Goal: Task Accomplishment & Management: Manage account settings

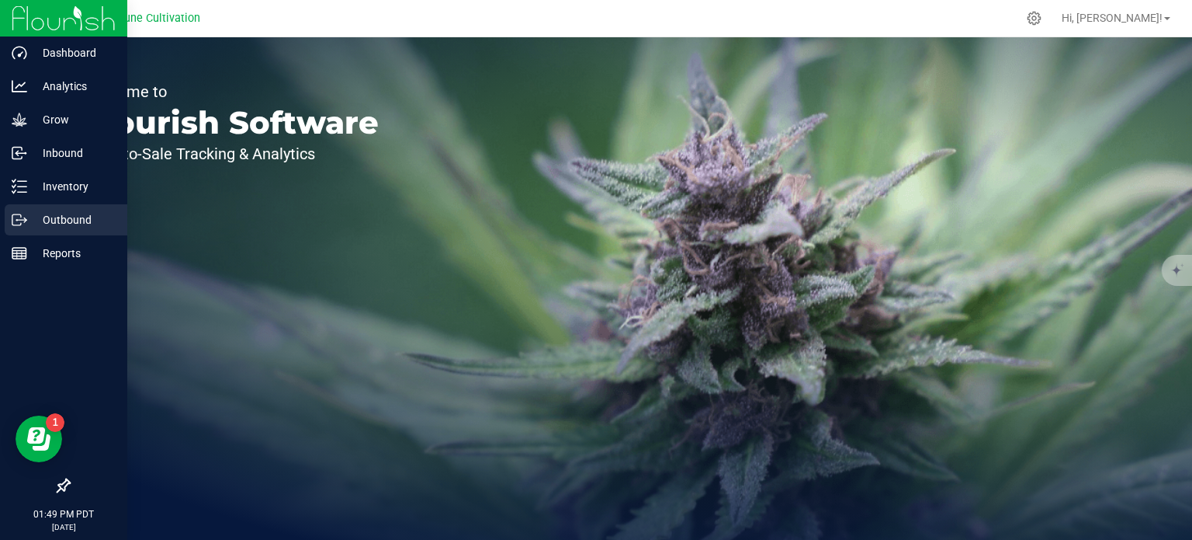
click at [58, 229] on div "Outbound" at bounding box center [66, 219] width 123 height 31
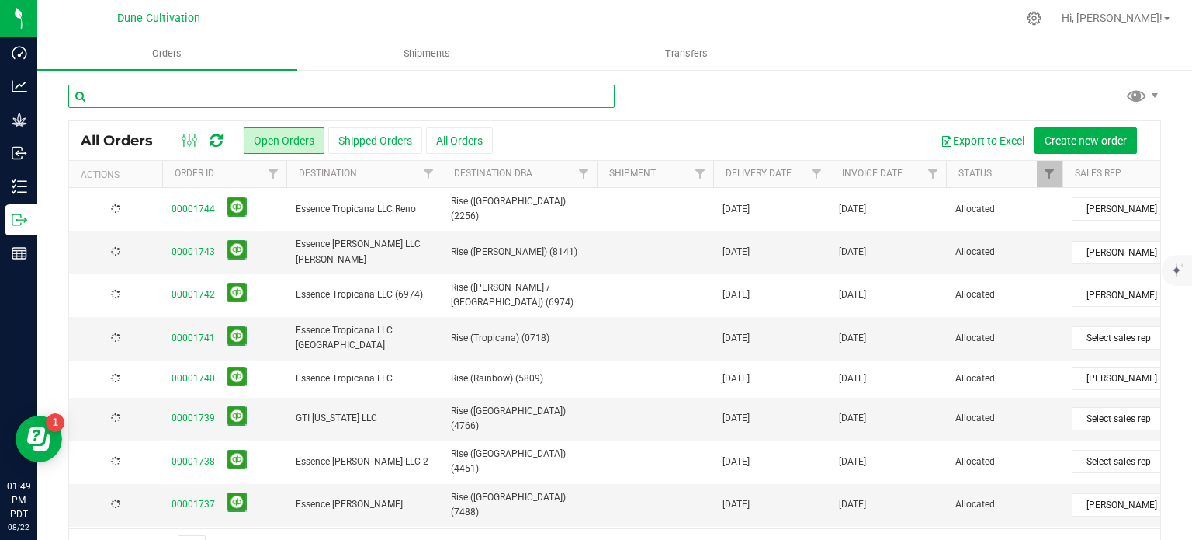
click at [220, 98] on input "text" at bounding box center [341, 96] width 546 height 23
type input "["
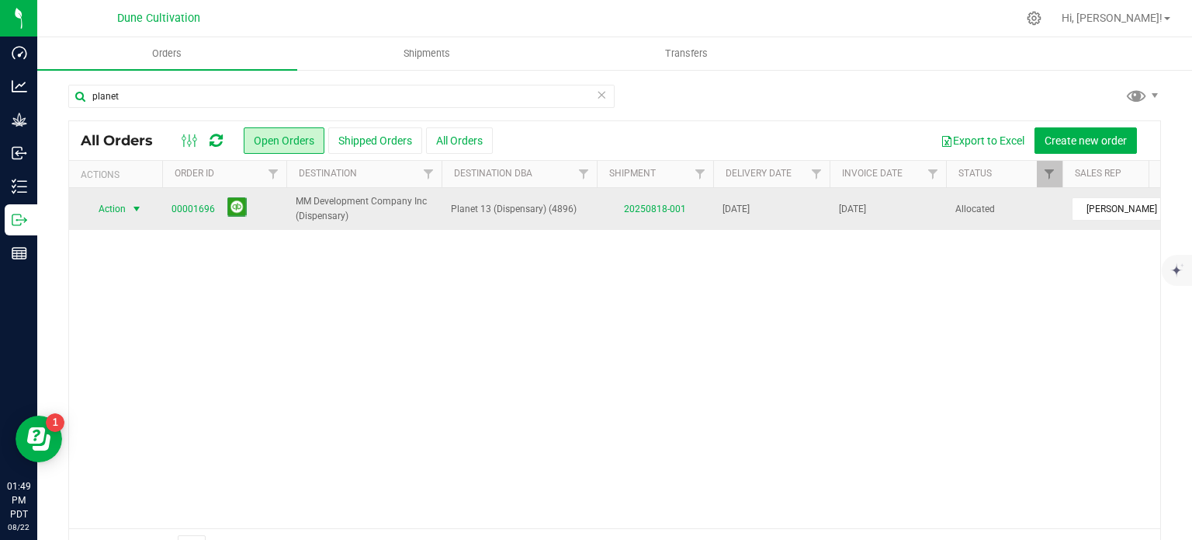
click at [123, 206] on span "Action" at bounding box center [106, 209] width 42 height 22
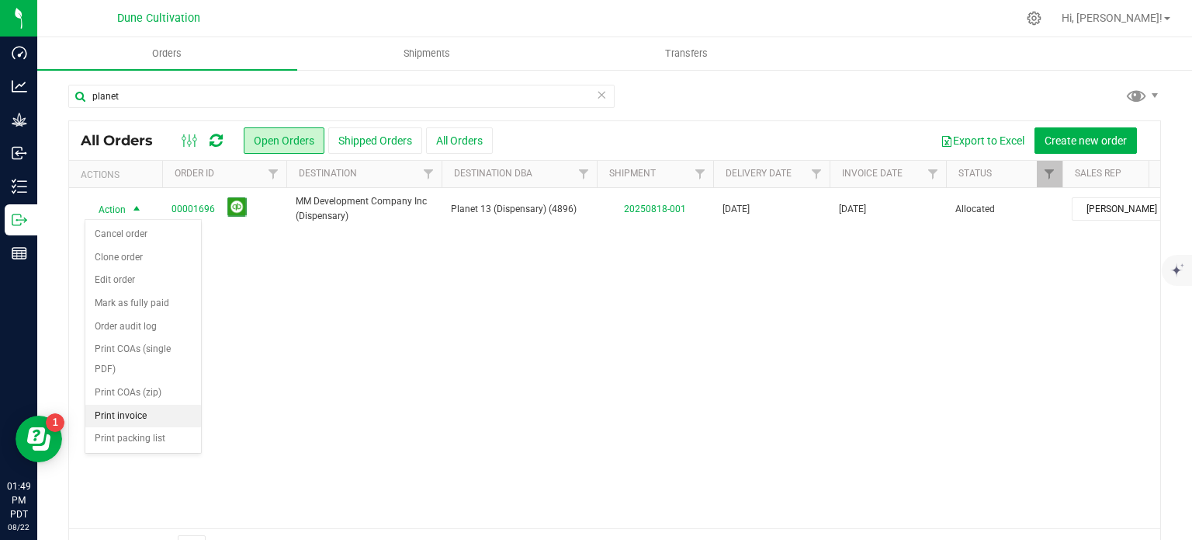
click at [113, 412] on li "Print invoice" at bounding box center [143, 415] width 116 height 23
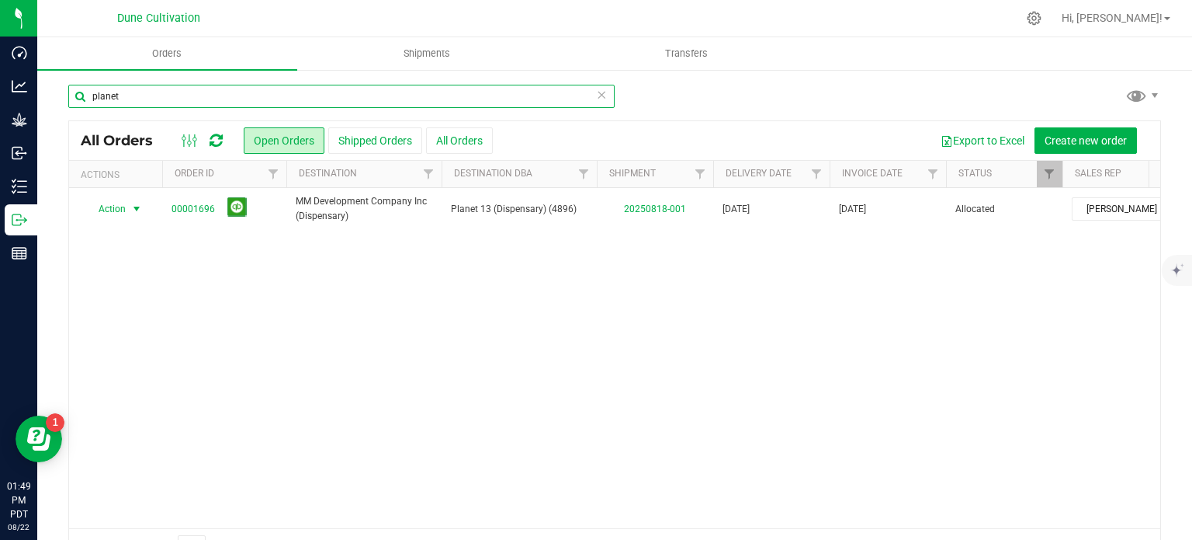
click at [114, 102] on input "planet" at bounding box center [341, 96] width 546 height 23
type input "nuwu"
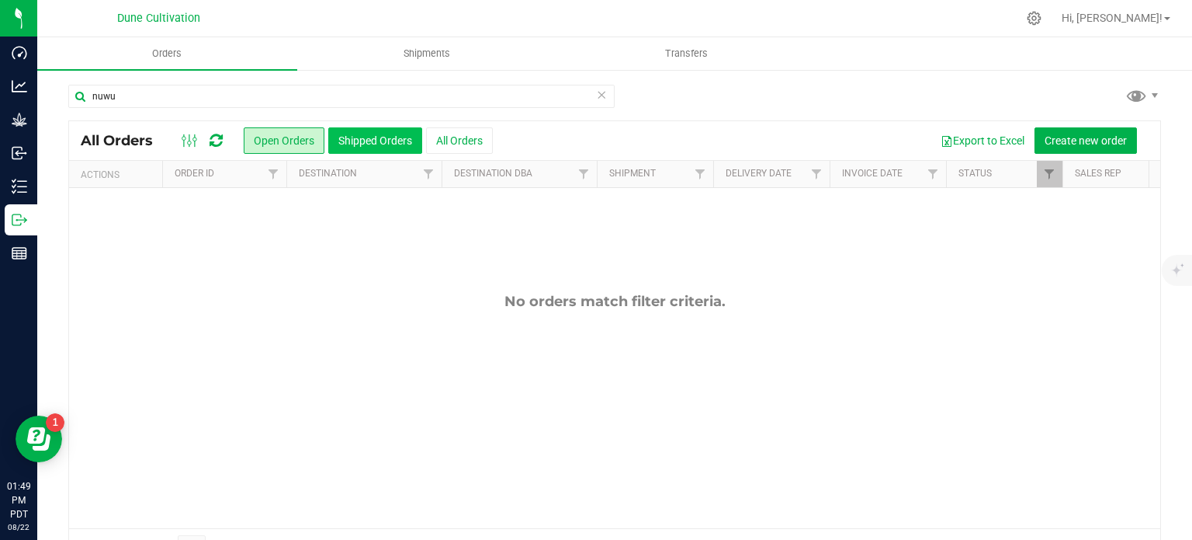
click at [347, 136] on button "Shipped Orders" at bounding box center [375, 140] width 94 height 26
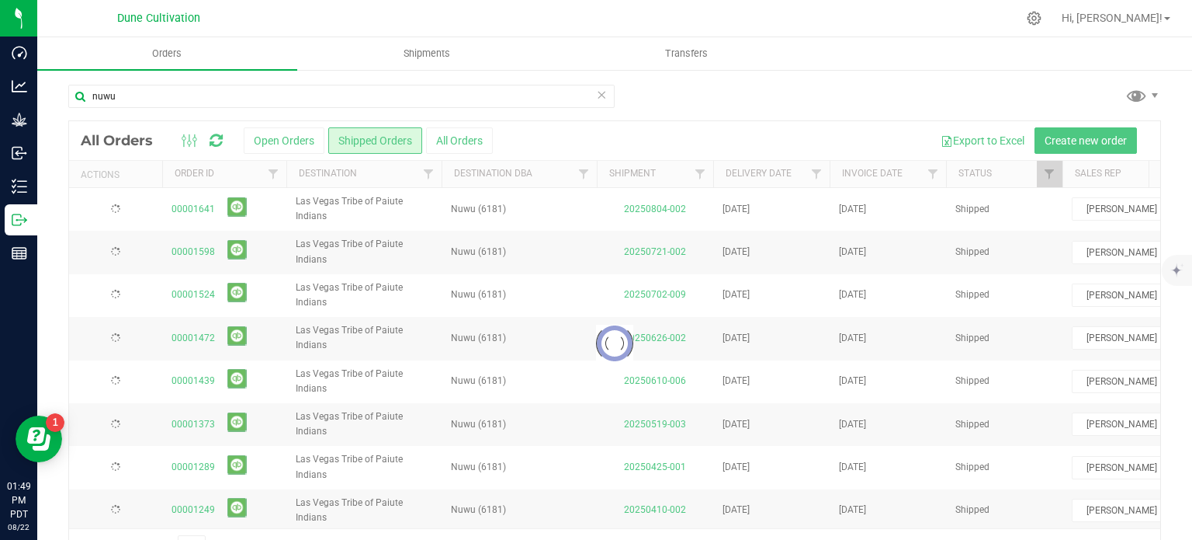
click at [269, 138] on div at bounding box center [614, 343] width 1091 height 444
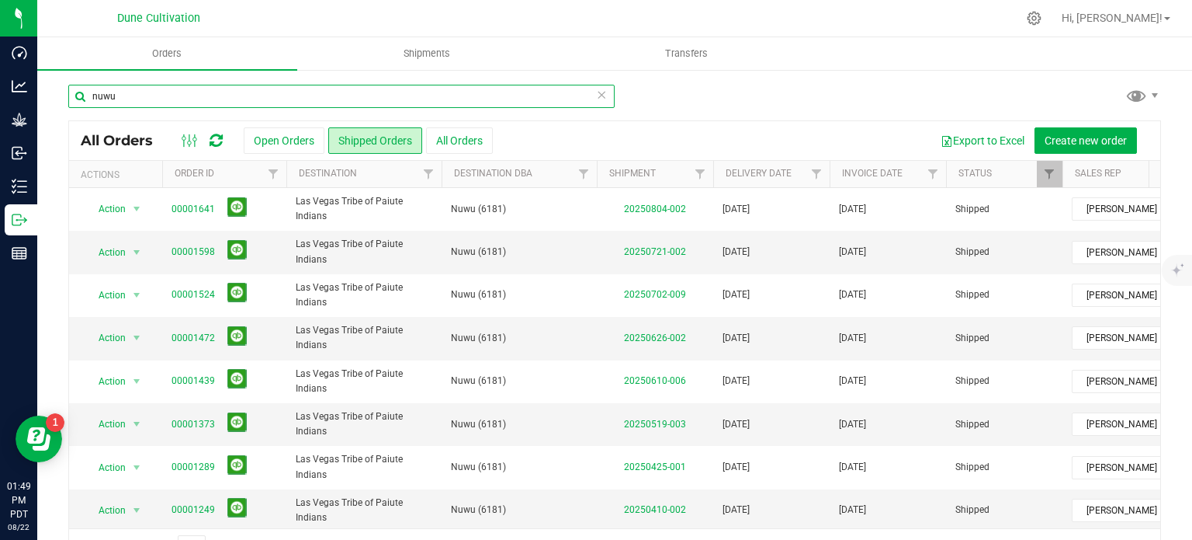
click at [180, 91] on input "nuwu" at bounding box center [341, 96] width 546 height 23
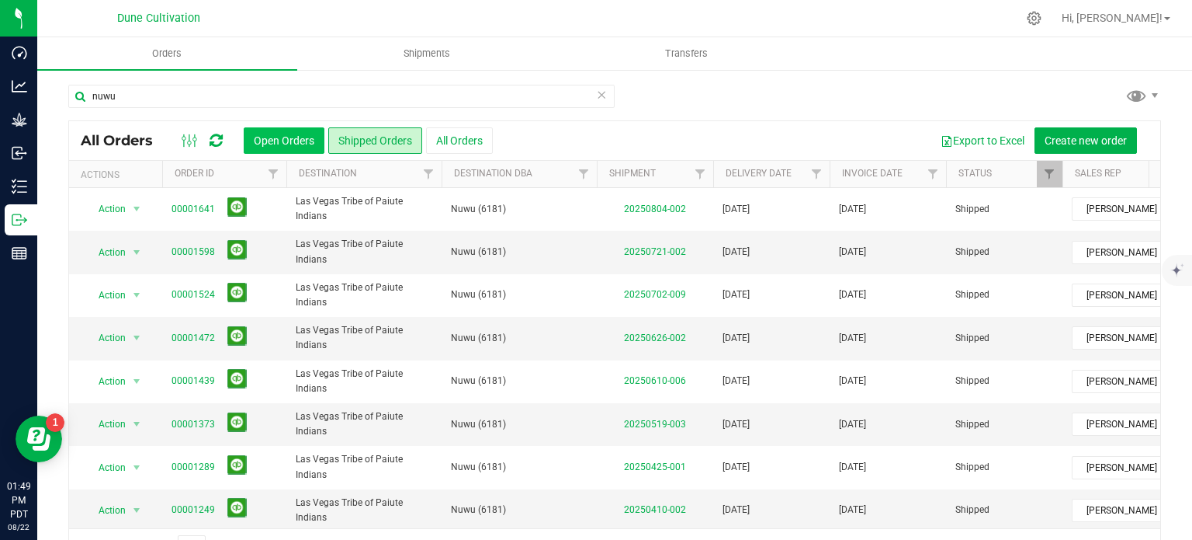
click at [262, 136] on button "Open Orders" at bounding box center [284, 140] width 81 height 26
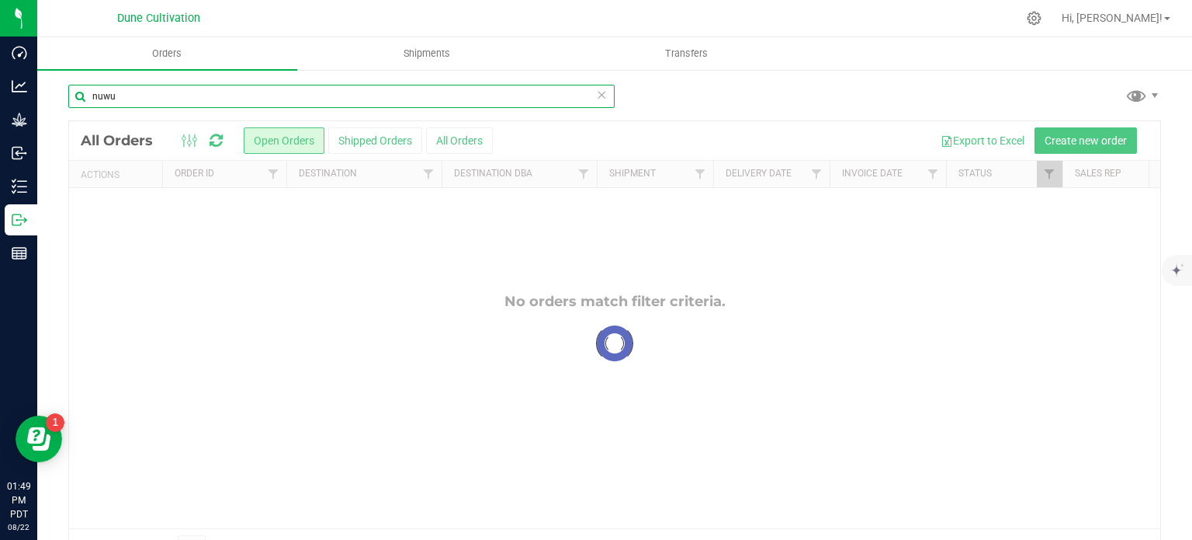
click at [172, 98] on input "nuwu" at bounding box center [341, 96] width 546 height 23
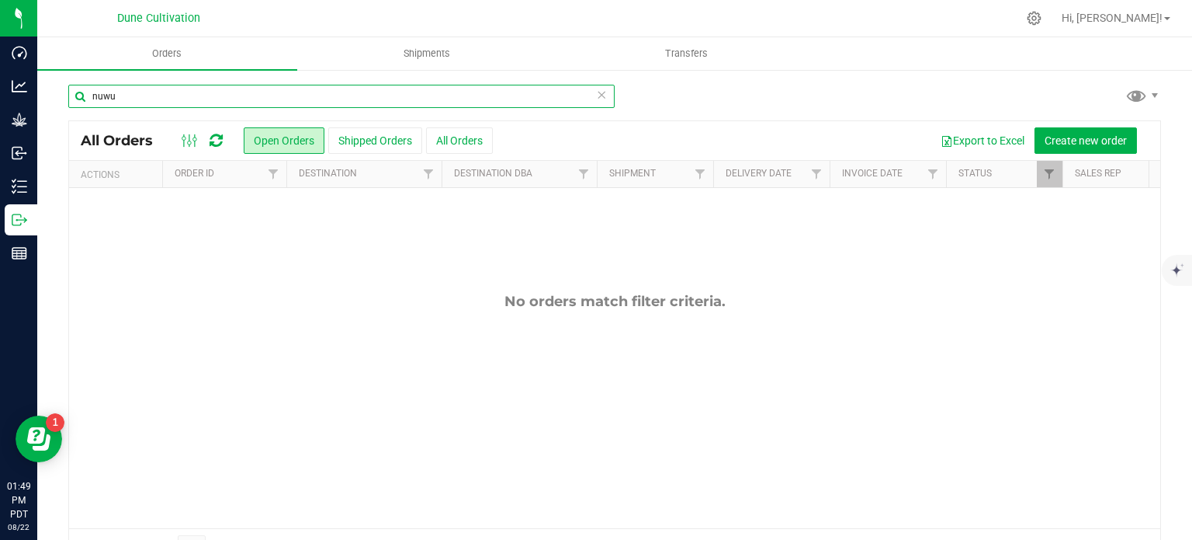
click at [172, 98] on input "nuwu" at bounding box center [341, 96] width 546 height 23
click at [162, 89] on input "esuphoria" at bounding box center [341, 96] width 546 height 23
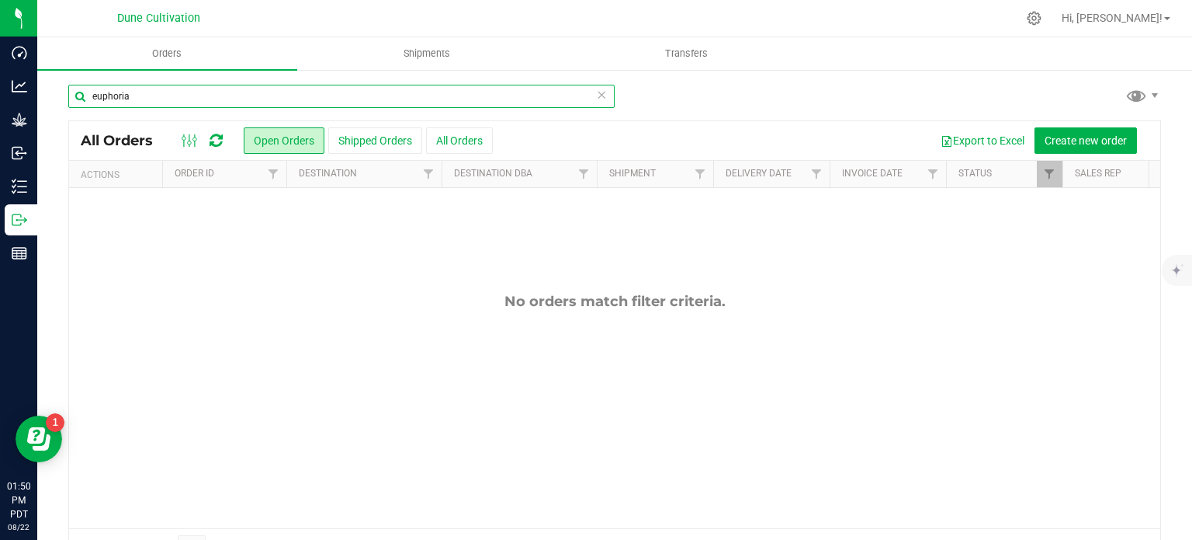
type input "euphoria"
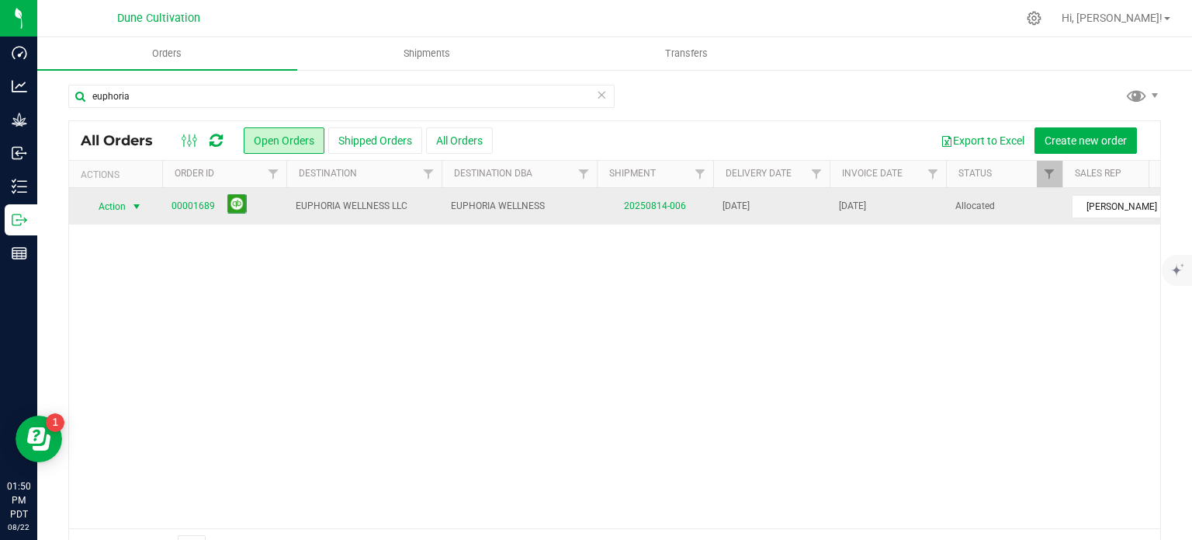
click at [123, 205] on span "Action" at bounding box center [106, 207] width 42 height 22
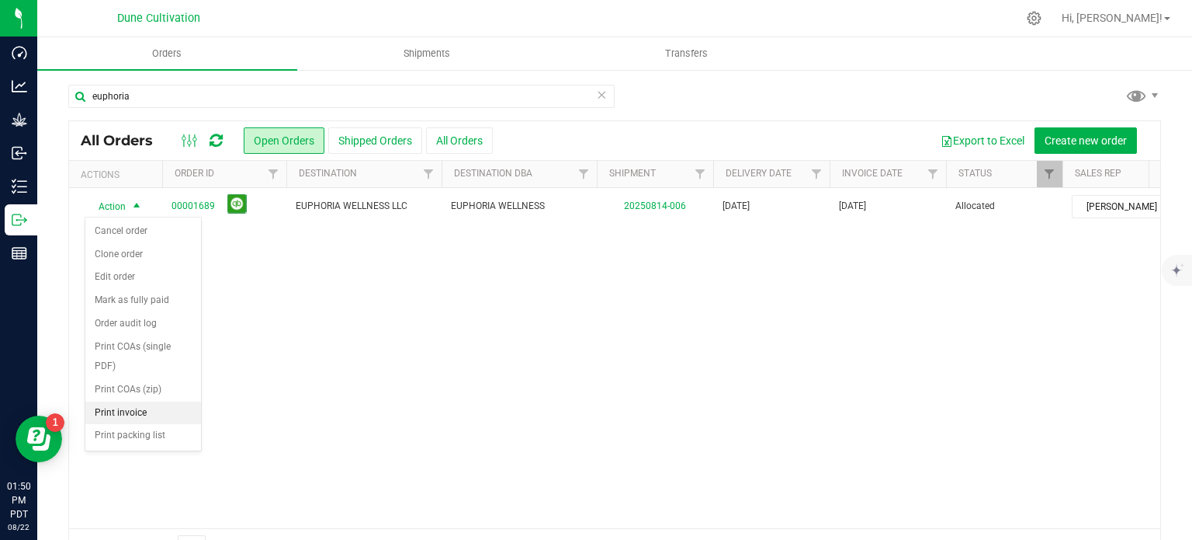
click at [129, 409] on li "Print invoice" at bounding box center [143, 412] width 116 height 23
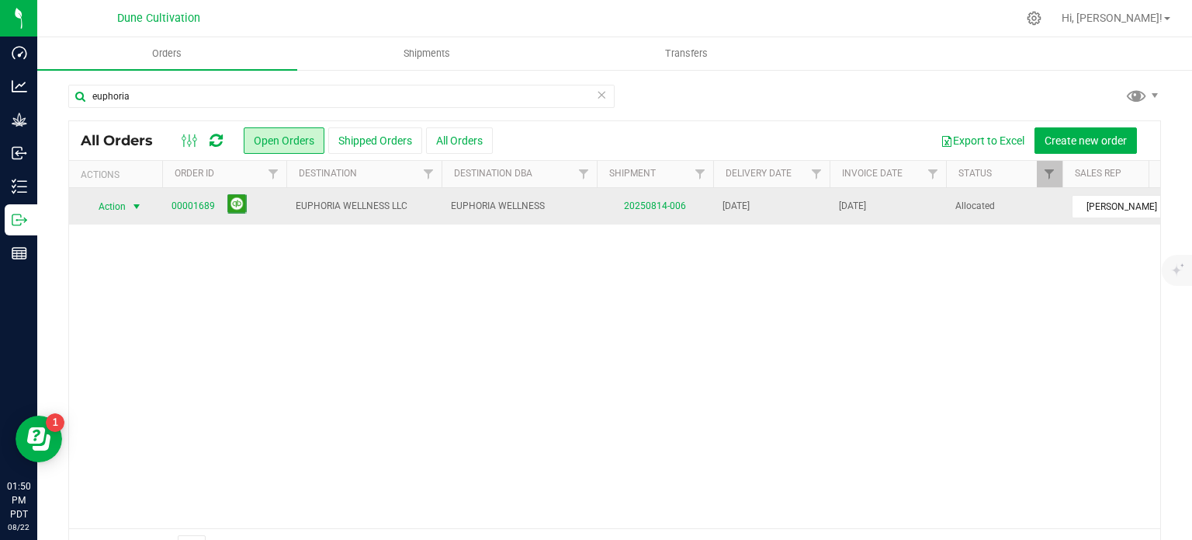
click at [137, 210] on span "select" at bounding box center [136, 206] width 12 height 12
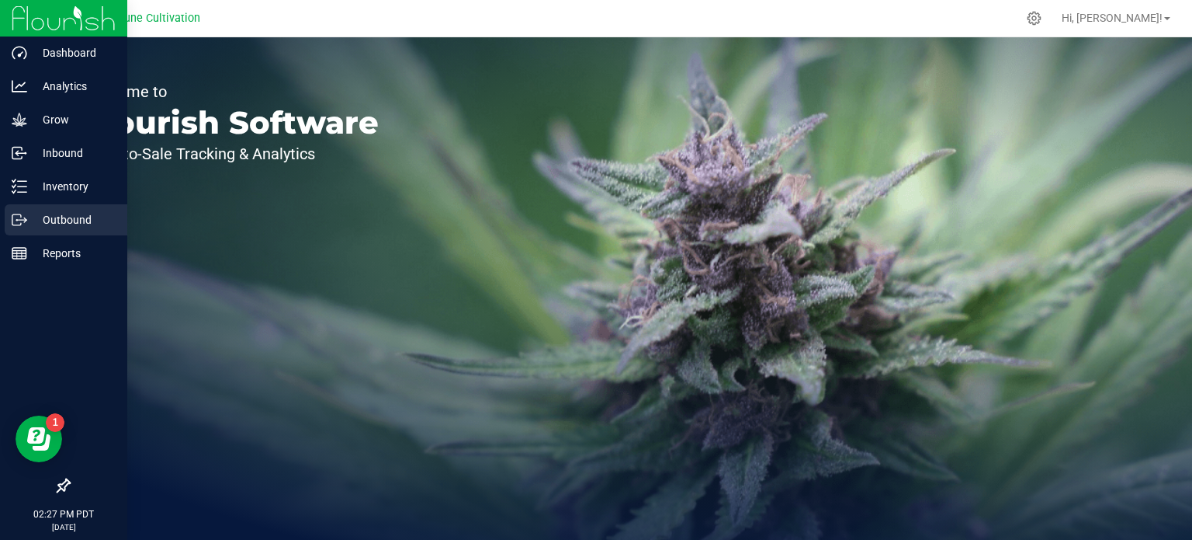
click at [42, 219] on p "Outbound" at bounding box center [73, 219] width 93 height 19
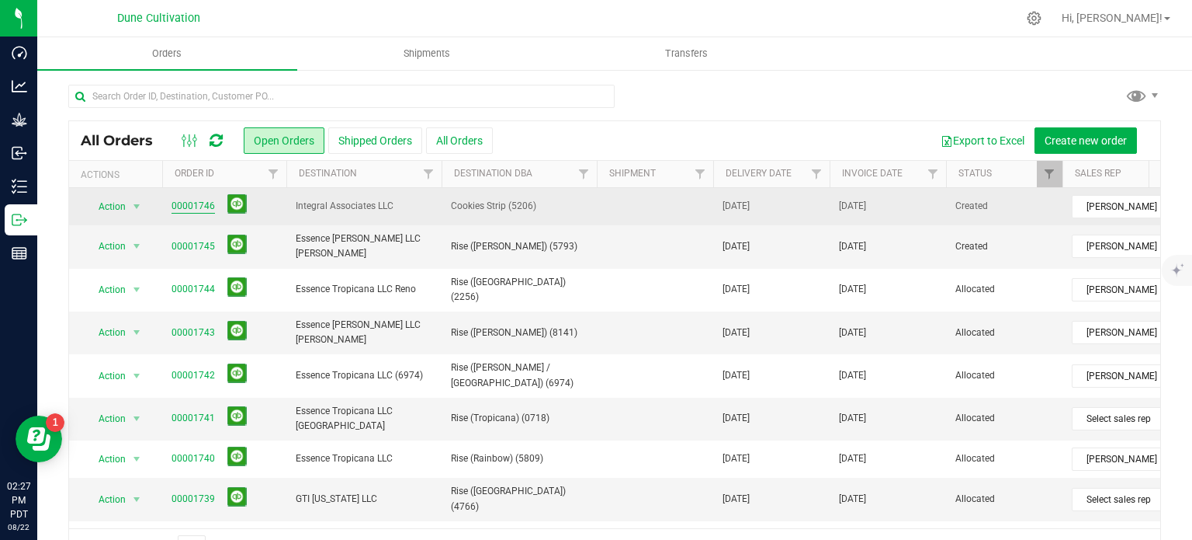
click at [202, 203] on link "00001746" at bounding box center [193, 206] width 43 height 15
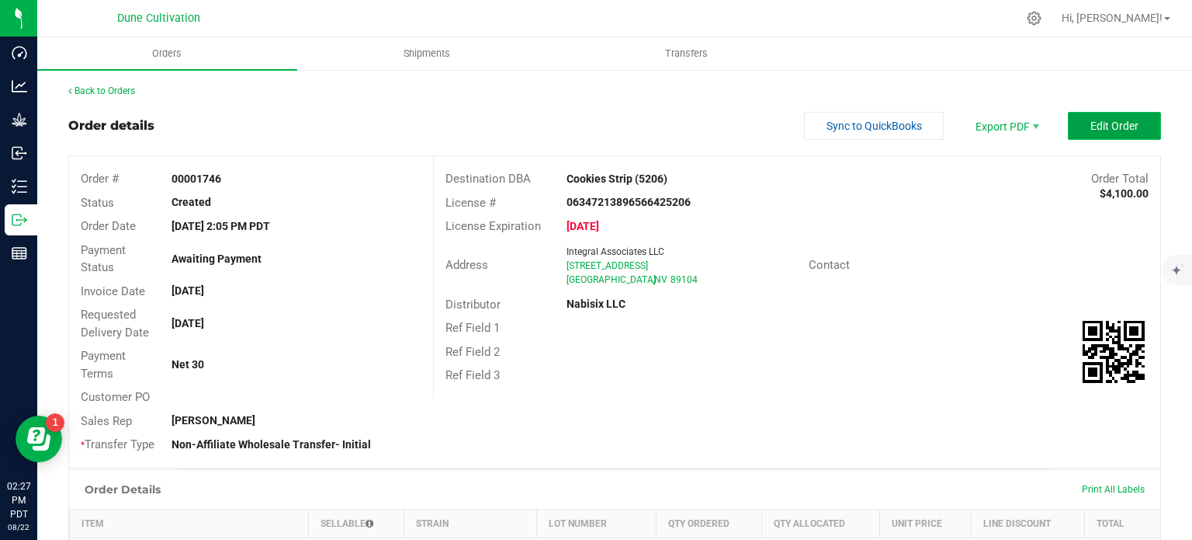
click at [1088, 133] on button "Edit Order" at bounding box center [1114, 126] width 93 height 28
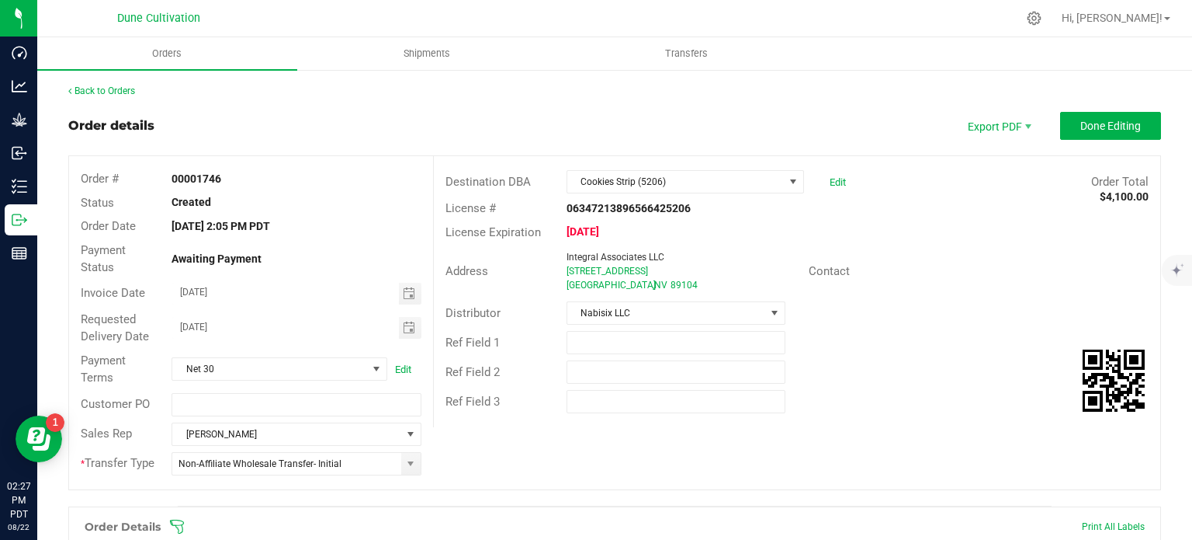
scroll to position [410, 0]
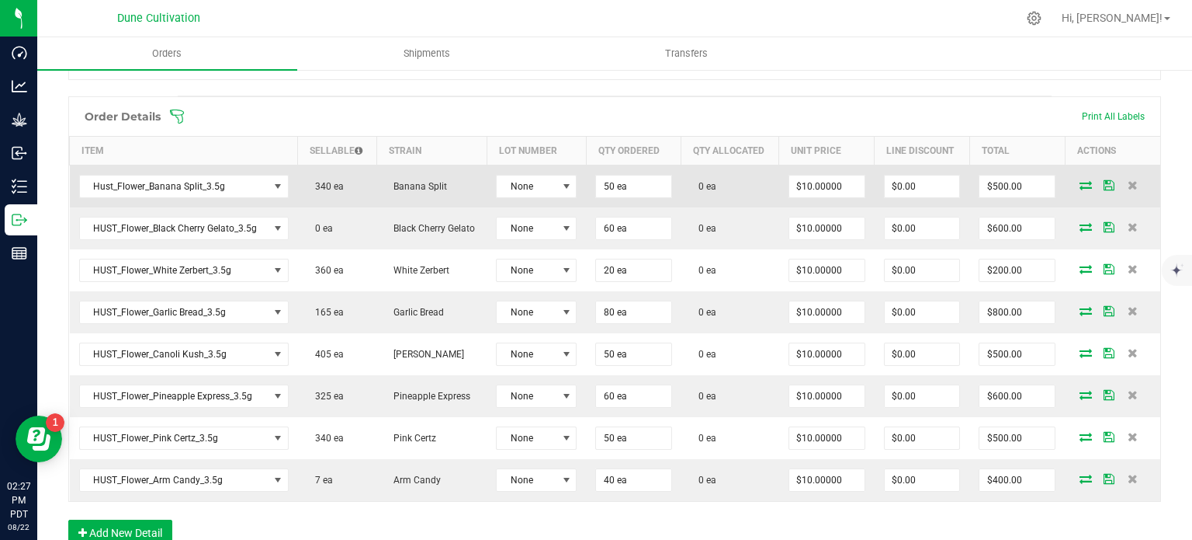
click at [1080, 186] on icon at bounding box center [1086, 184] width 12 height 9
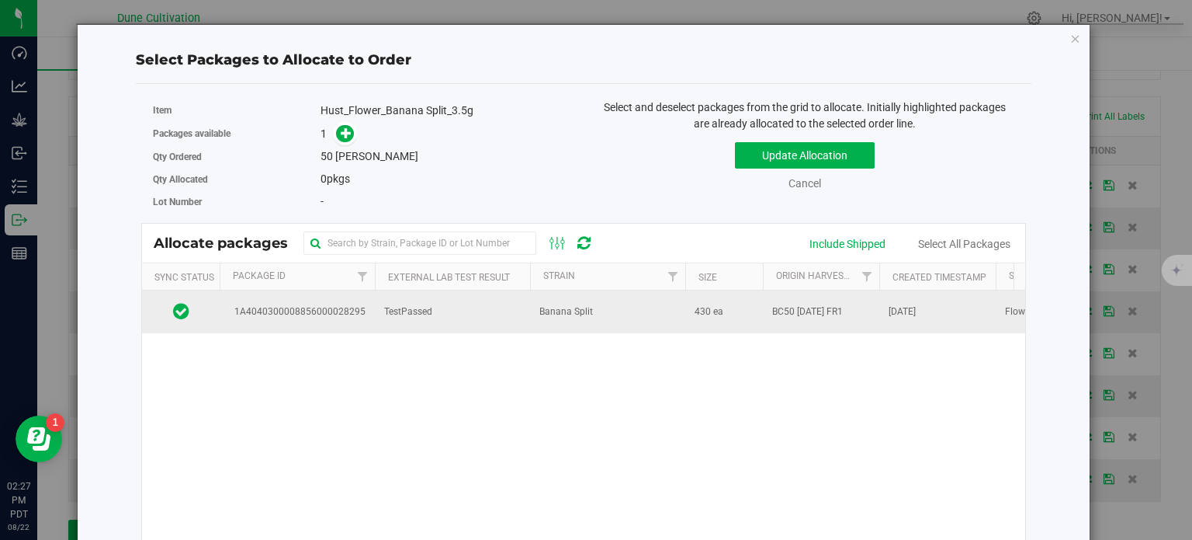
click at [345, 321] on td "1A4040300008856000028295" at bounding box center [297, 311] width 155 height 42
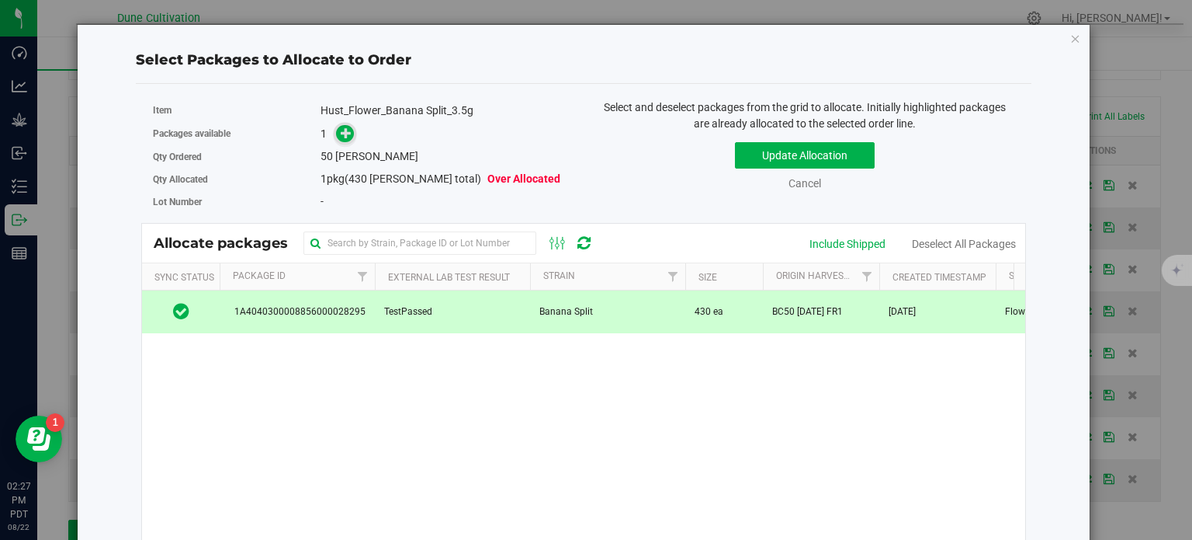
click at [345, 127] on icon at bounding box center [347, 133] width 12 height 12
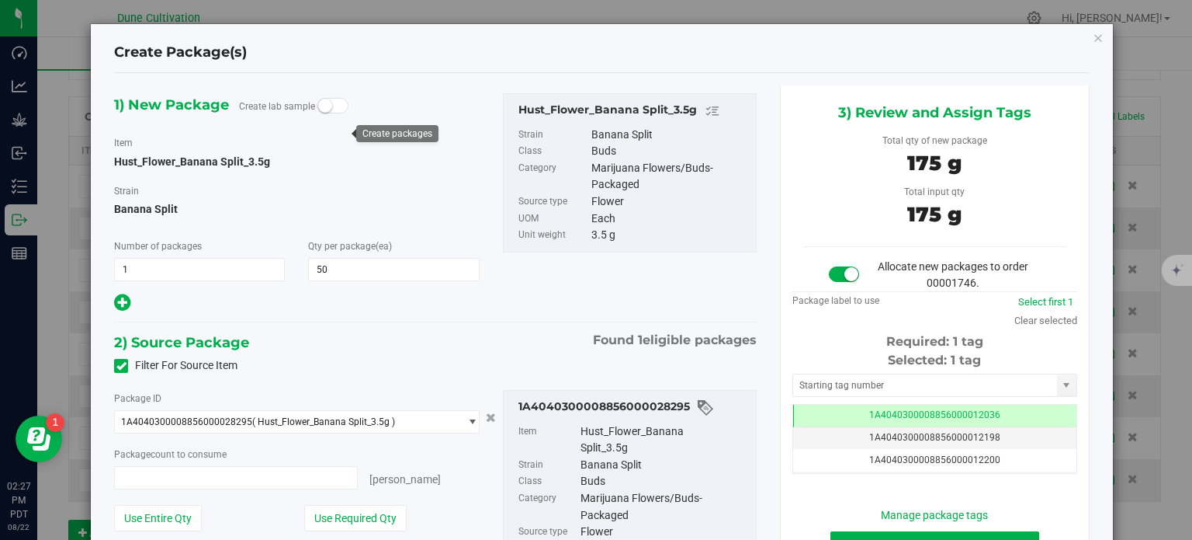
type input "50 ea"
click at [816, 410] on td "1A4040300008856000012036" at bounding box center [934, 415] width 283 height 23
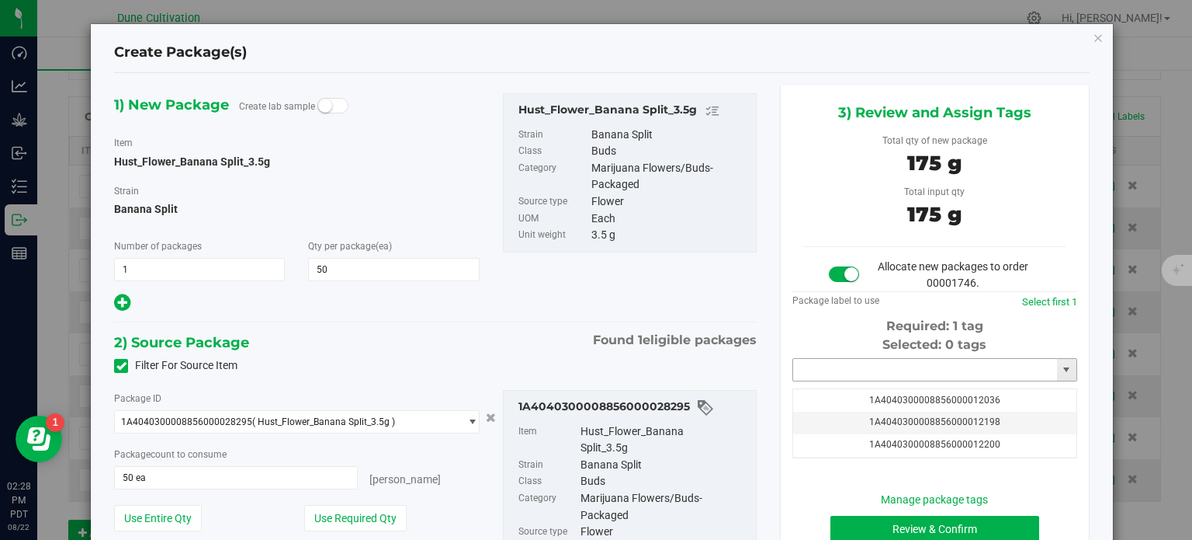
click at [829, 372] on input "text" at bounding box center [925, 370] width 264 height 22
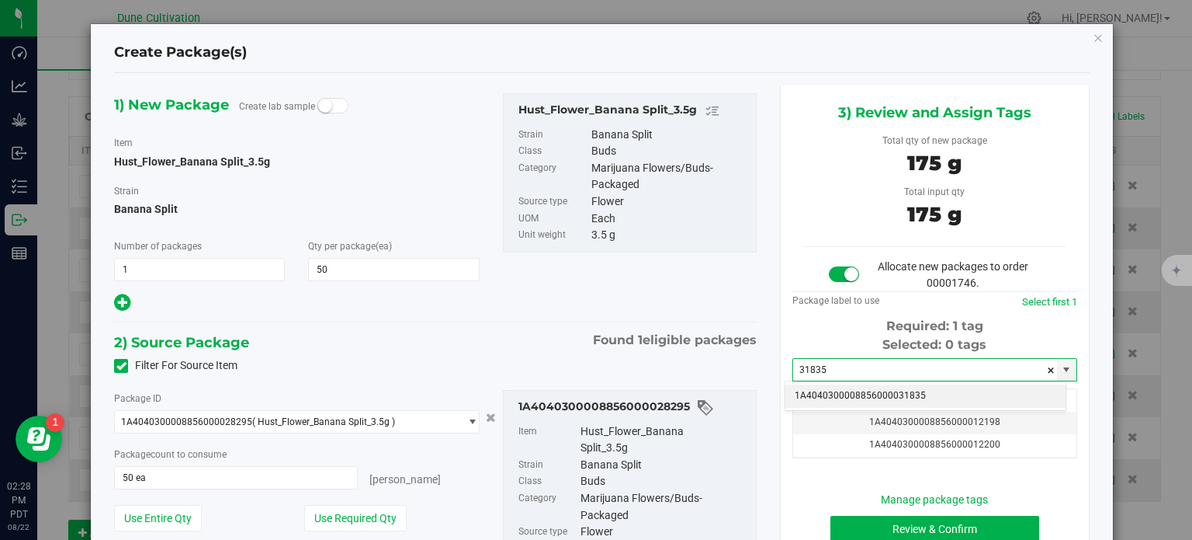
click at [841, 395] on li "1A4040300008856000031835" at bounding box center [926, 395] width 280 height 23
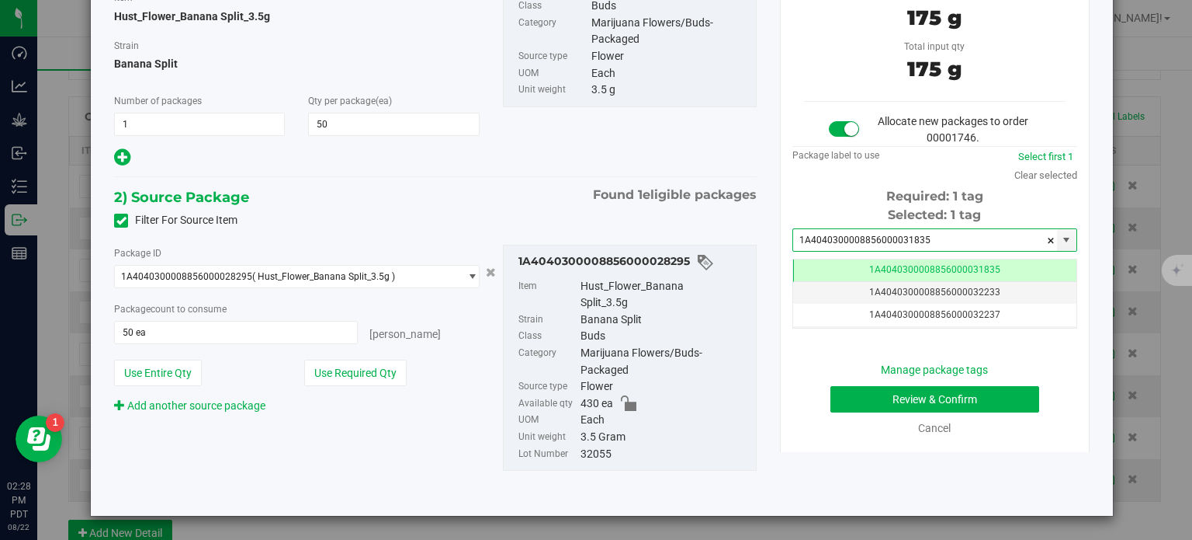
type input "1A4040300008856000031835"
click at [854, 390] on button "Review & Confirm" at bounding box center [935, 399] width 209 height 26
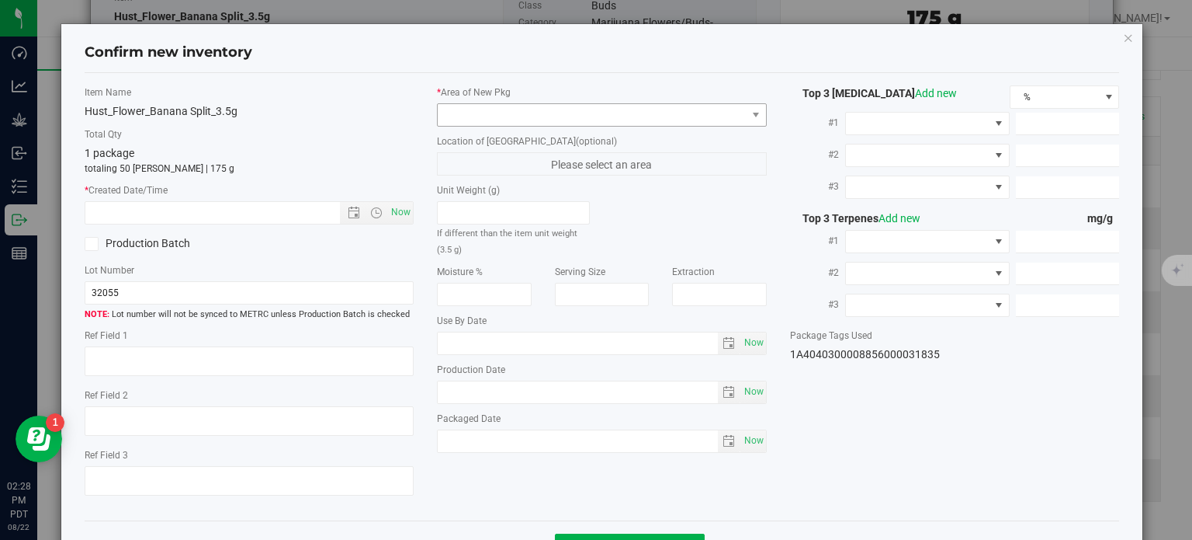
type textarea "26.2145%"
type textarea "Banana Split"
type textarea "0.0489237%"
type input "294.1030"
type input "9.2653"
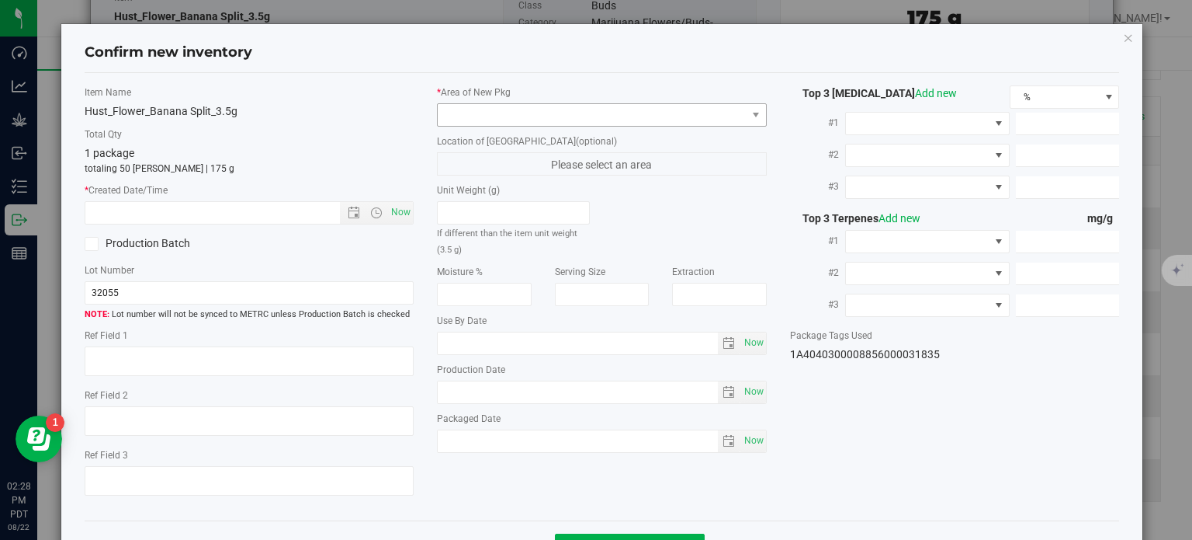
type input "4.2165"
type input "4.4790"
type input "2.8290"
type input "1.8860"
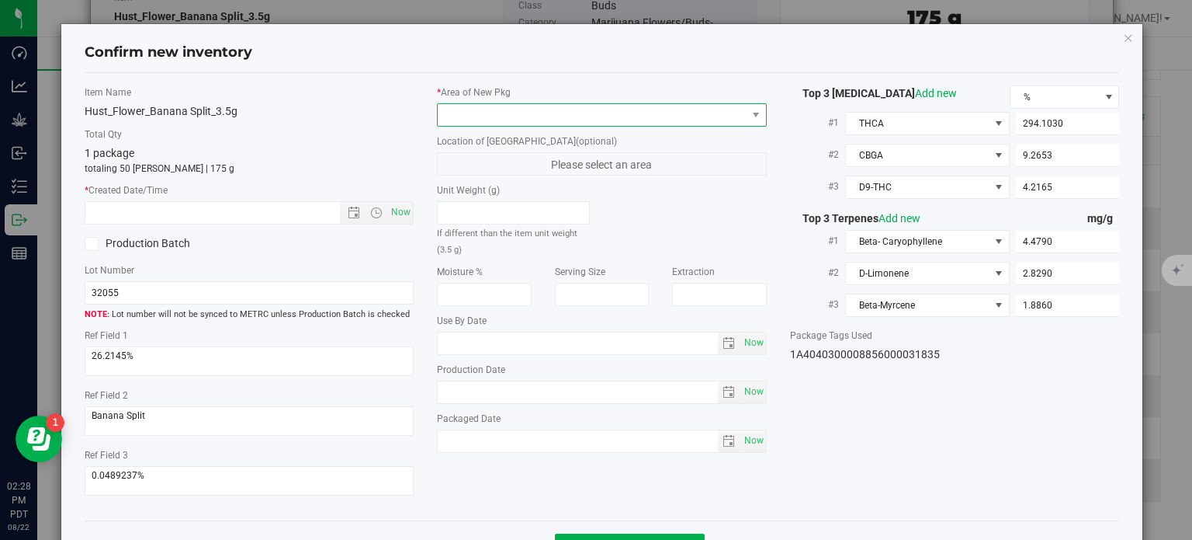
click at [646, 105] on span at bounding box center [592, 115] width 309 height 22
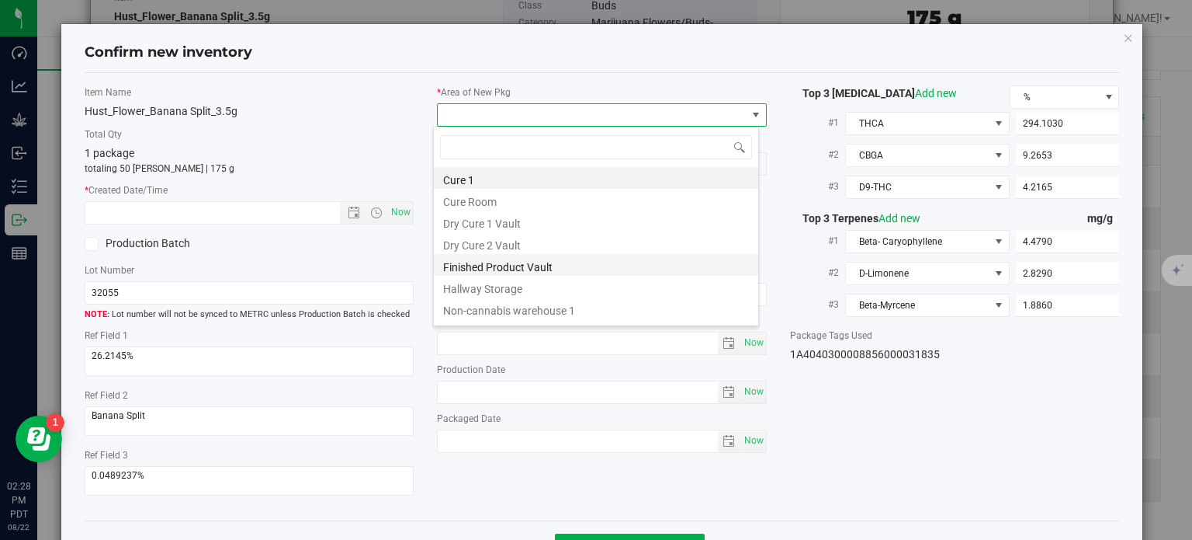
click at [512, 257] on li "Finished Product Vault" at bounding box center [596, 265] width 324 height 22
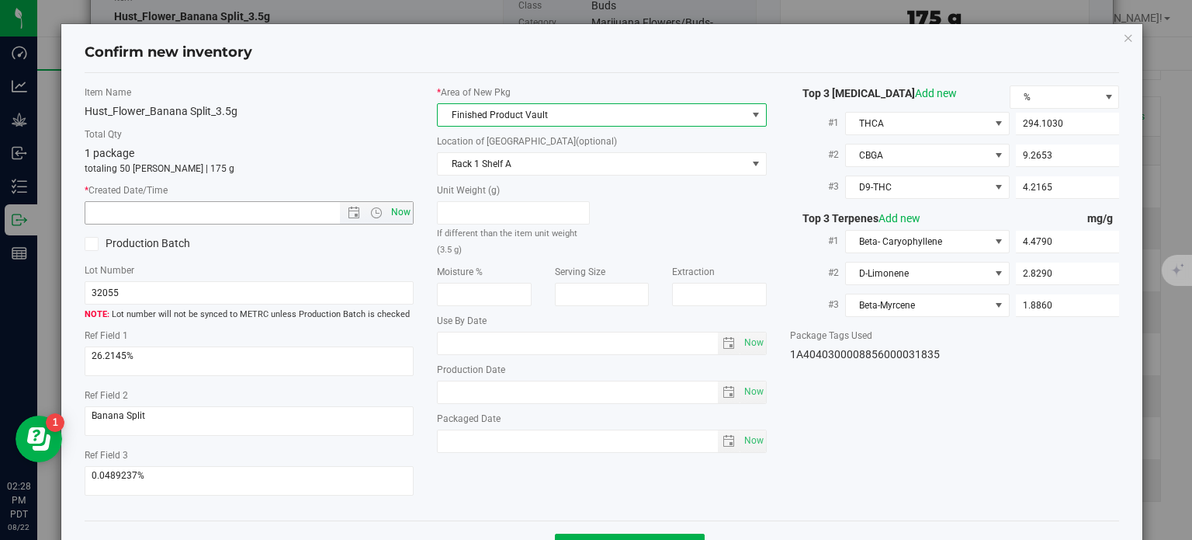
click at [404, 217] on span "Now" at bounding box center [401, 212] width 26 height 23
type input "[DATE] 2:28 PM"
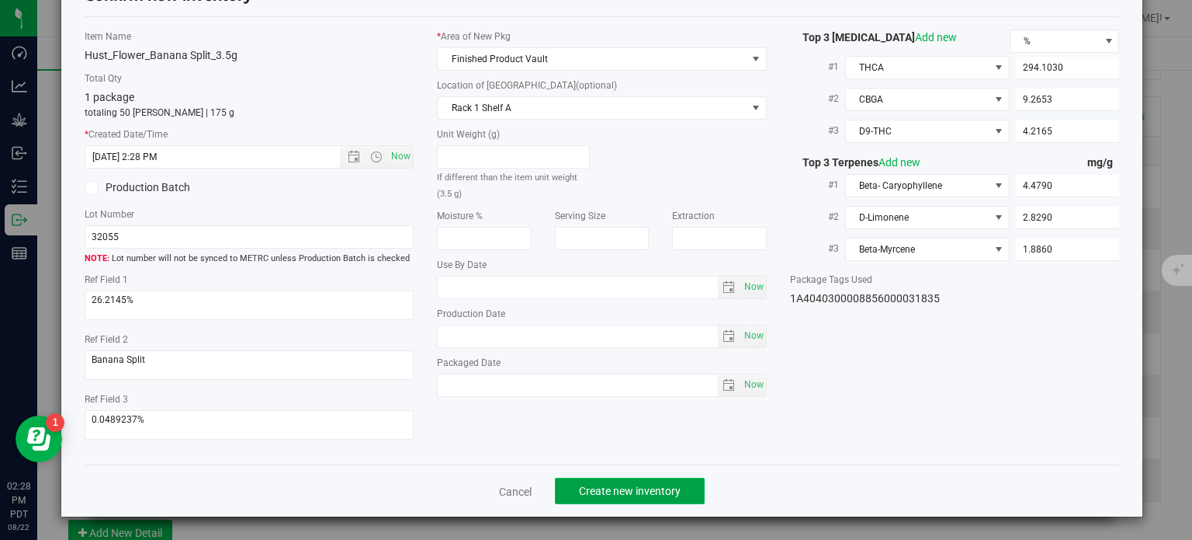
click at [626, 481] on button "Create new inventory" at bounding box center [630, 490] width 150 height 26
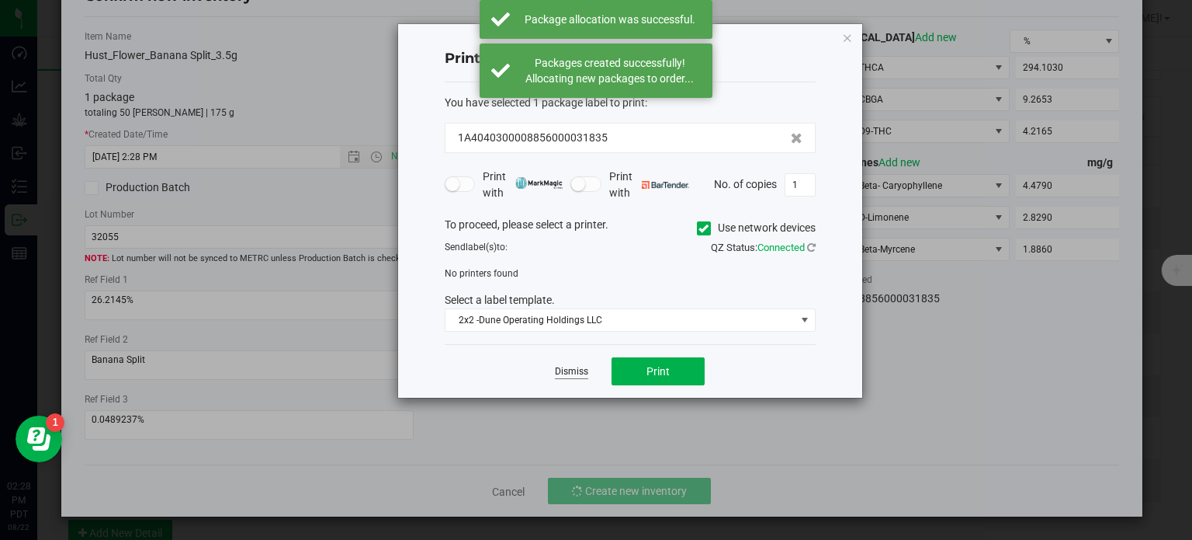
click at [581, 370] on link "Dismiss" at bounding box center [571, 371] width 33 height 13
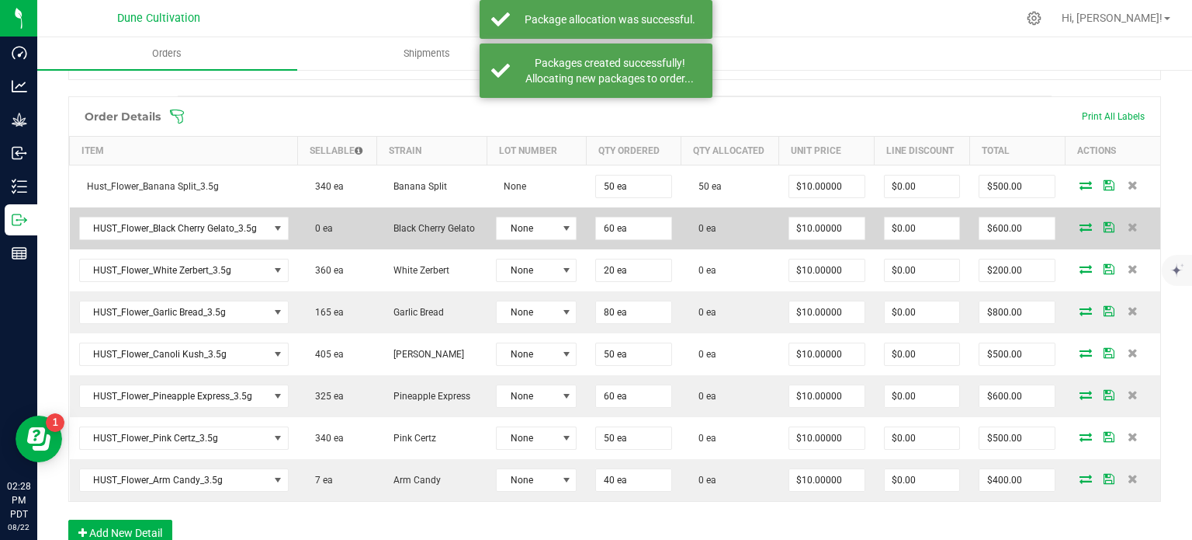
click at [1080, 223] on icon at bounding box center [1086, 226] width 12 height 9
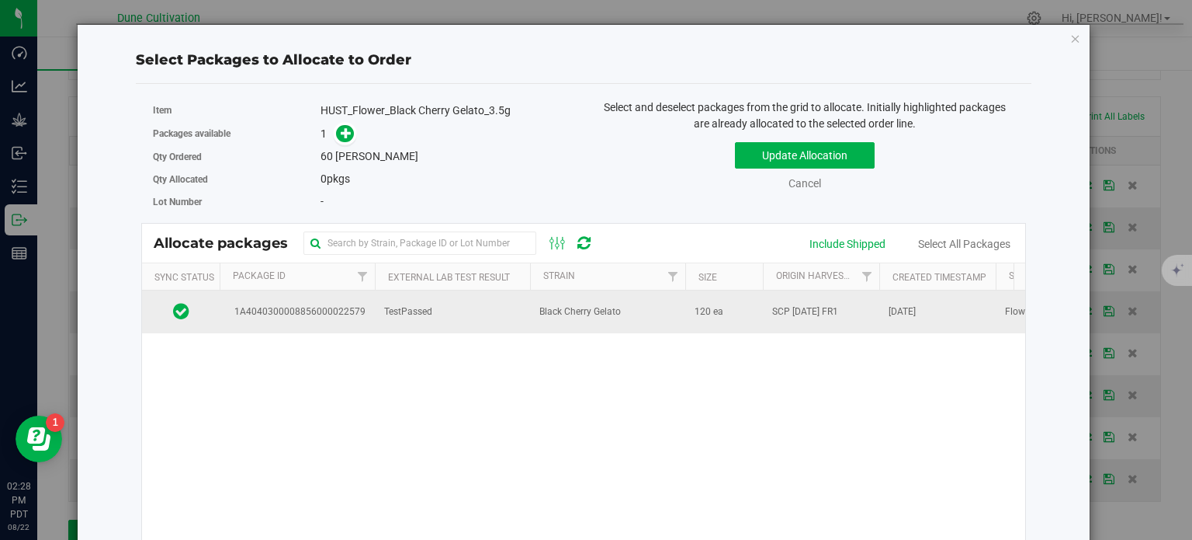
click at [370, 309] on td "1A4040300008856000022579" at bounding box center [297, 311] width 155 height 42
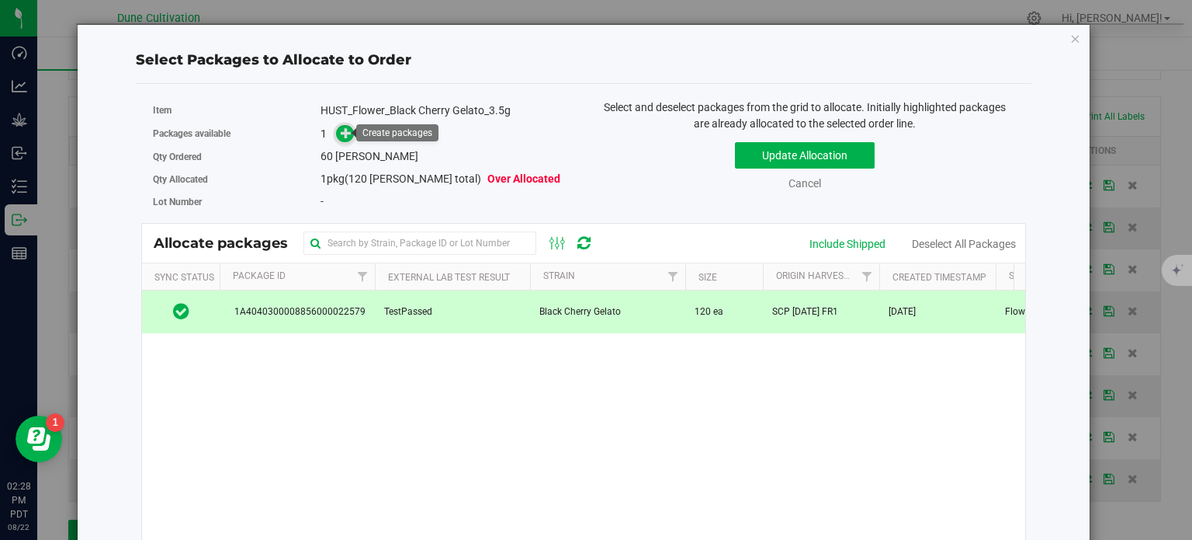
click at [341, 131] on icon at bounding box center [346, 132] width 11 height 11
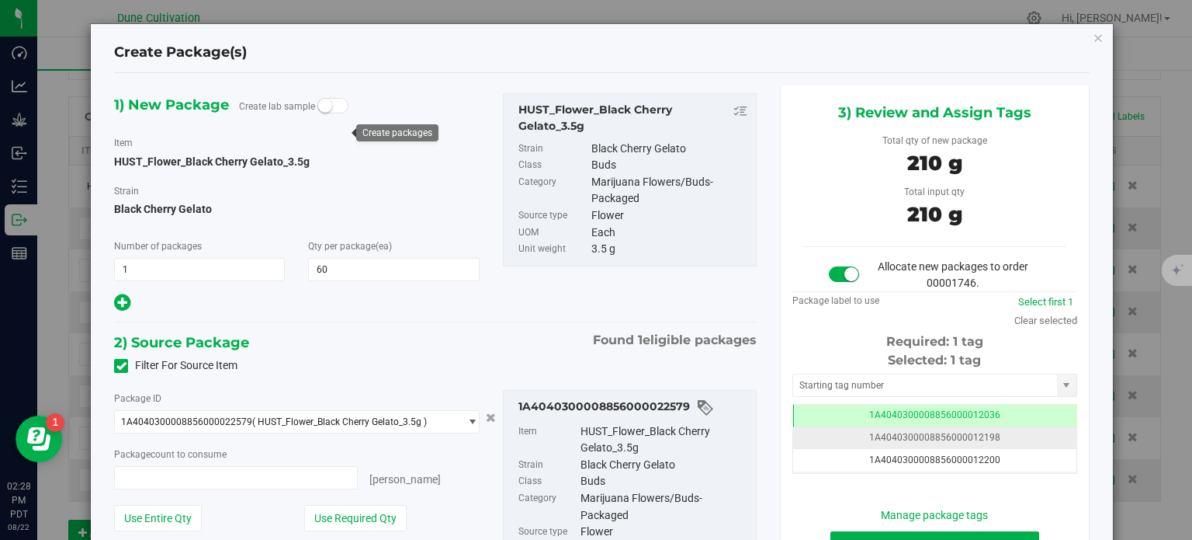
type input "60 ea"
click at [818, 417] on td "1A4040300008856000012036" at bounding box center [934, 415] width 283 height 23
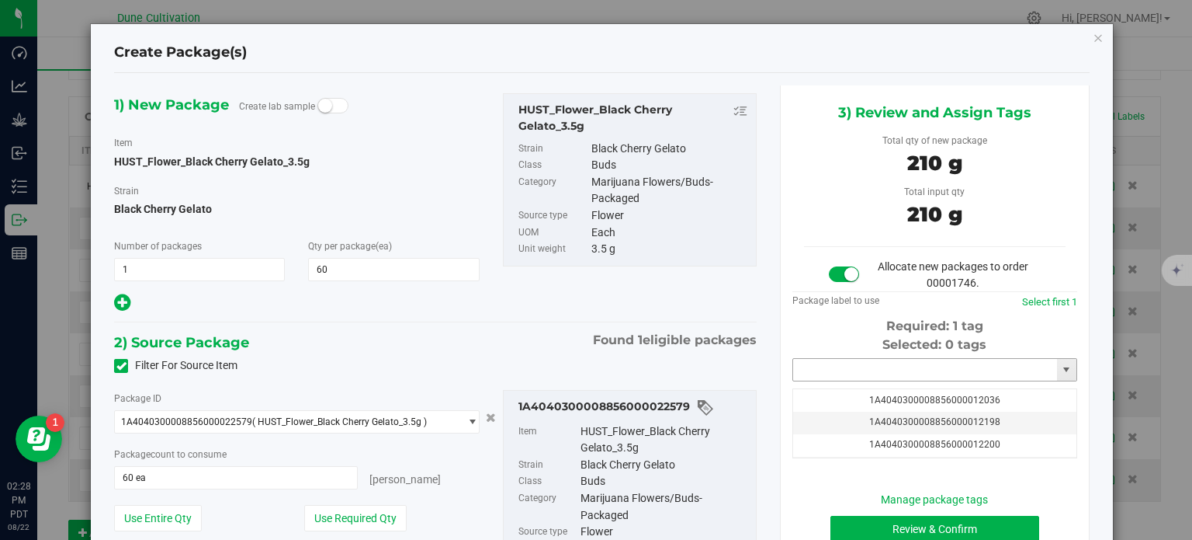
click at [817, 368] on input "text" at bounding box center [925, 370] width 264 height 22
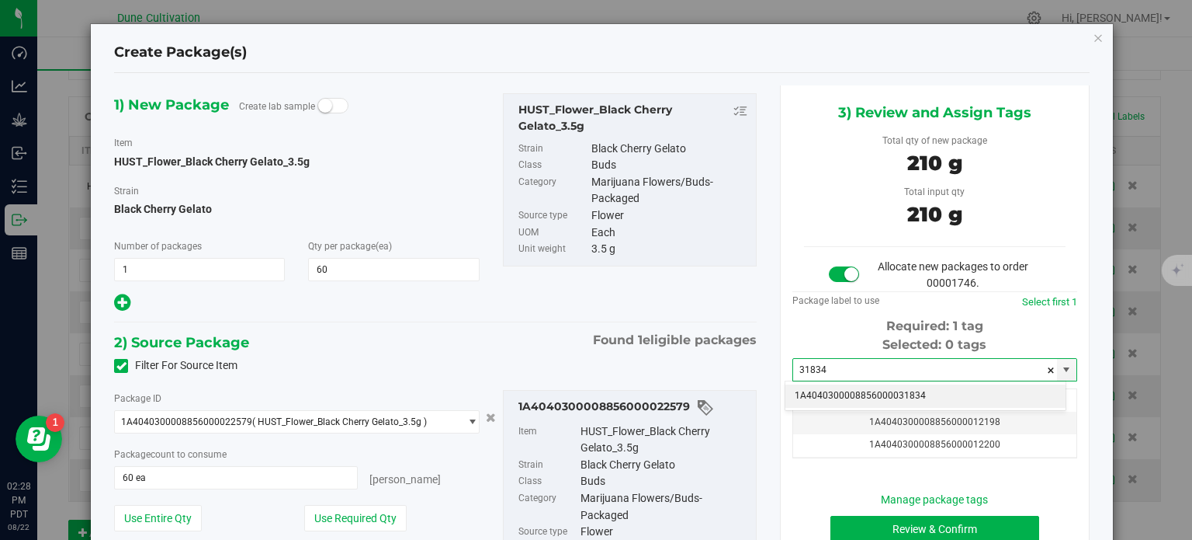
click at [835, 389] on li "1A4040300008856000031834" at bounding box center [926, 395] width 280 height 23
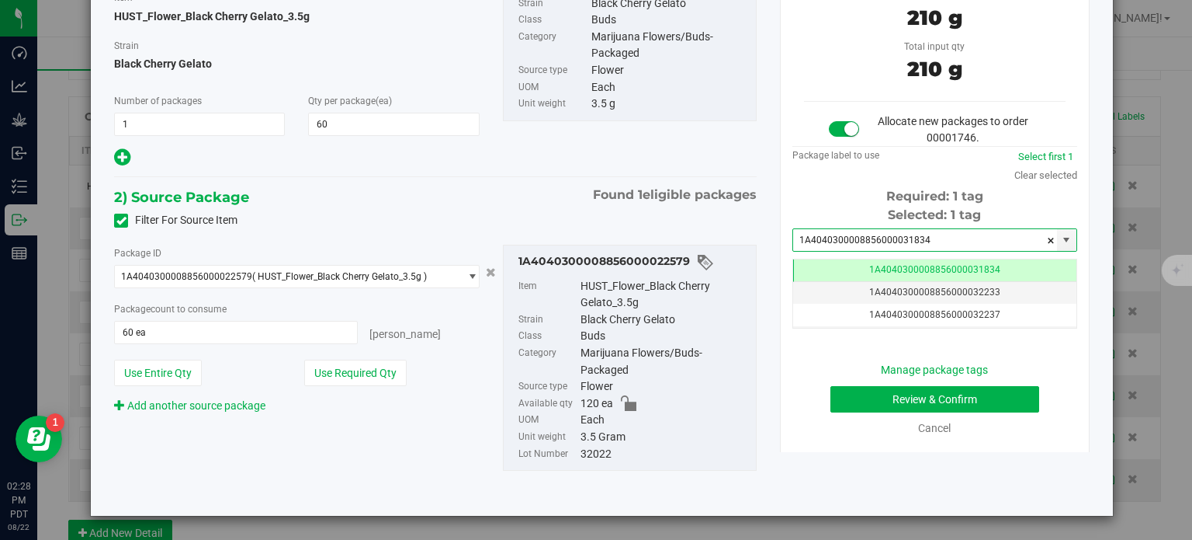
type input "1A4040300008856000031834"
click at [848, 401] on button "Review & Confirm" at bounding box center [935, 399] width 209 height 26
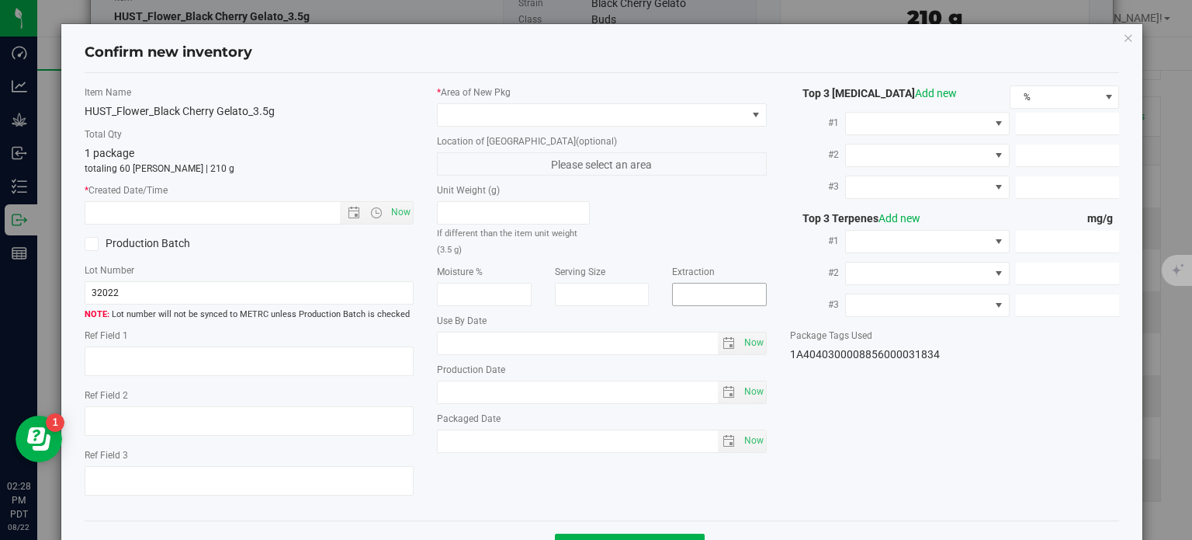
type textarea "26.9071%"
type textarea "Black Cherry Gelato"
type textarea "<LOQ"
type input "300.9100"
type input "29.2271"
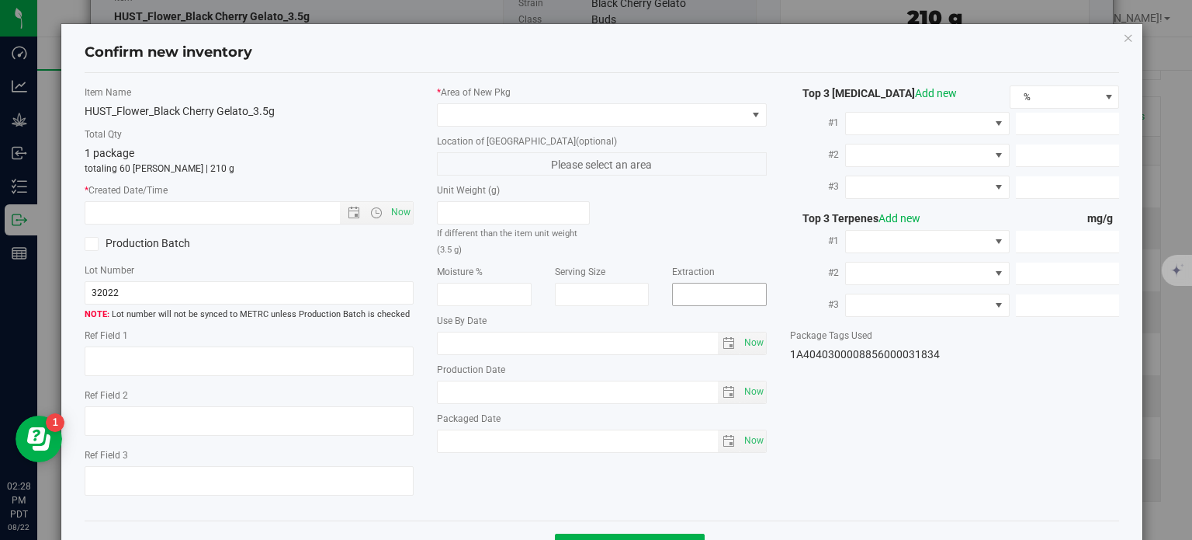
type input "5.1733"
type input "8.9960"
type input "3.9830"
type input "3.0680"
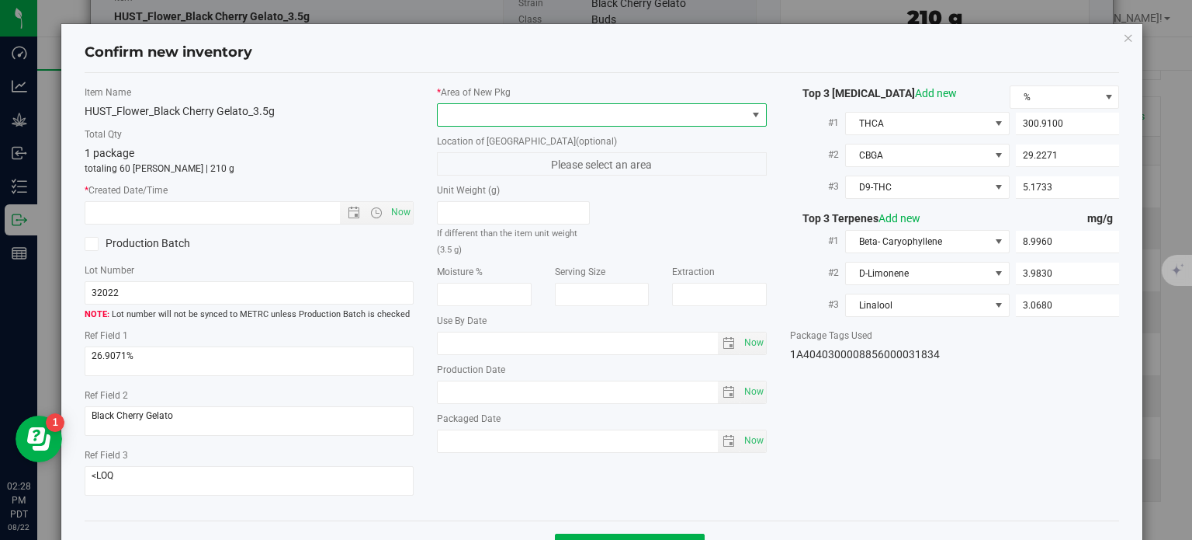
click at [621, 108] on span at bounding box center [592, 115] width 309 height 22
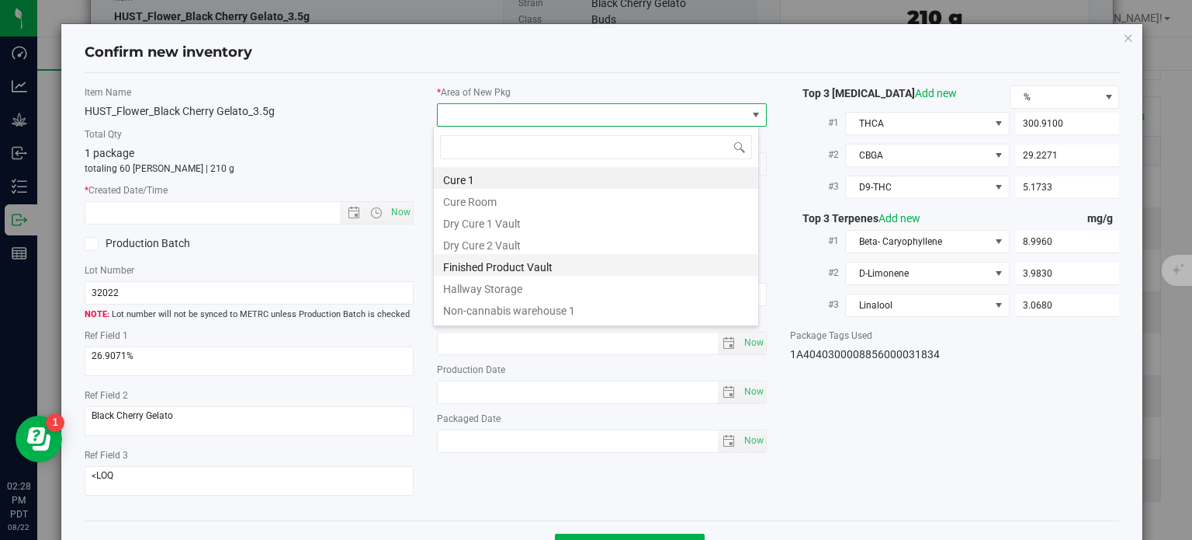
click at [496, 267] on li "Finished Product Vault" at bounding box center [596, 265] width 324 height 22
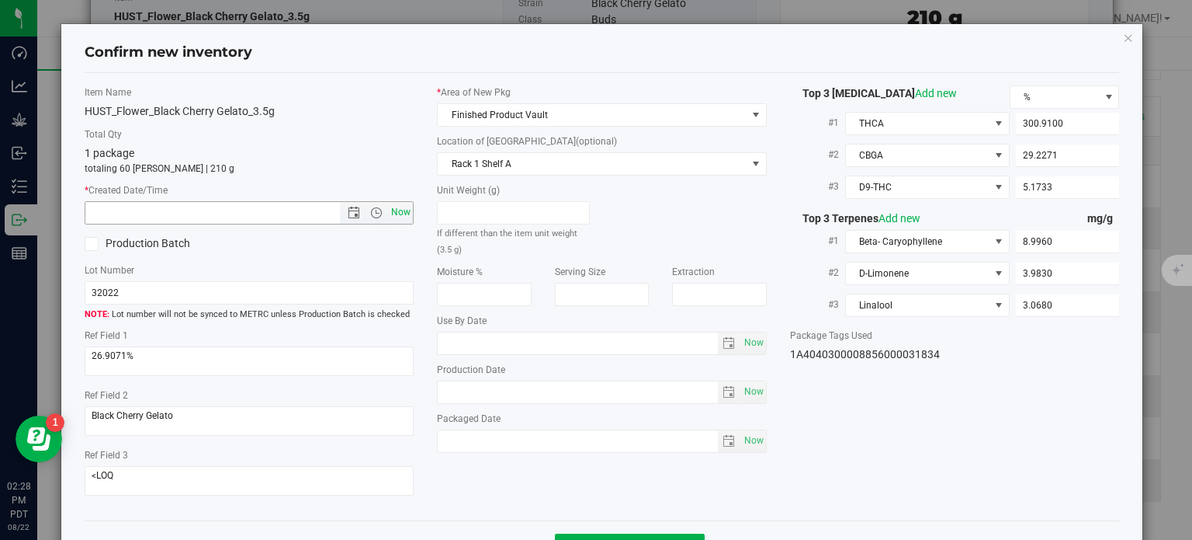
click at [401, 214] on span "Now" at bounding box center [401, 212] width 26 height 23
type input "[DATE] 2:28 PM"
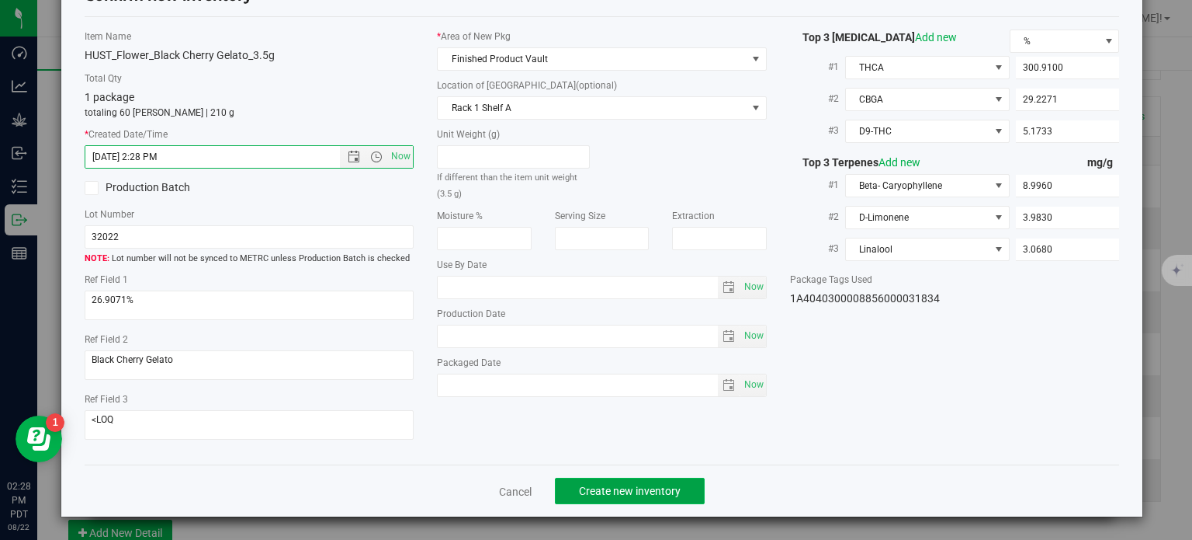
click at [615, 494] on span "Create new inventory" at bounding box center [630, 490] width 102 height 12
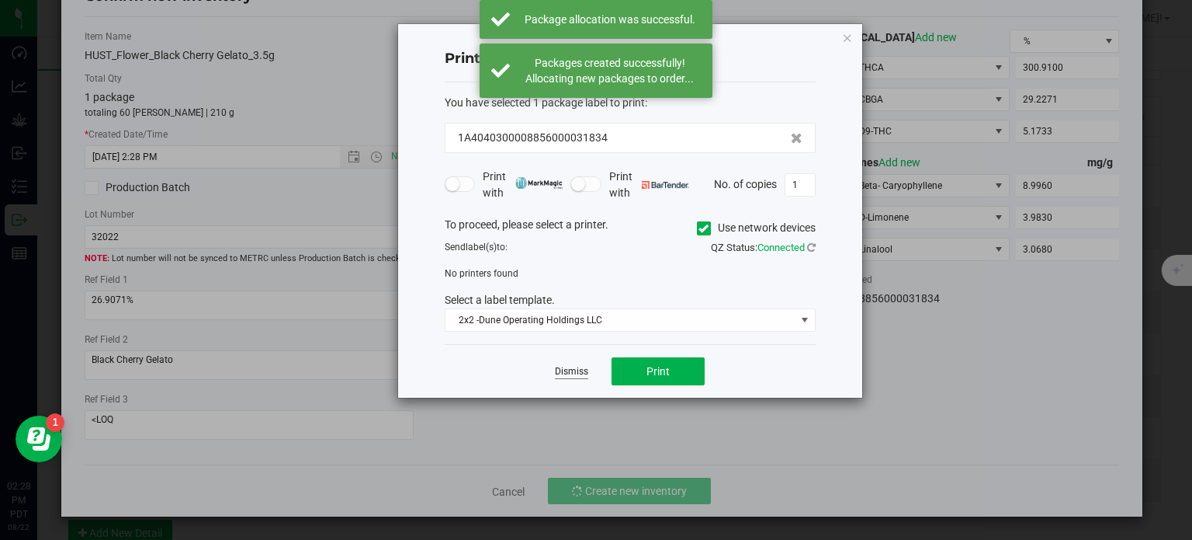
click at [573, 371] on link "Dismiss" at bounding box center [571, 371] width 33 height 13
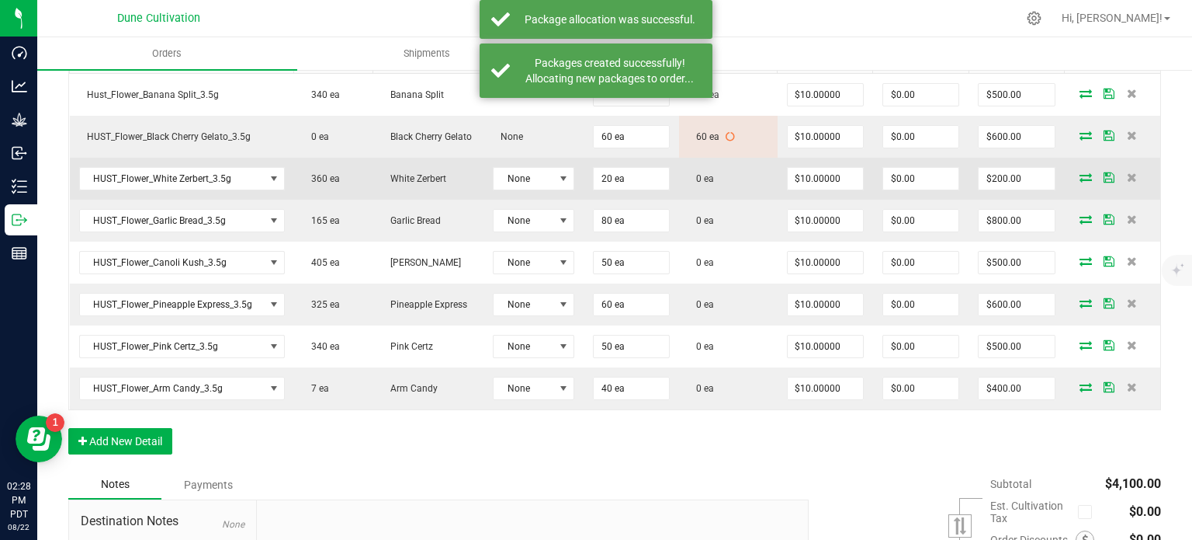
click at [1080, 175] on icon at bounding box center [1086, 176] width 12 height 9
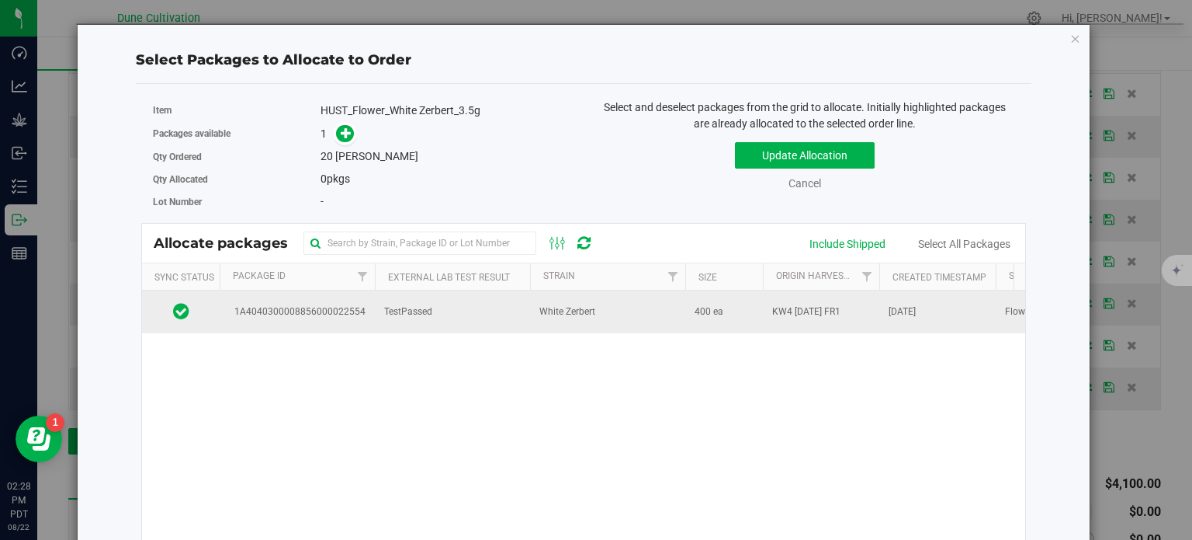
click at [363, 314] on span "1A4040300008856000022554" at bounding box center [297, 311] width 137 height 15
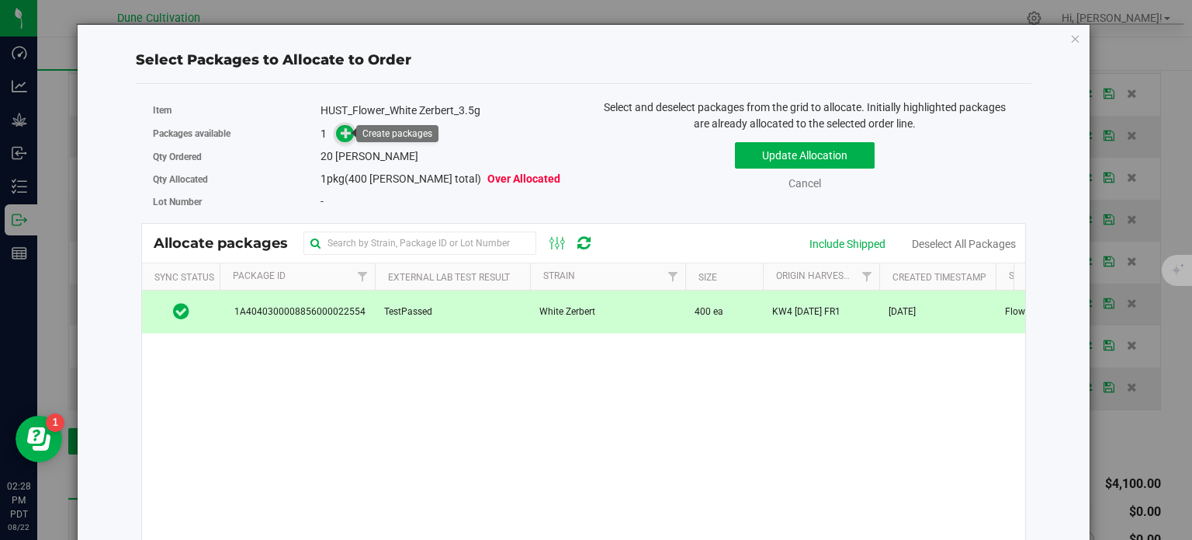
click at [344, 136] on icon at bounding box center [346, 132] width 11 height 11
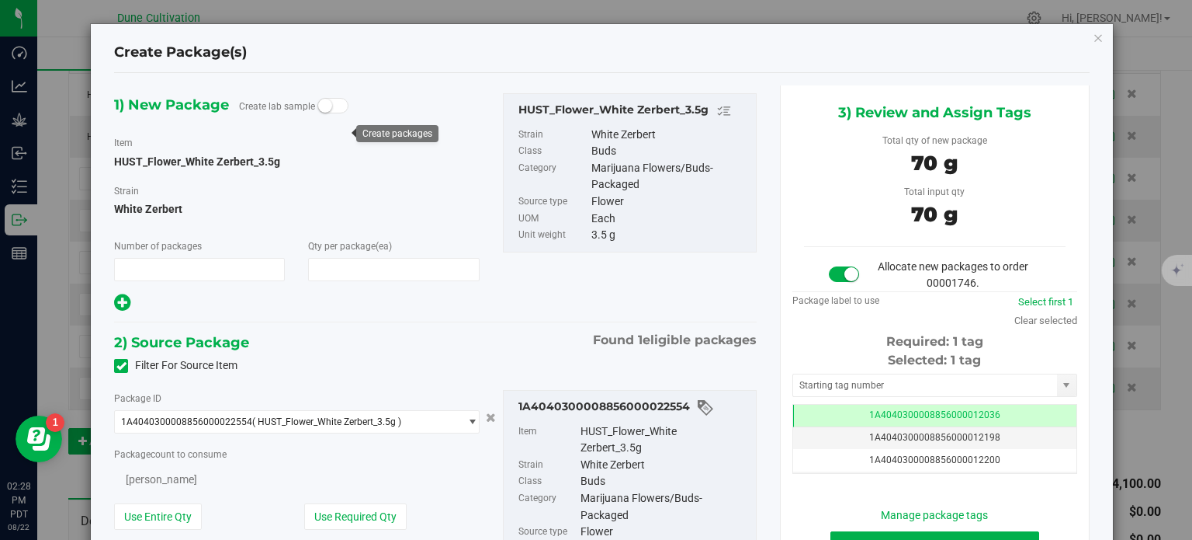
type input "1"
type input "20"
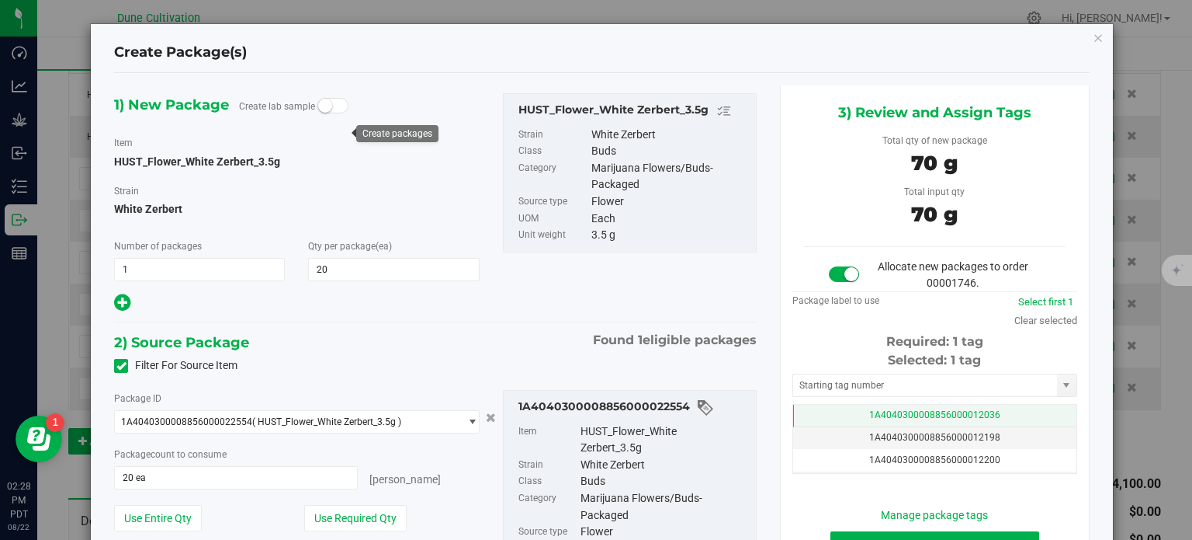
click at [852, 407] on td "1A4040300008856000012036" at bounding box center [934, 415] width 283 height 23
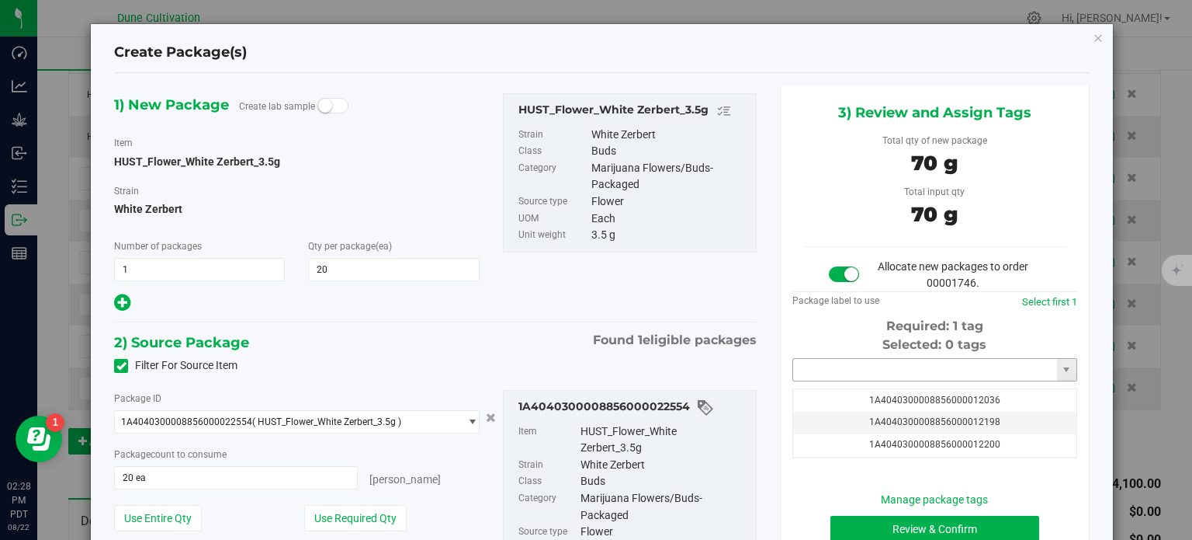
click at [826, 374] on input "text" at bounding box center [925, 370] width 264 height 22
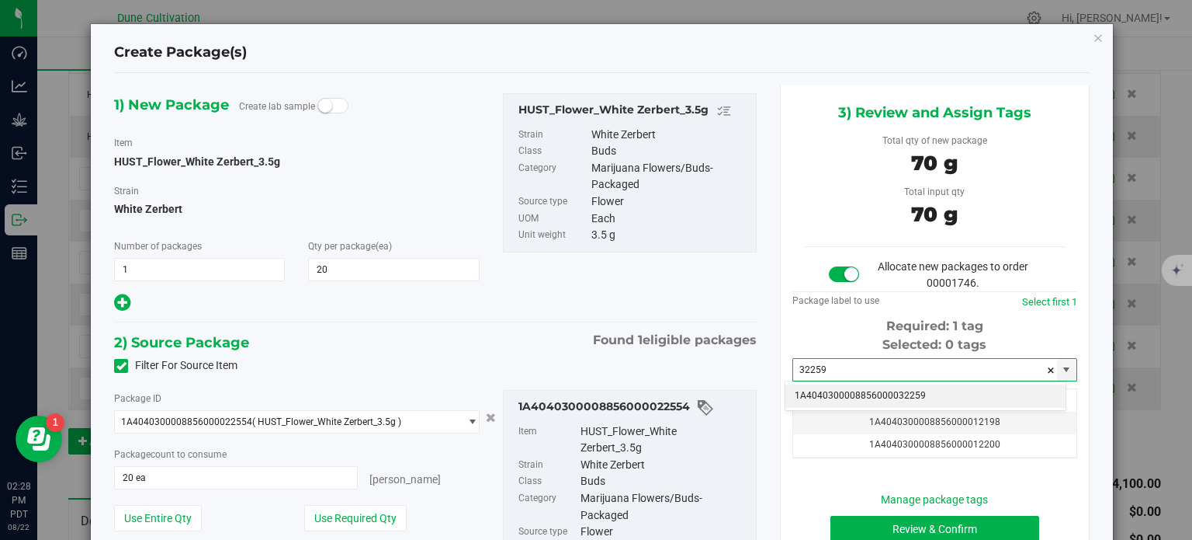
click at [841, 394] on li "1A4040300008856000032259" at bounding box center [926, 395] width 280 height 23
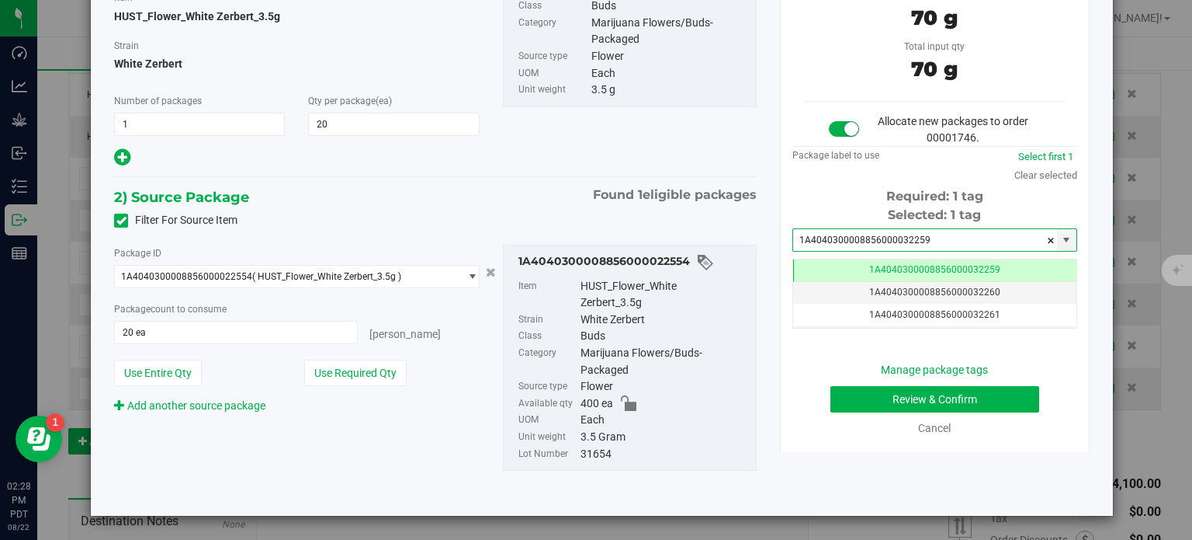
type input "1A4040300008856000032259"
click at [845, 390] on button "Review & Confirm" at bounding box center [935, 399] width 209 height 26
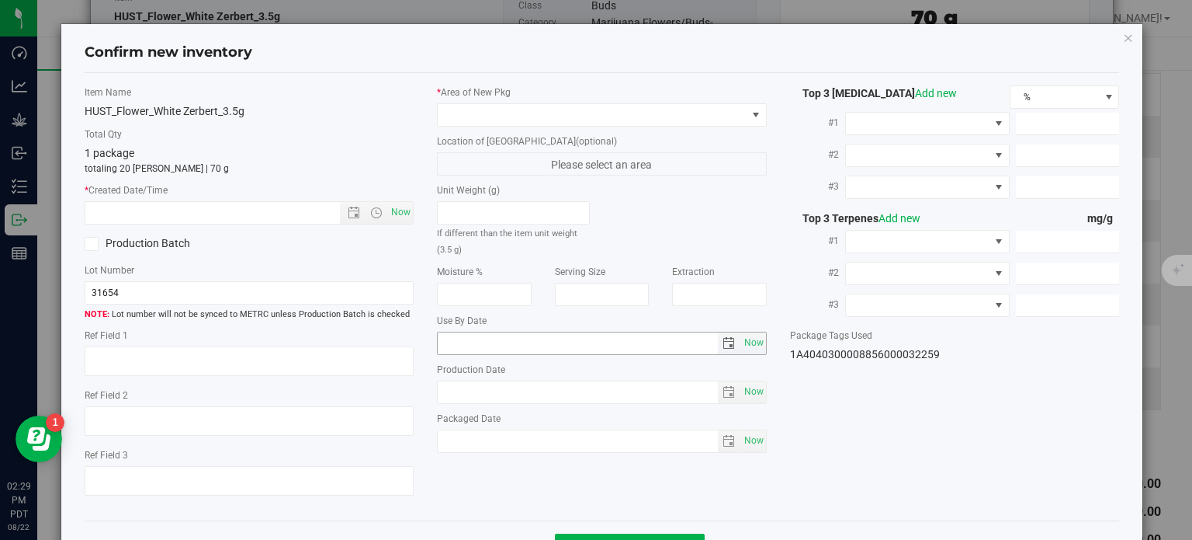
type textarea "20.2066&"
type textarea "KW4"
type textarea "<LOQ"
type input "219.4240"
type input "17.2376"
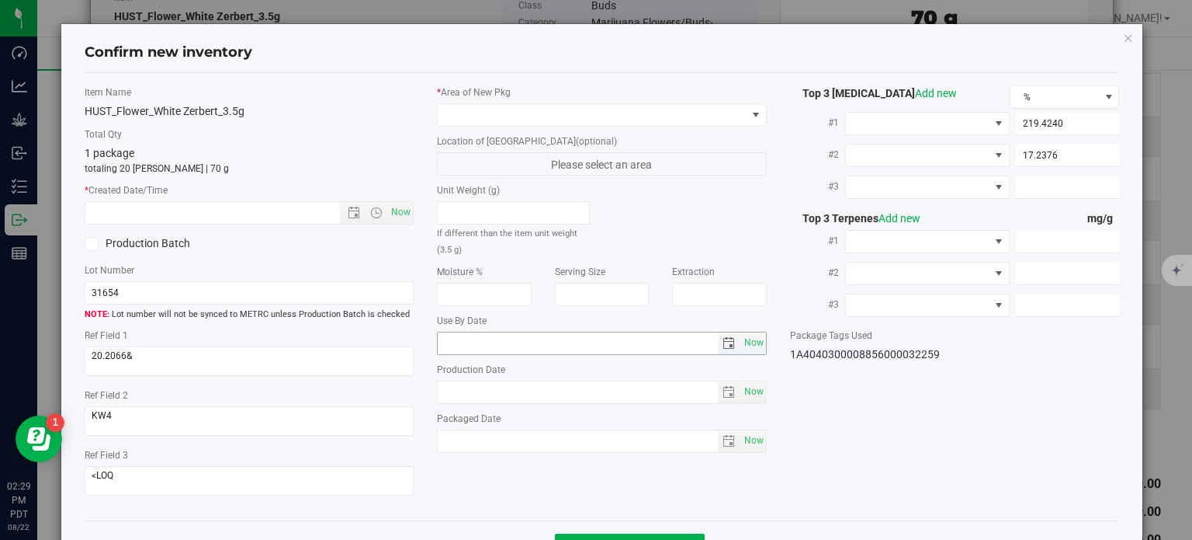
type input "9.6315"
type input "5.8340"
type input "4.8050"
type input "3.3450"
click at [600, 102] on div "* Area of [GEOGRAPHIC_DATA]" at bounding box center [602, 105] width 330 height 41
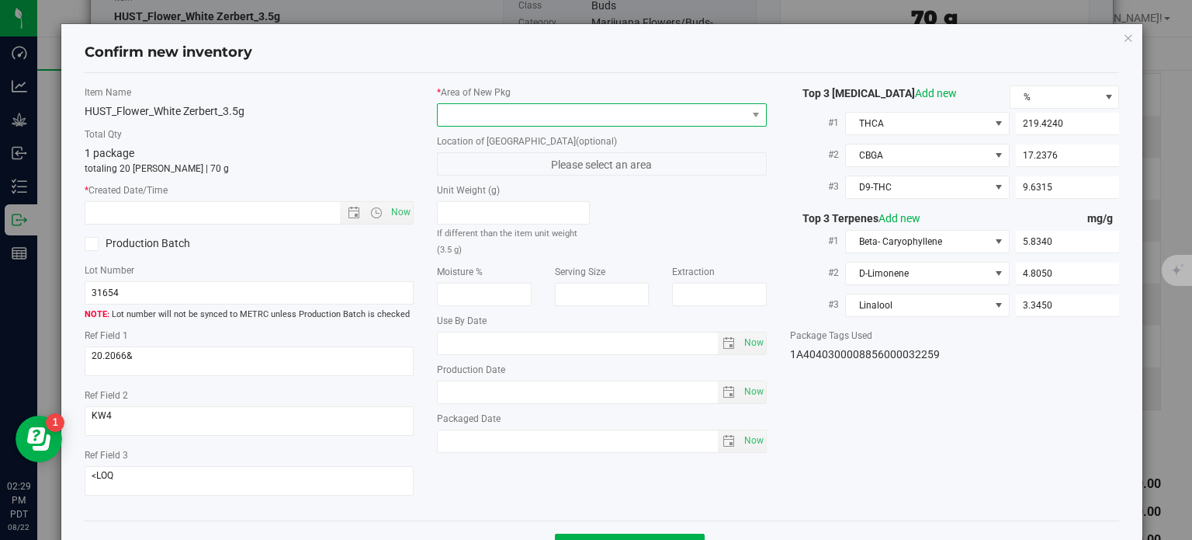
click at [508, 116] on span at bounding box center [592, 115] width 309 height 22
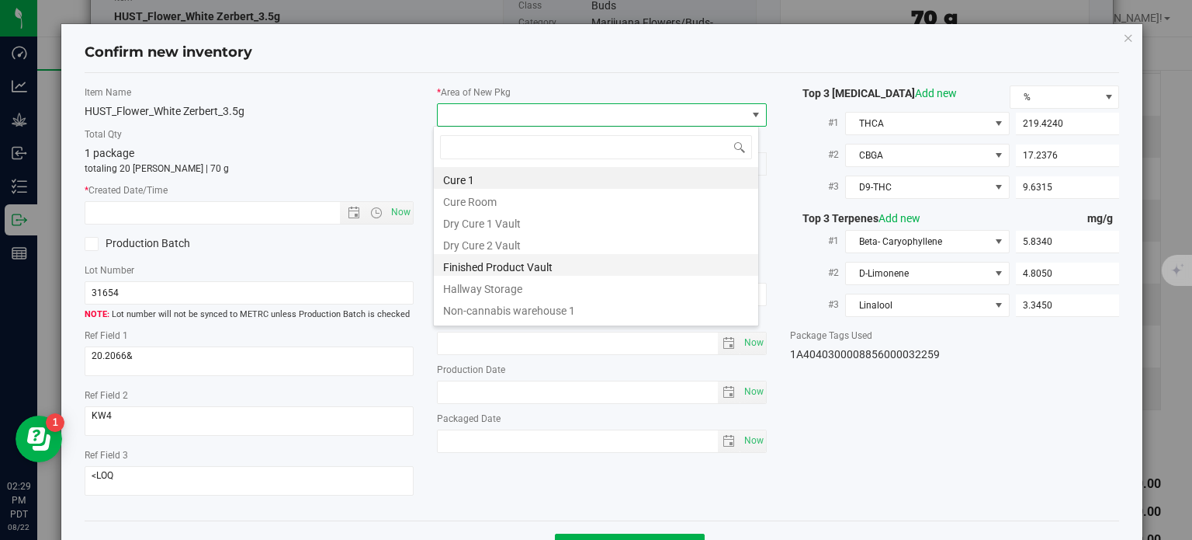
click at [505, 260] on li "Finished Product Vault" at bounding box center [596, 265] width 324 height 22
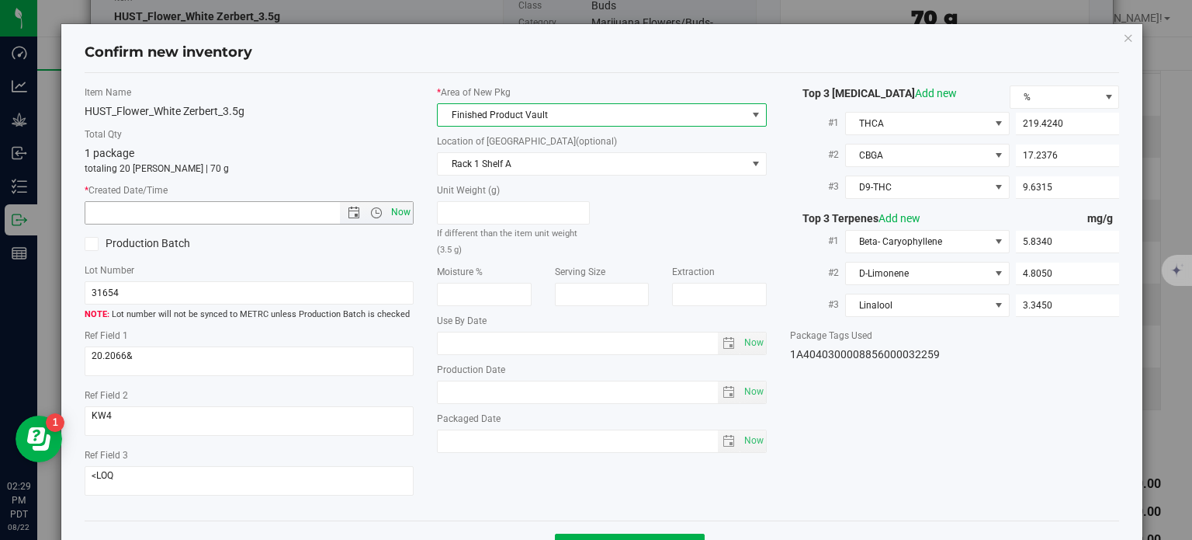
click at [403, 220] on span "Now" at bounding box center [401, 212] width 26 height 23
type input "[DATE] 2:29 PM"
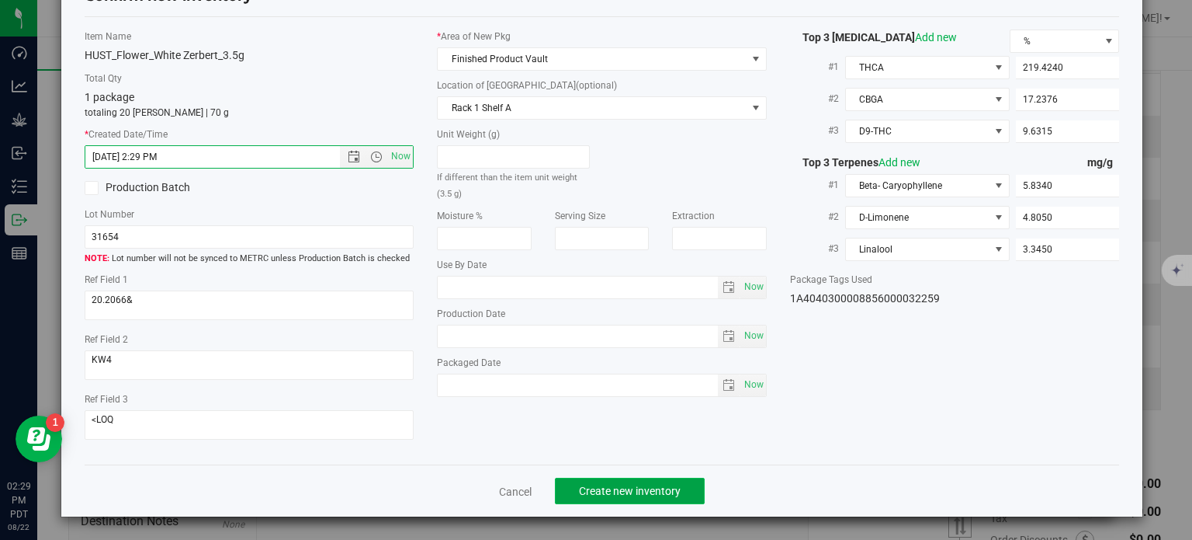
click at [588, 481] on button "Create new inventory" at bounding box center [630, 490] width 150 height 26
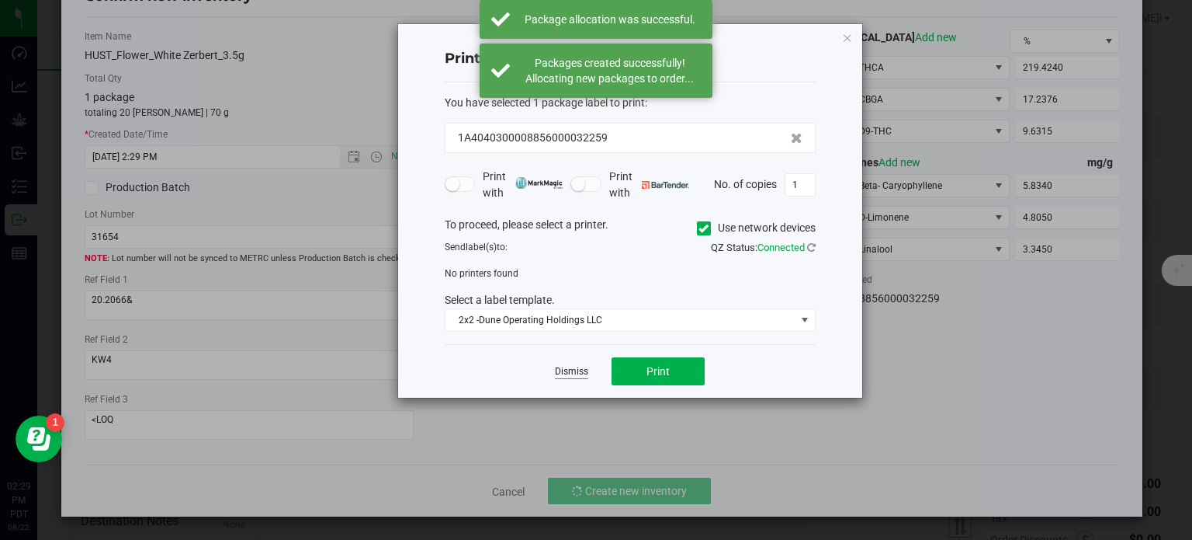
click at [568, 366] on link "Dismiss" at bounding box center [571, 371] width 33 height 13
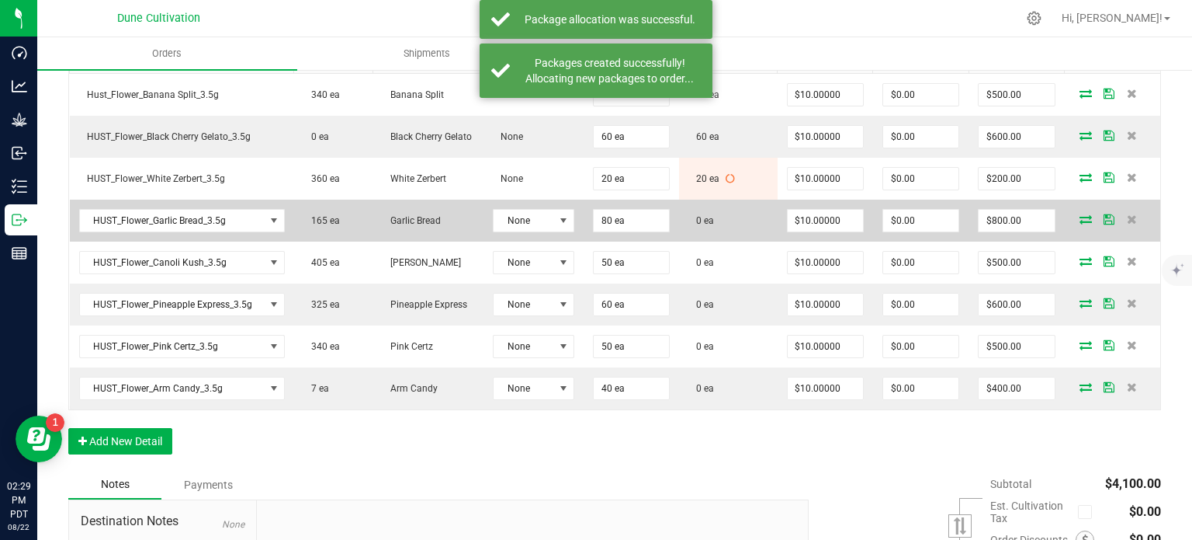
click at [1080, 216] on icon at bounding box center [1086, 218] width 12 height 9
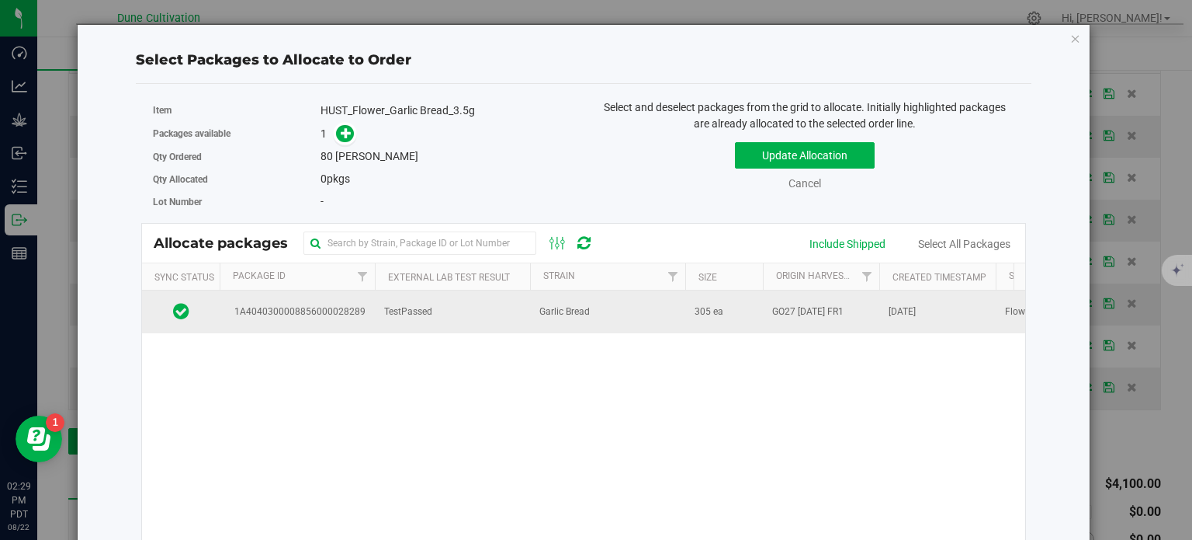
click at [330, 304] on span "1A4040300008856000028289" at bounding box center [297, 311] width 137 height 15
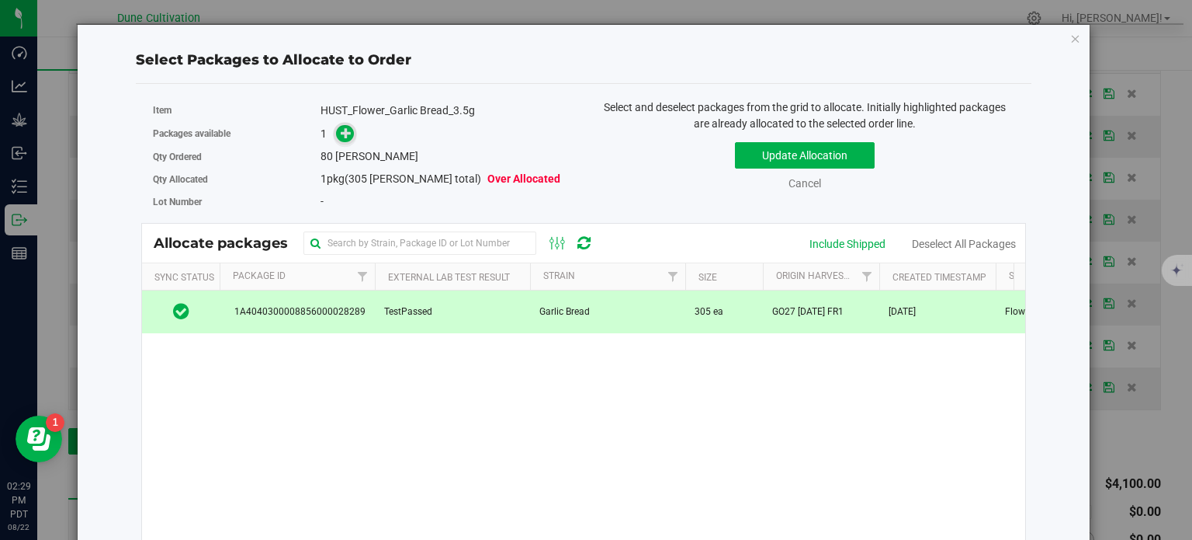
click at [341, 141] on span at bounding box center [345, 134] width 18 height 18
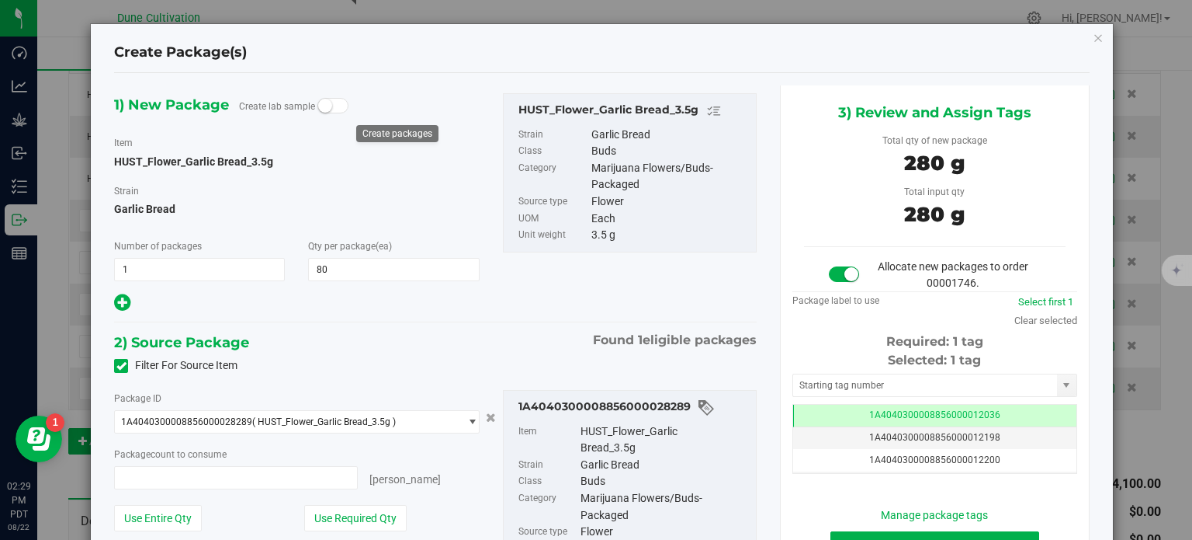
type input "80 ea"
click at [826, 413] on td "1A4040300008856000012036" at bounding box center [934, 415] width 283 height 23
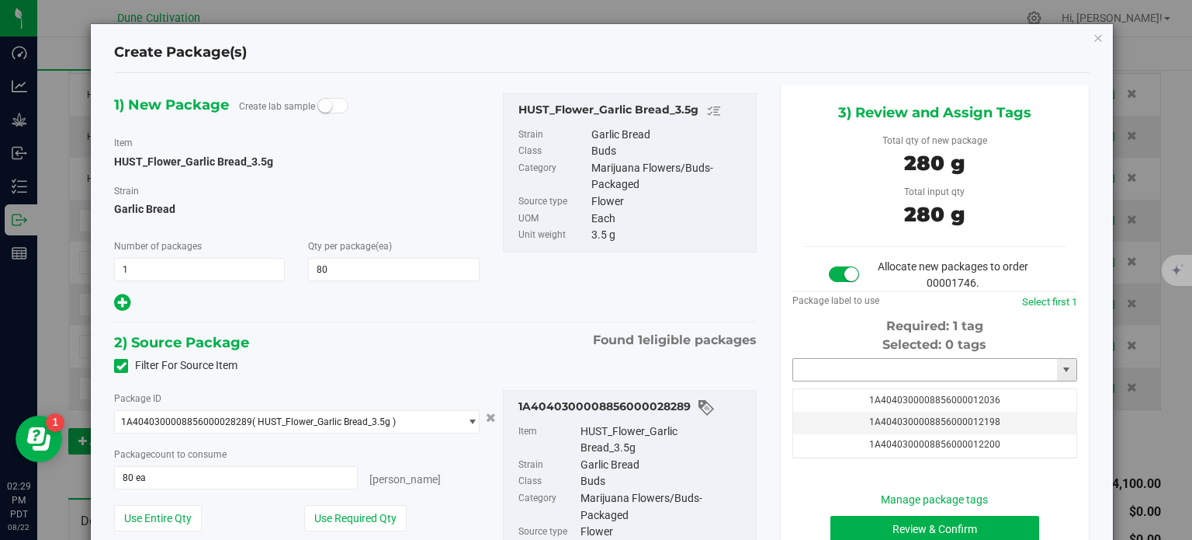
click at [828, 369] on input "text" at bounding box center [925, 370] width 264 height 22
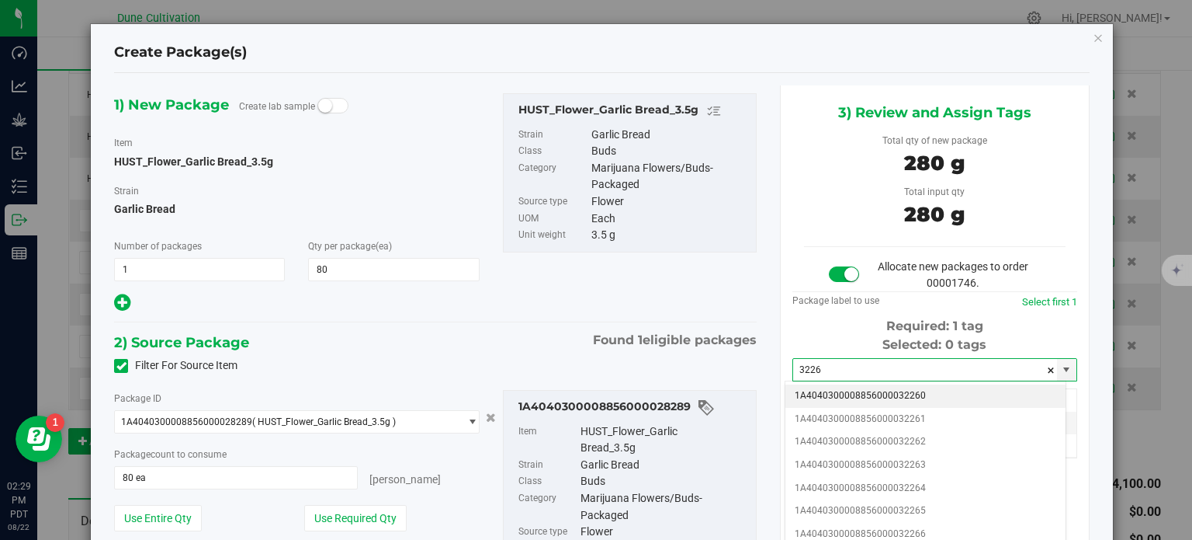
click at [852, 396] on li "1A4040300008856000032260" at bounding box center [926, 395] width 280 height 23
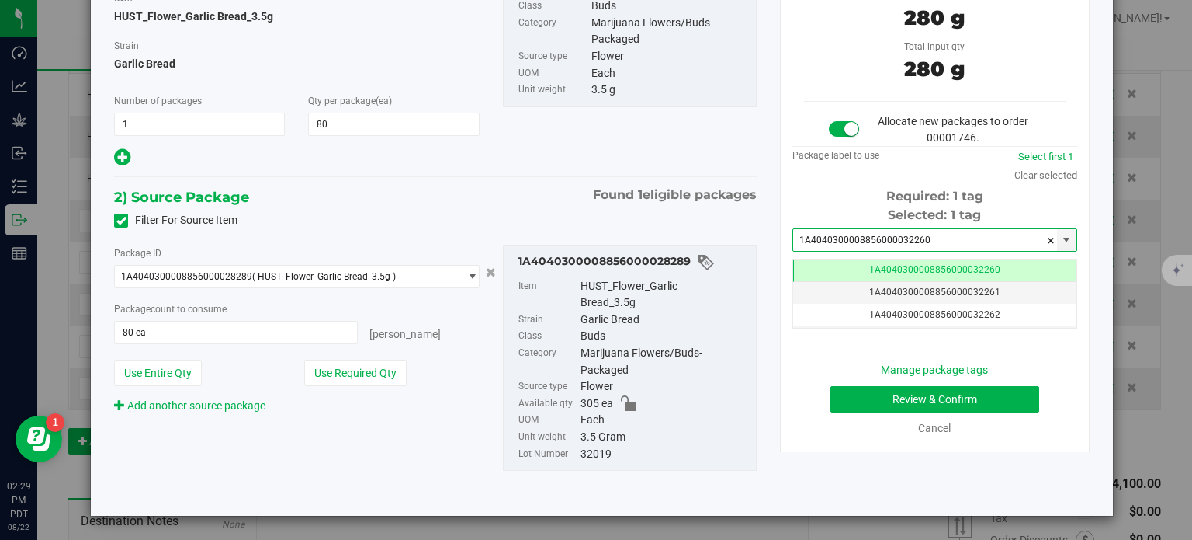
type input "1A4040300008856000032260"
click at [857, 400] on button "Review & Confirm" at bounding box center [935, 399] width 209 height 26
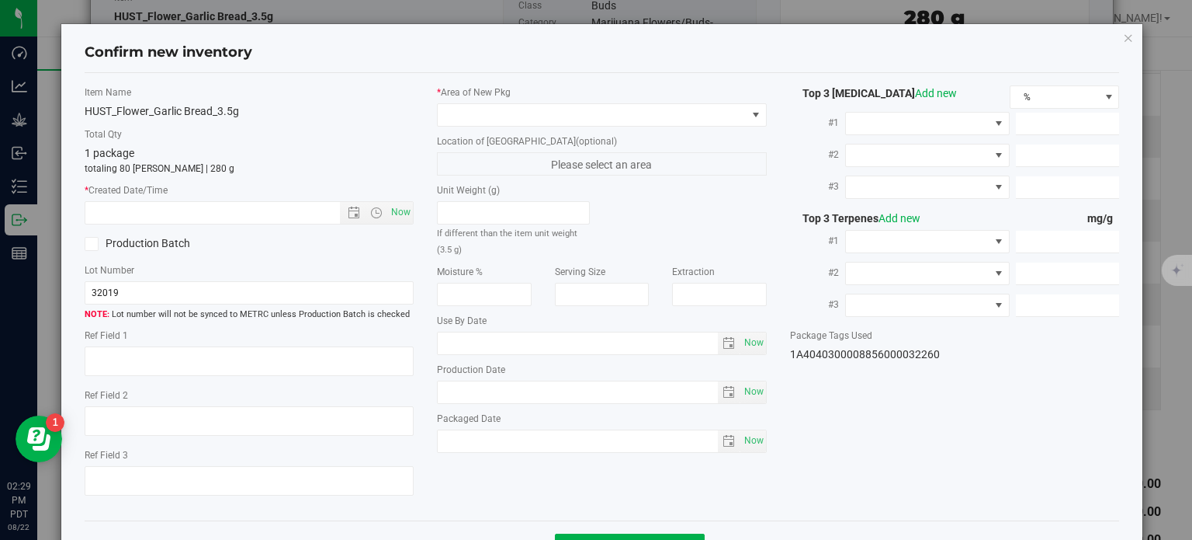
type textarea "37.7721%"
type textarea "Garlic Bread"
type textarea "0.0708099%"
type input "422.8200"
type input "19.0951"
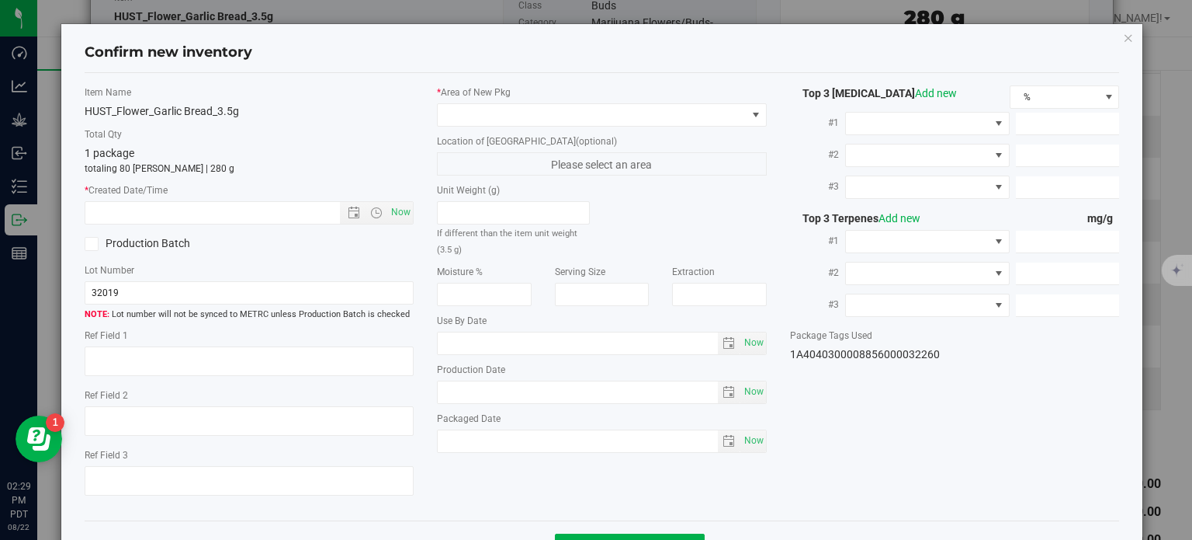
type input "6.9079"
type input "7.3380"
type input "7.2720"
type input "6.4840"
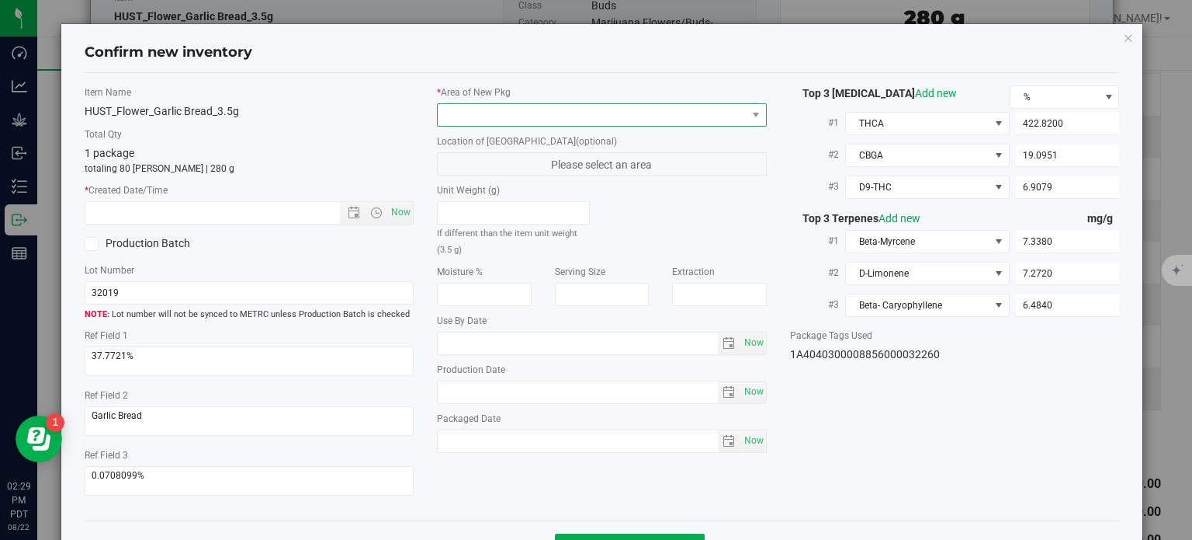
click at [620, 125] on span at bounding box center [602, 114] width 330 height 23
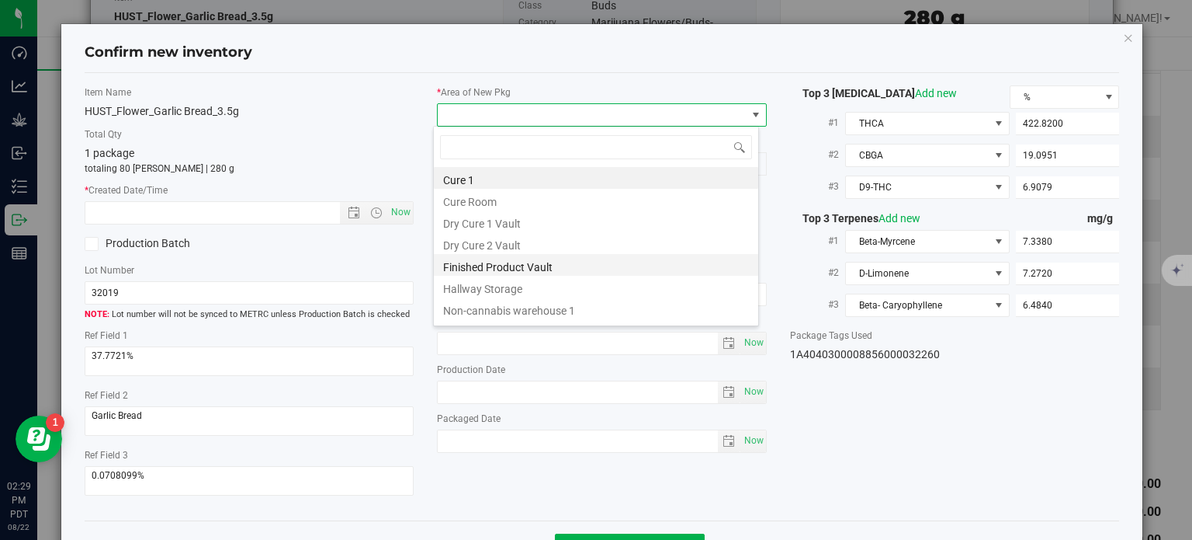
click at [508, 269] on li "Finished Product Vault" at bounding box center [596, 265] width 324 height 22
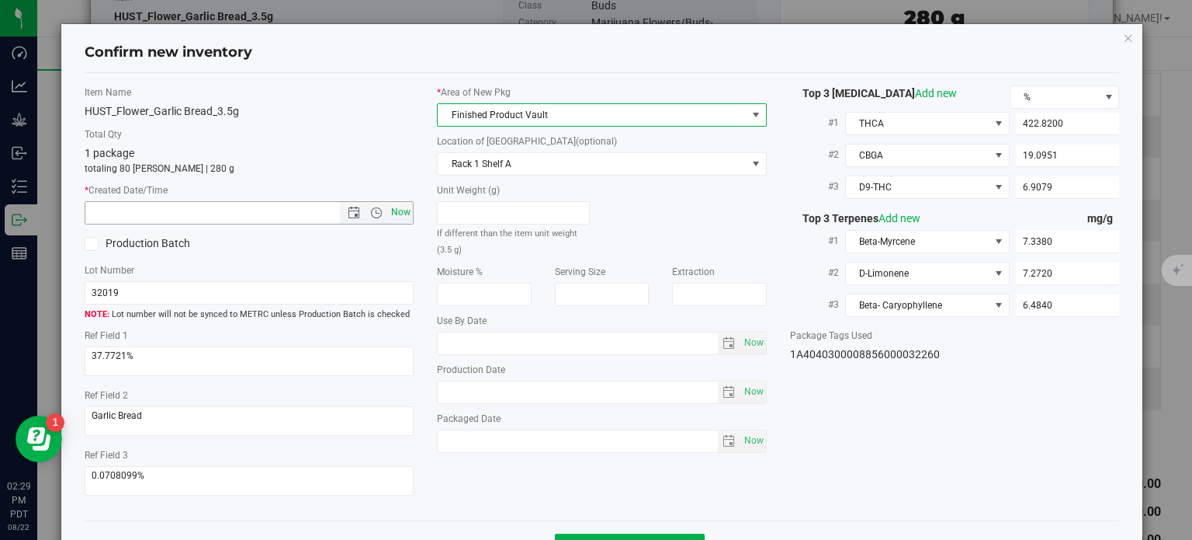
click at [401, 207] on span "Now" at bounding box center [401, 212] width 26 height 23
type input "[DATE] 2:29 PM"
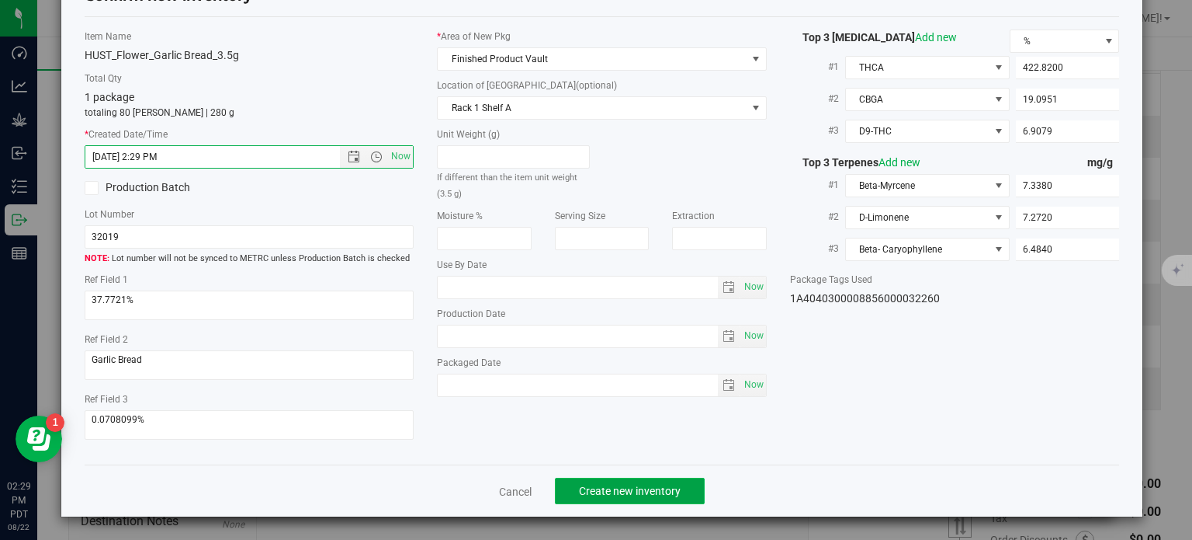
click at [653, 484] on span "Create new inventory" at bounding box center [630, 490] width 102 height 12
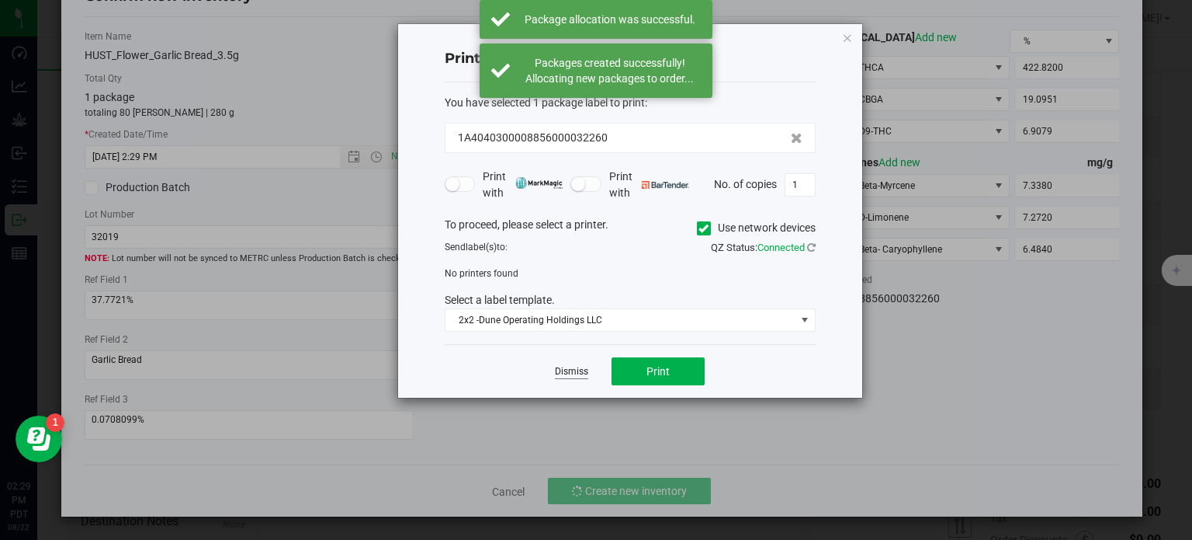
click at [574, 376] on link "Dismiss" at bounding box center [571, 371] width 33 height 13
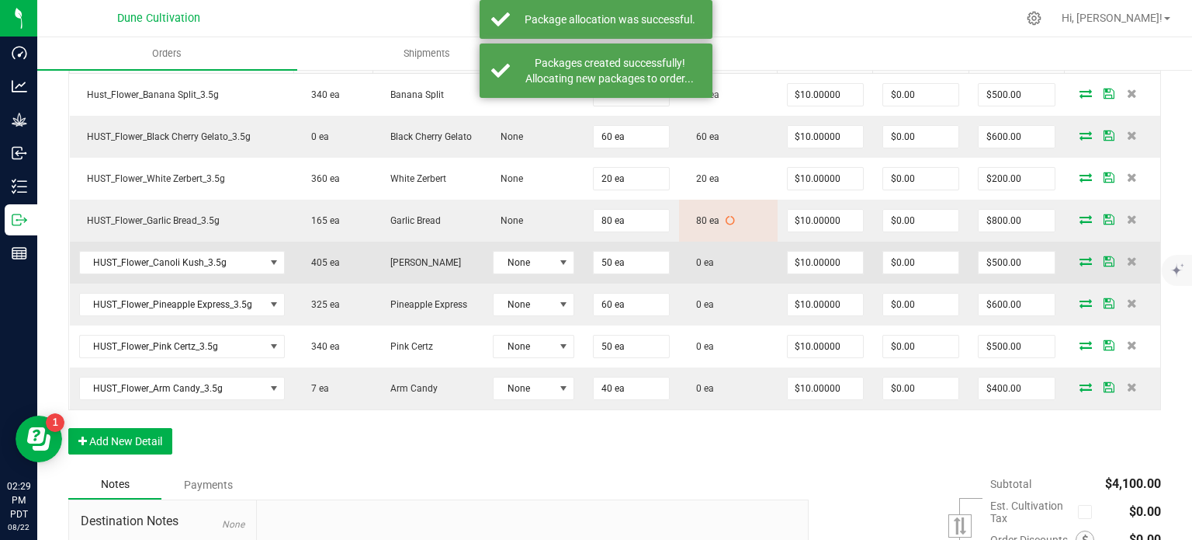
click at [1071, 250] on td at bounding box center [1112, 262] width 95 height 42
click at [1080, 257] on icon at bounding box center [1086, 260] width 12 height 9
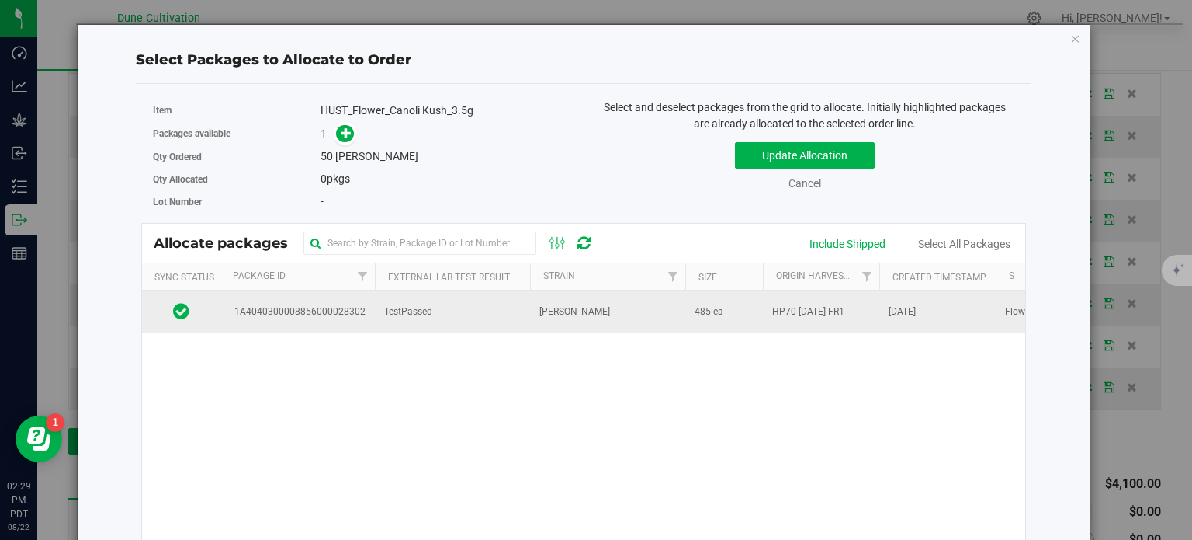
click at [325, 317] on span "1A4040300008856000028302" at bounding box center [297, 311] width 137 height 15
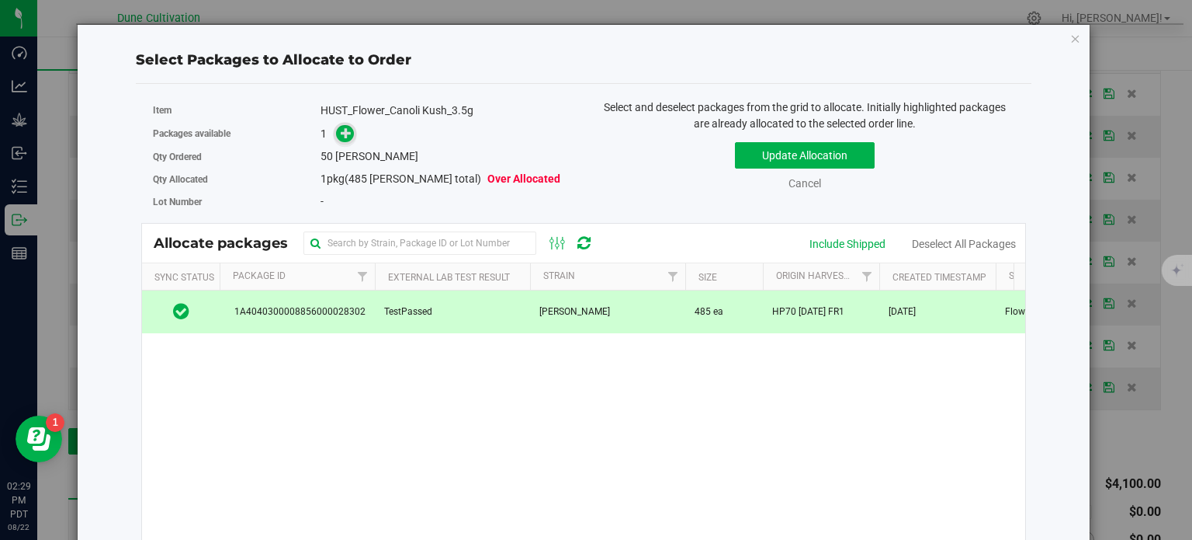
click at [342, 130] on icon at bounding box center [346, 132] width 11 height 11
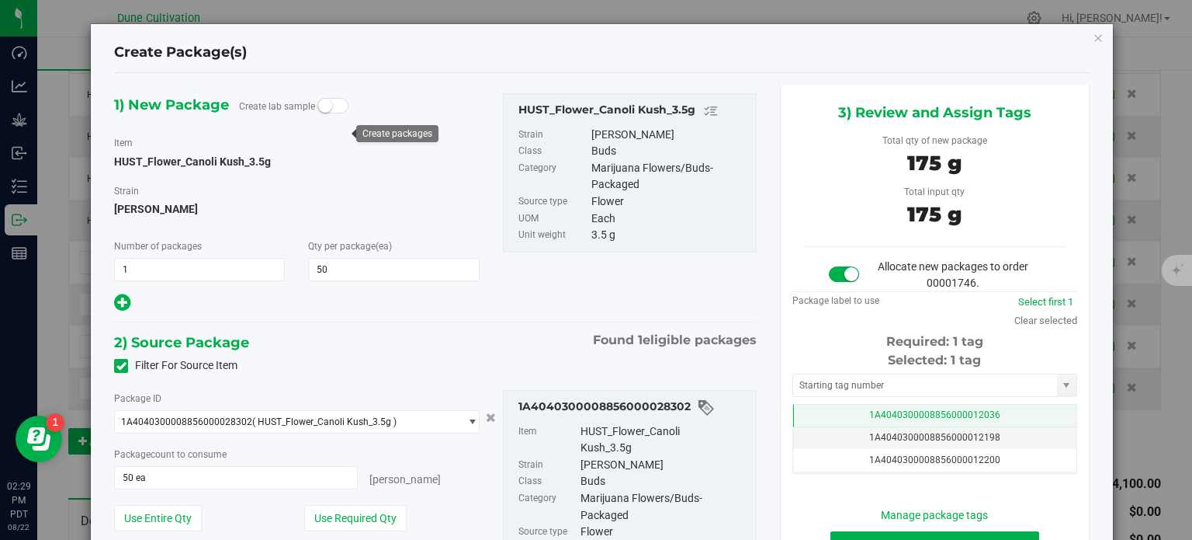
click at [814, 411] on td "1A4040300008856000012036" at bounding box center [934, 415] width 283 height 23
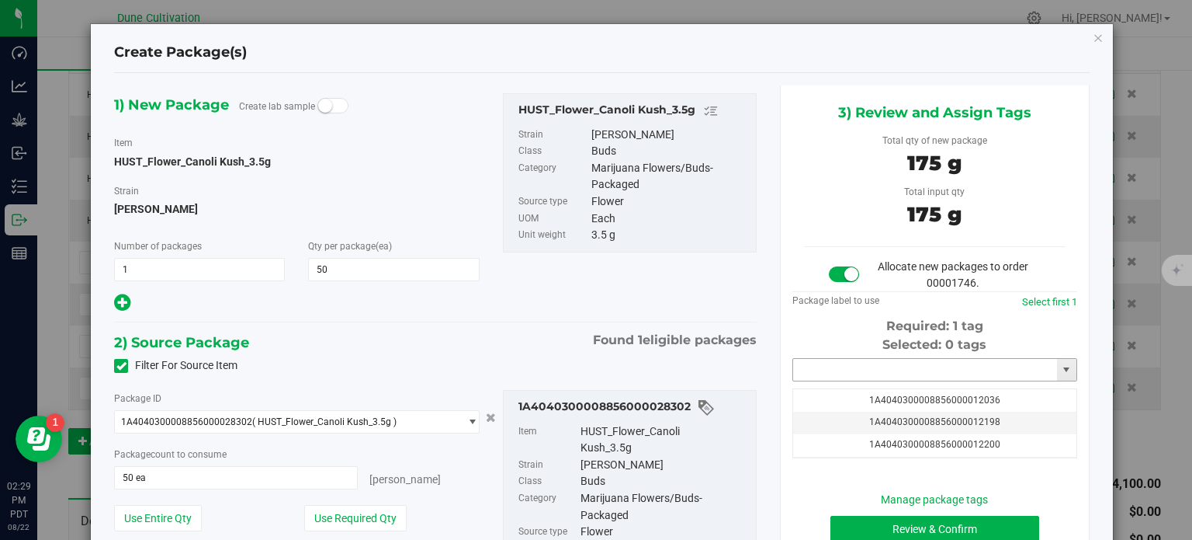
click at [822, 368] on input "text" at bounding box center [925, 370] width 264 height 22
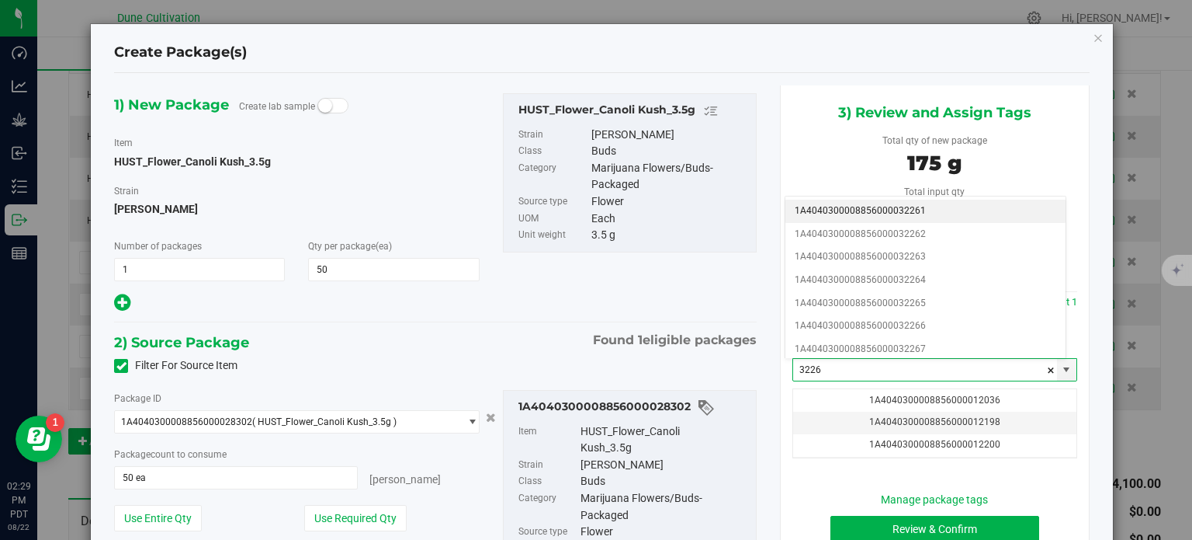
click at [897, 213] on li "1A4040300008856000032261" at bounding box center [926, 211] width 280 height 23
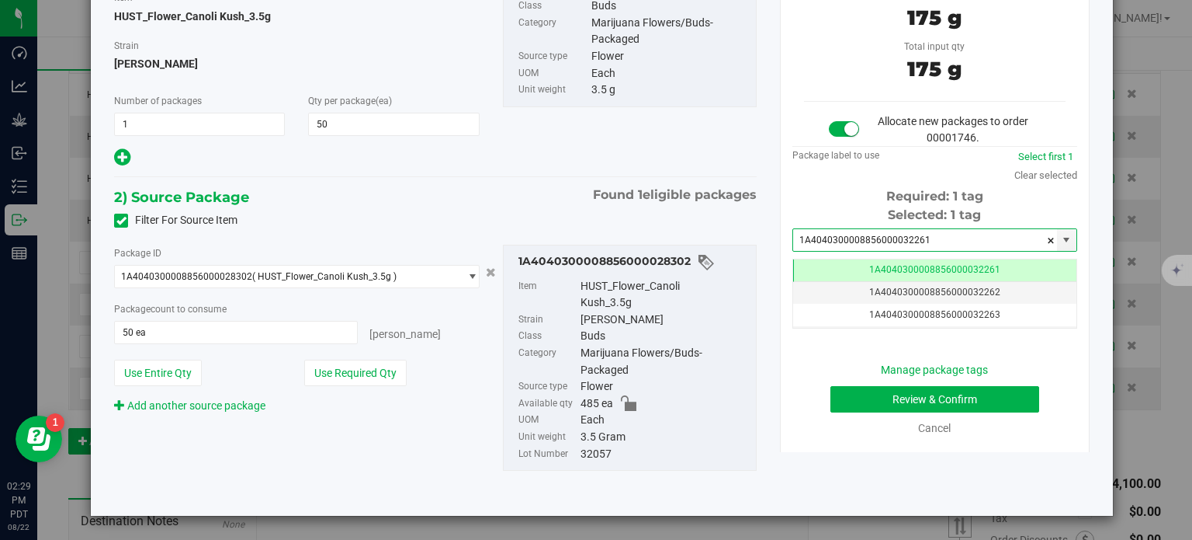
type input "1A4040300008856000032261"
click at [855, 406] on button "Review & Confirm" at bounding box center [935, 399] width 209 height 26
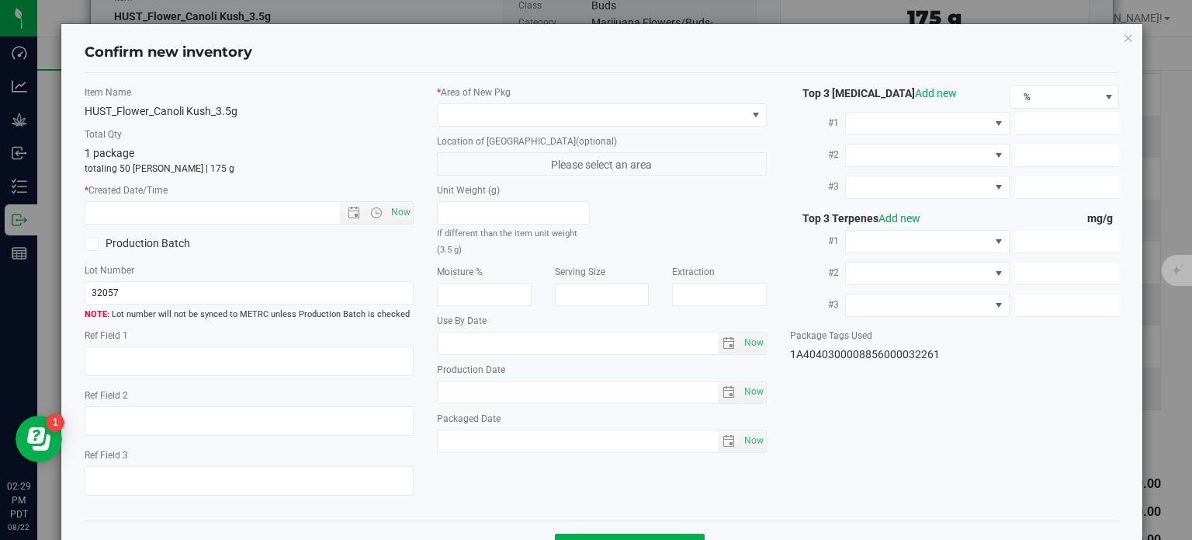
type textarea "28.6529%"
type textarea "Cannoli Kush"
type textarea "0.0417412%"
type input "312.6880"
type input "12.3014"
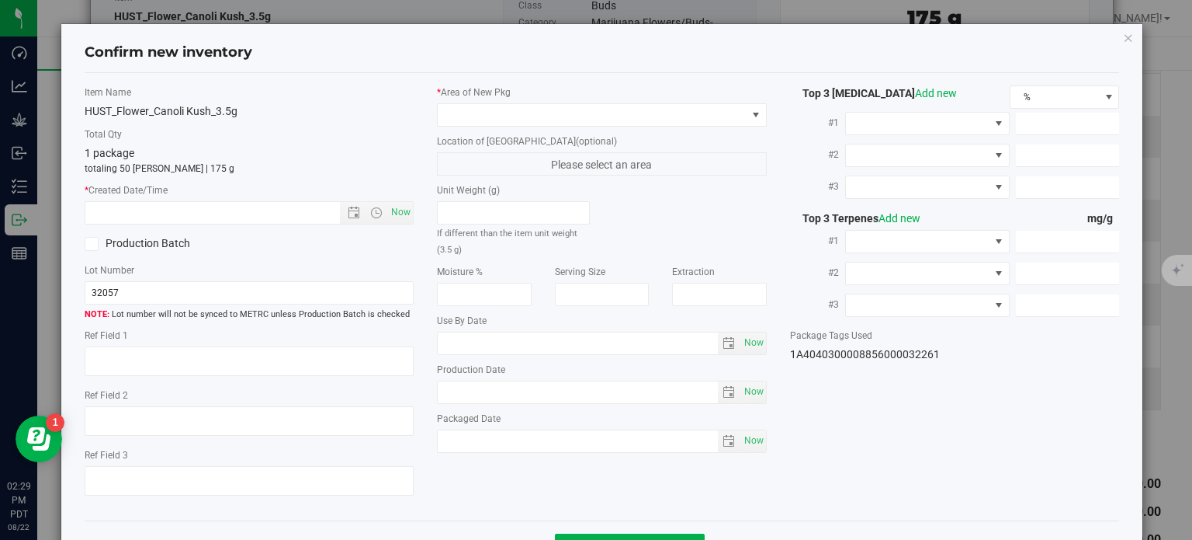
type input "7.0560"
type input "7.9070"
type input "6.5930"
type input "2.4290"
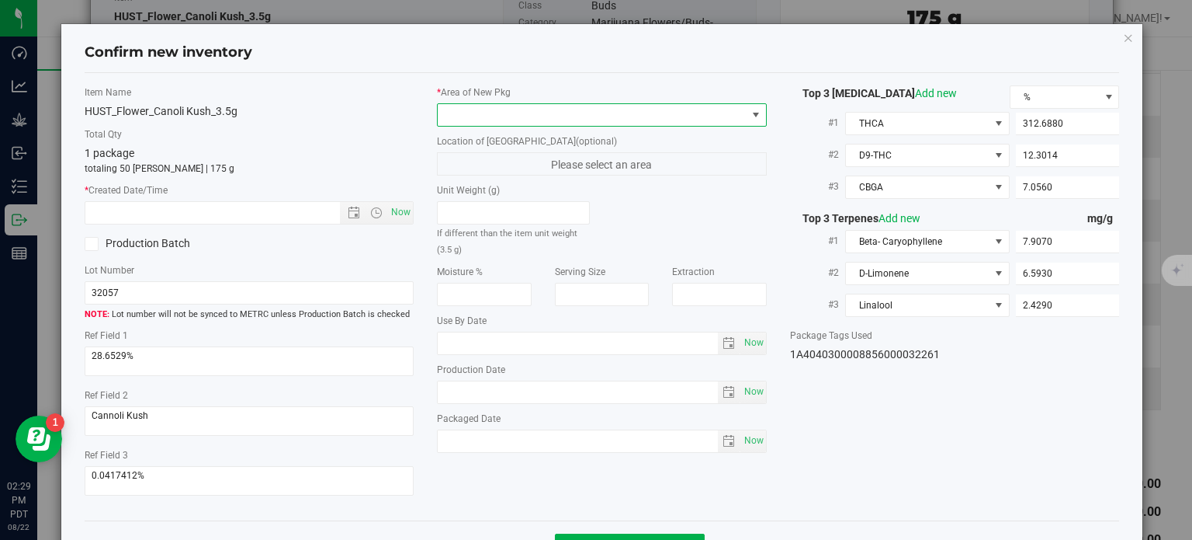
click at [689, 110] on span at bounding box center [592, 115] width 309 height 22
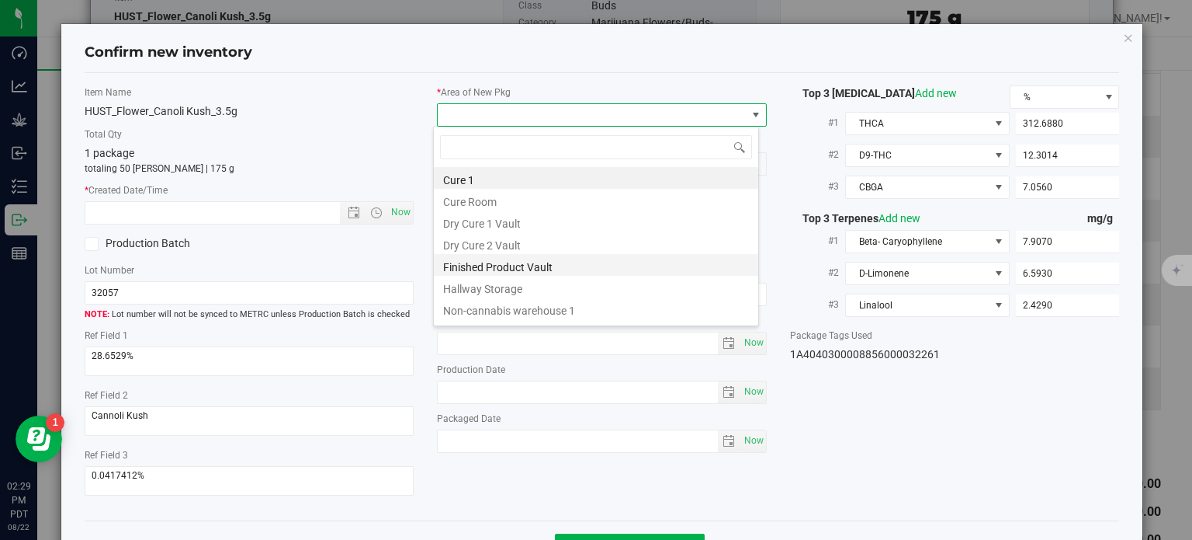
click at [499, 260] on li "Finished Product Vault" at bounding box center [596, 265] width 324 height 22
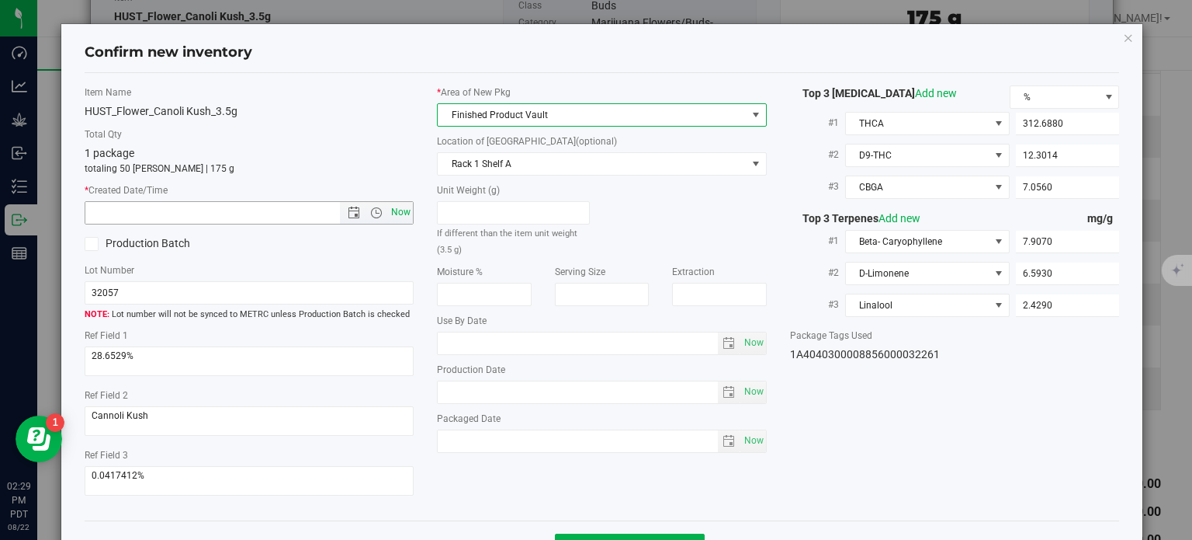
click at [399, 218] on span "Now" at bounding box center [401, 212] width 26 height 23
type input "[DATE] 2:29 PM"
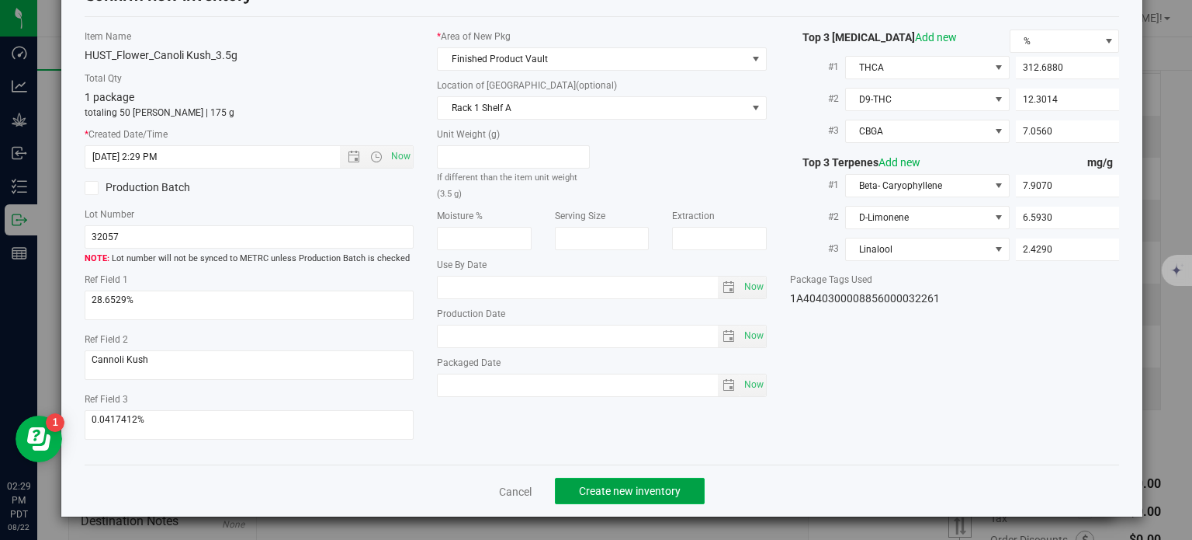
click at [648, 494] on span "Create new inventory" at bounding box center [630, 490] width 102 height 12
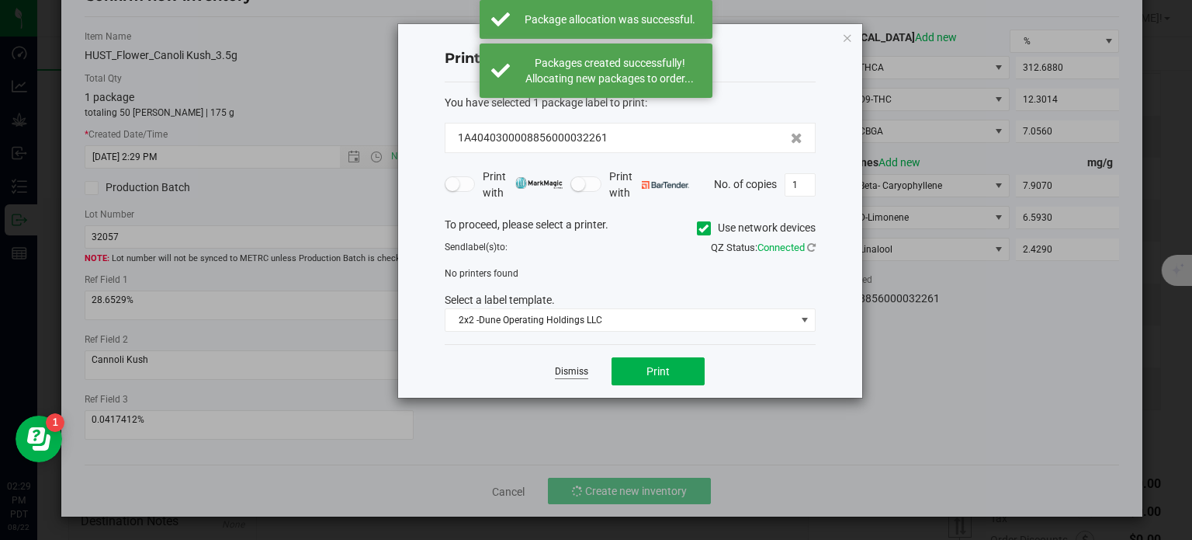
click at [574, 369] on link "Dismiss" at bounding box center [571, 371] width 33 height 13
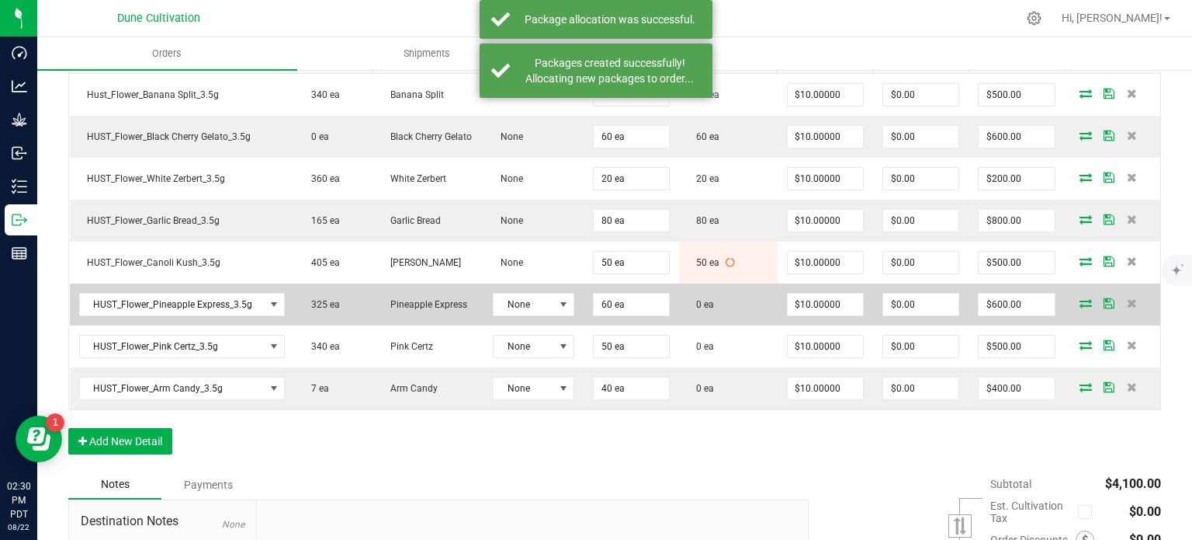
click at [1080, 303] on icon at bounding box center [1086, 302] width 12 height 9
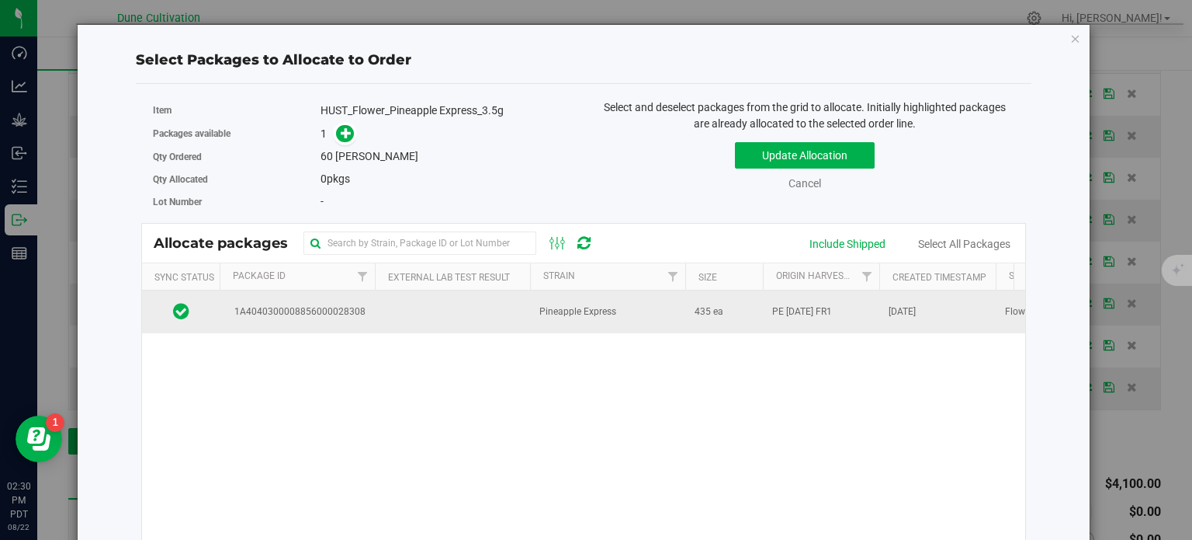
click at [328, 310] on span "1A4040300008856000028308" at bounding box center [297, 311] width 137 height 15
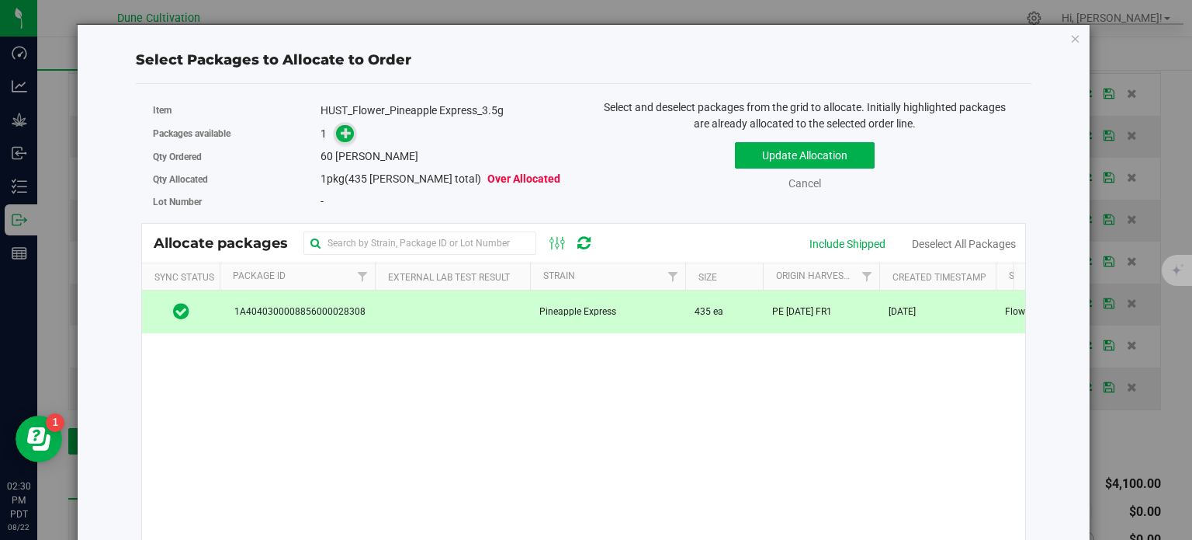
click at [342, 133] on icon at bounding box center [346, 132] width 11 height 11
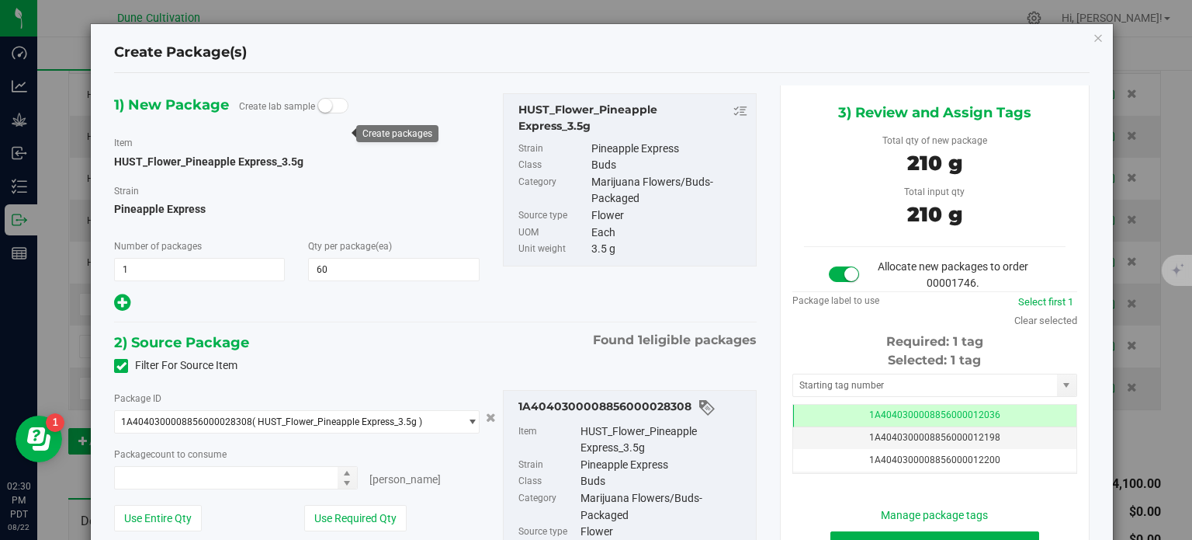
type input "60 ea"
click at [813, 401] on div "Selected: 1 tag Tag 1A4040300008856000012036 1A4040300008856000012198 1A4040300…" at bounding box center [935, 412] width 285 height 123
click at [814, 379] on input "text" at bounding box center [925, 385] width 264 height 22
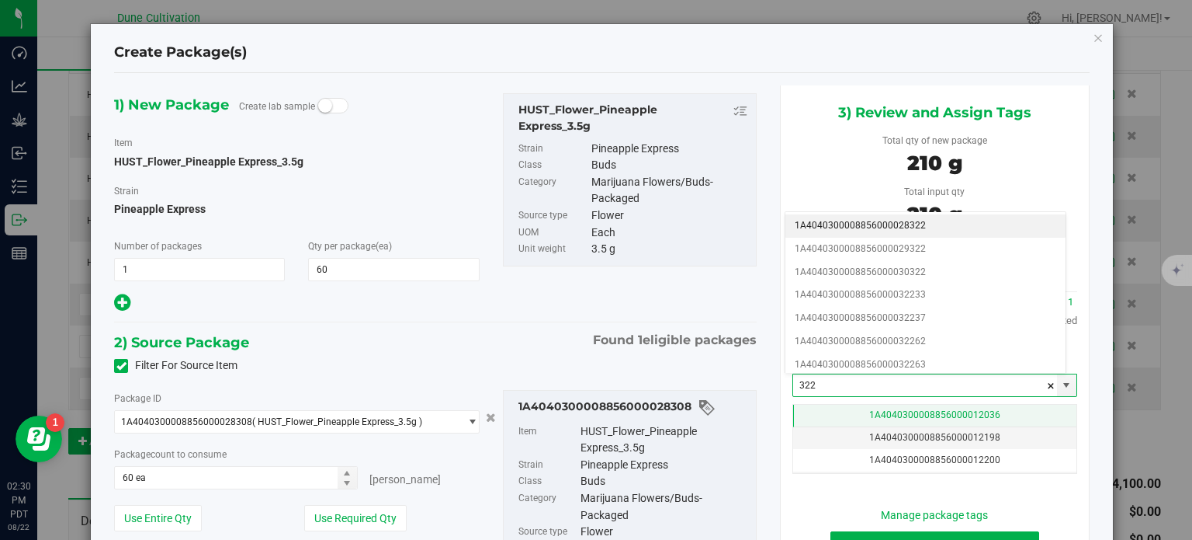
click at [822, 413] on td "1A4040300008856000012036" at bounding box center [934, 415] width 283 height 23
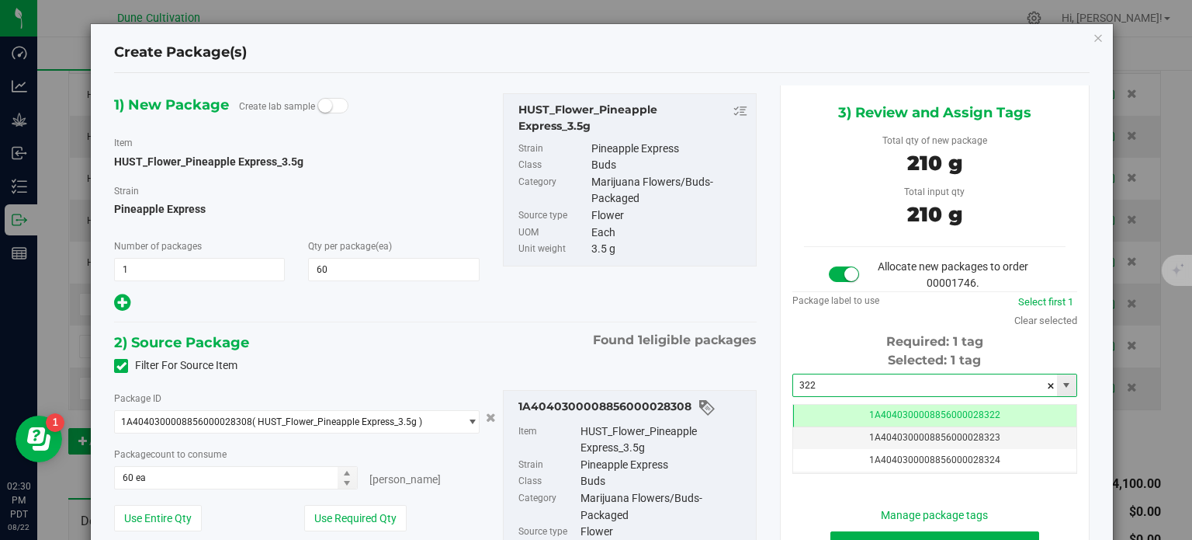
click at [824, 390] on input "322" at bounding box center [925, 385] width 264 height 22
click at [826, 411] on td "1A4040300008856000028322" at bounding box center [934, 415] width 283 height 23
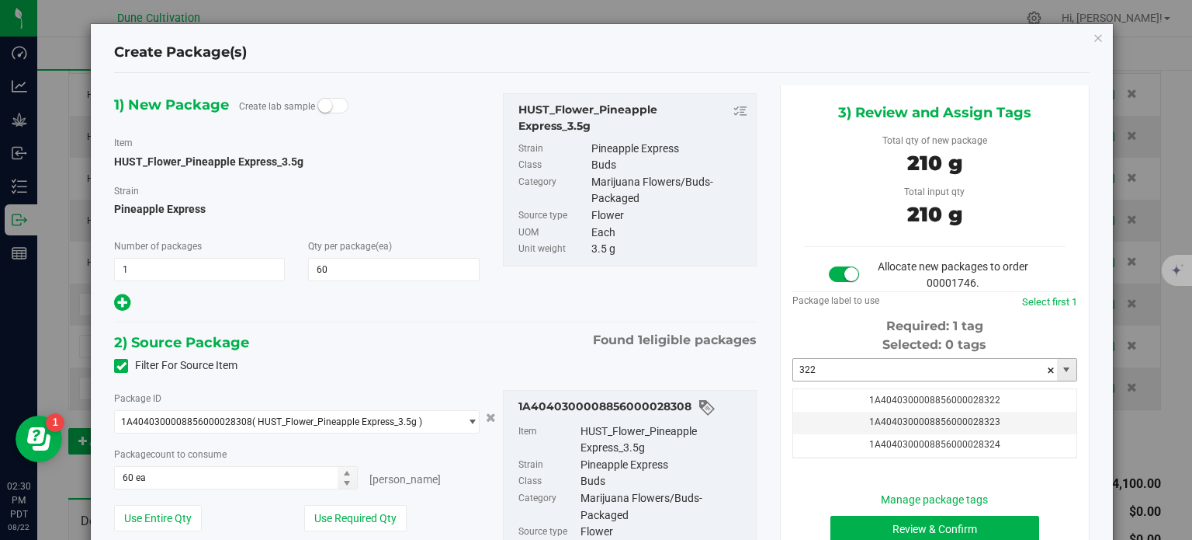
click at [812, 369] on input "322" at bounding box center [925, 370] width 264 height 22
type input "3"
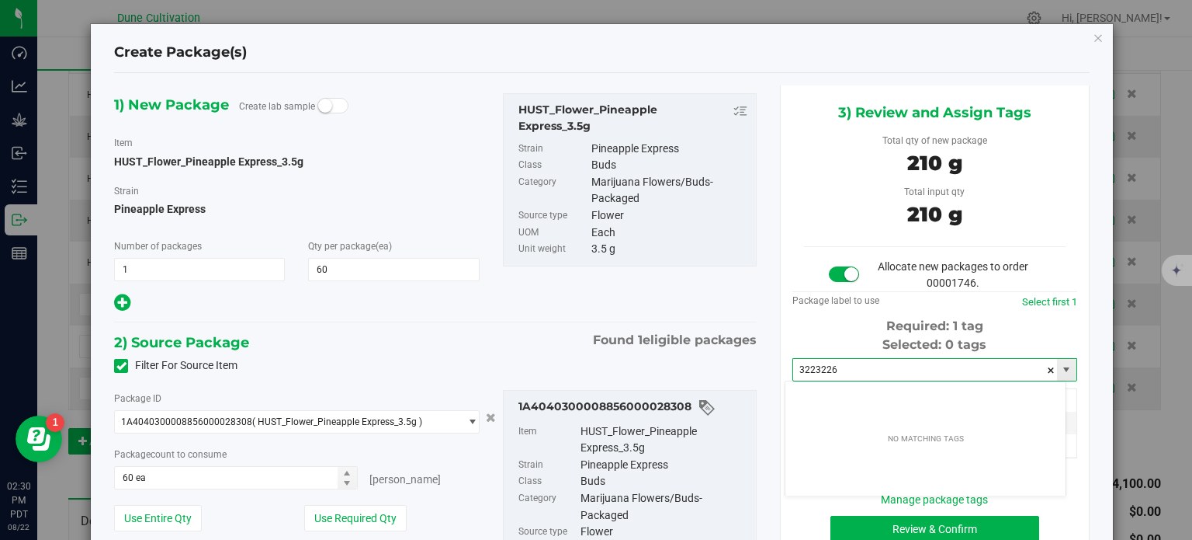
click at [812, 369] on input "3223226" at bounding box center [925, 370] width 264 height 22
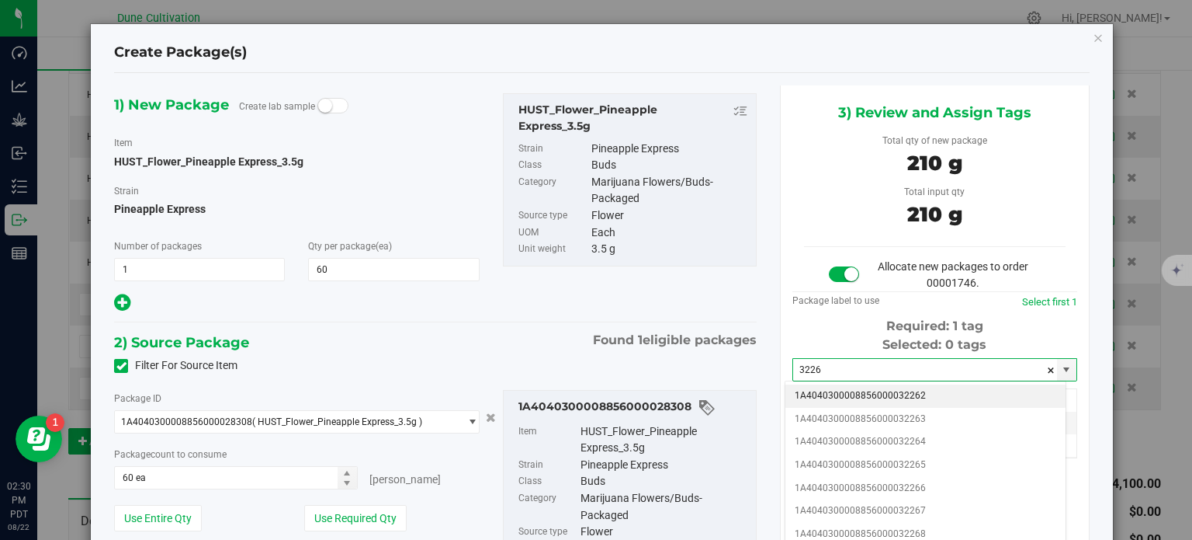
click at [866, 397] on li "1A4040300008856000032262" at bounding box center [926, 395] width 280 height 23
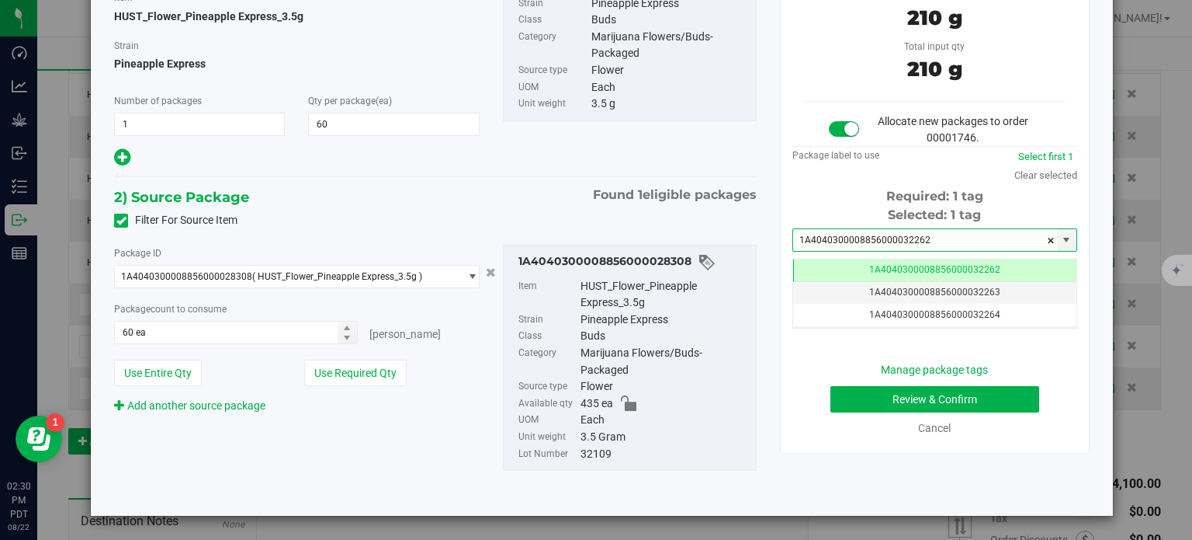
type input "1A4040300008856000032262"
click at [852, 398] on button "Review & Confirm" at bounding box center [935, 399] width 209 height 26
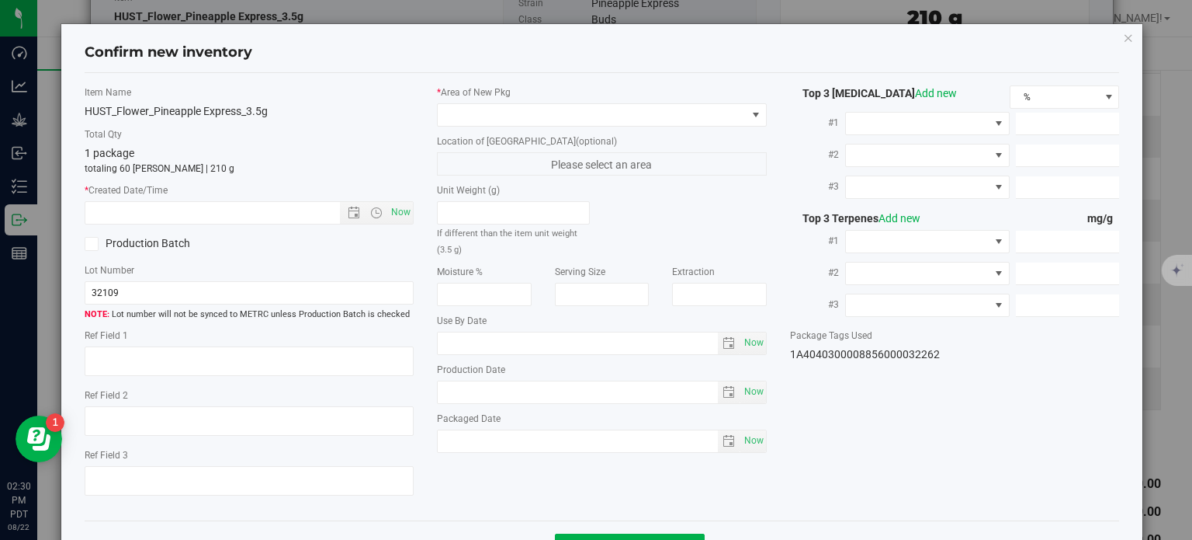
type textarea "26.2088%"
type textarea "PE"
type textarea "<LOQ"
type input "291.2660"
type input "12.0973"
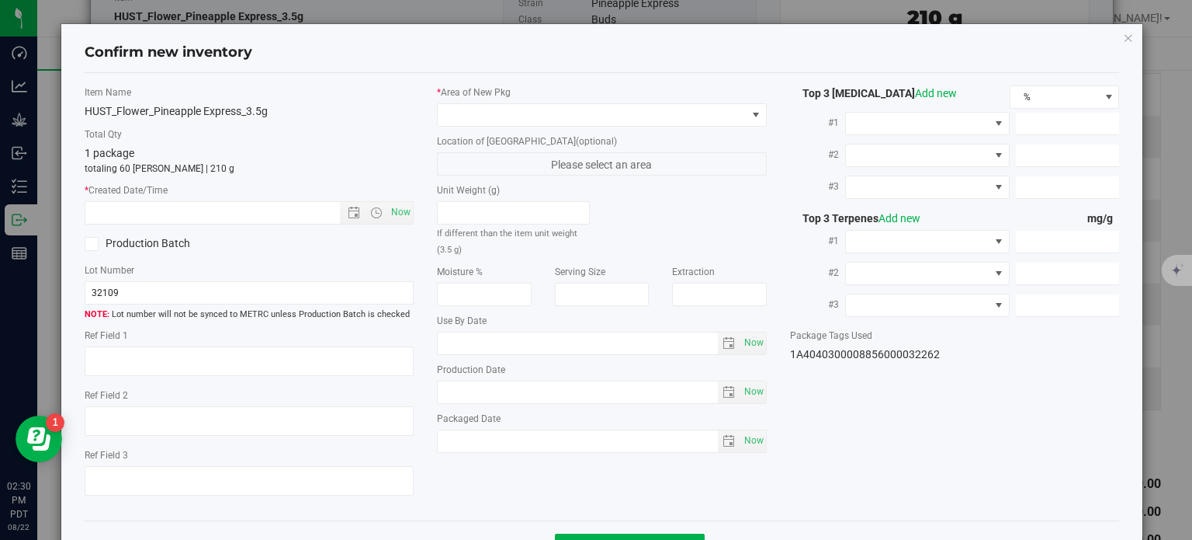
type input "6.6481"
type input "5.9120"
type input "3.6610"
type input "2.8510"
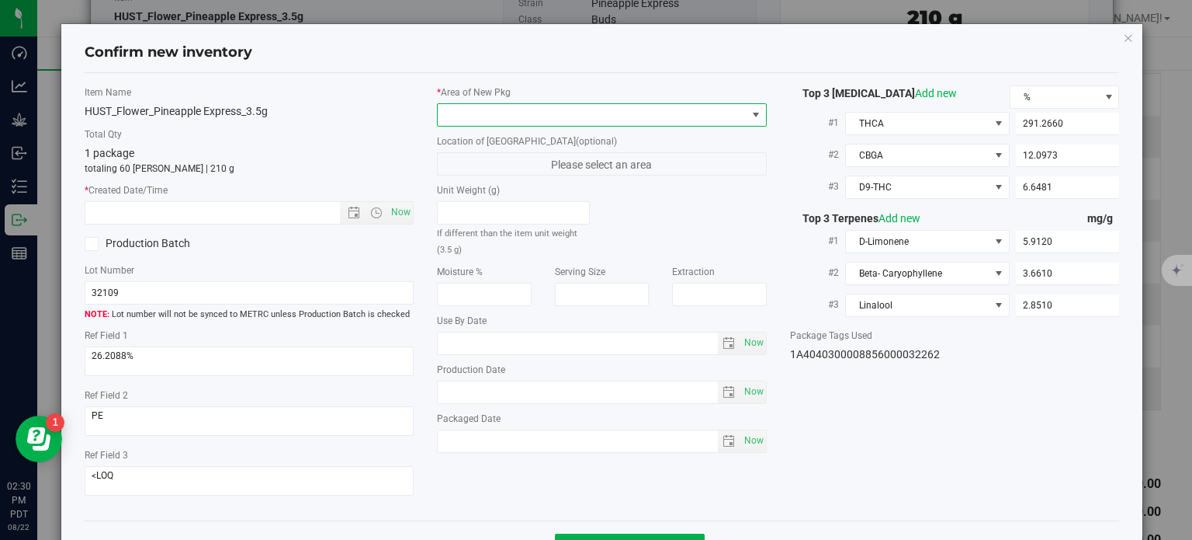
click at [620, 120] on span at bounding box center [592, 115] width 309 height 22
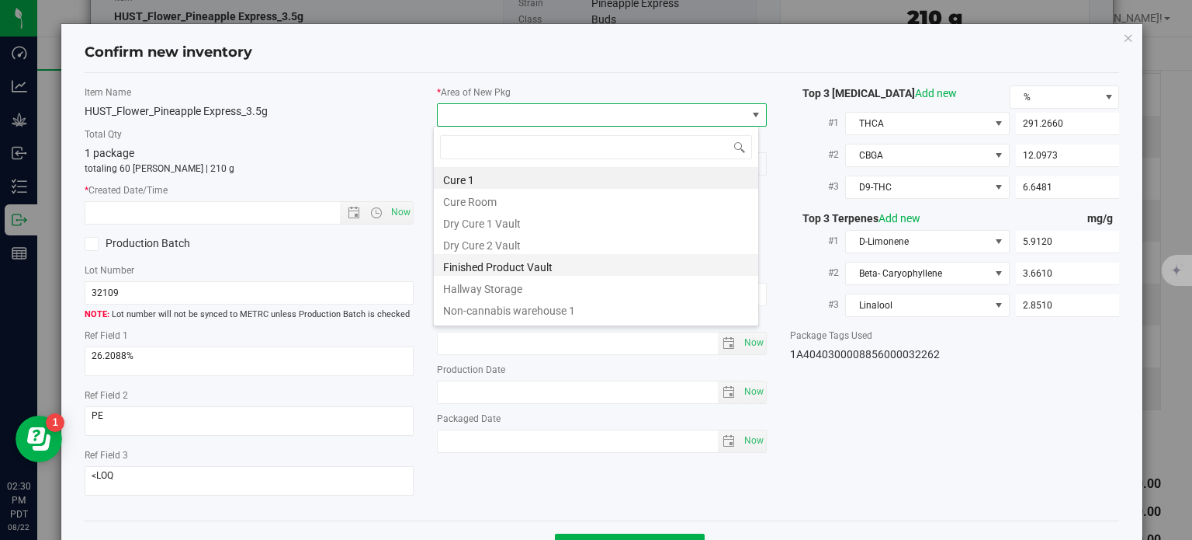
click at [506, 262] on li "Finished Product Vault" at bounding box center [596, 265] width 324 height 22
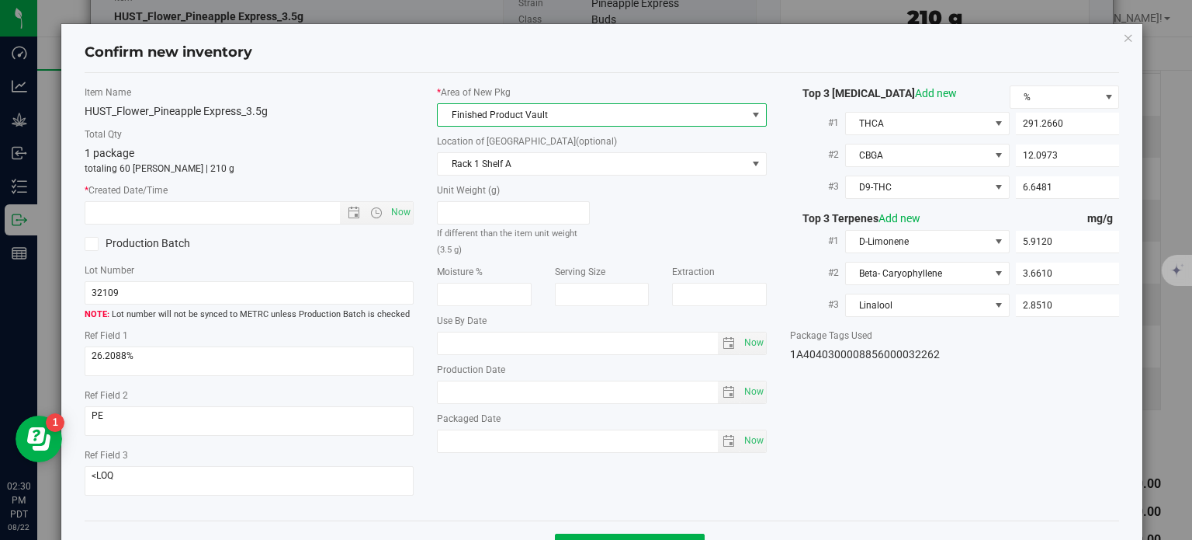
click at [402, 223] on span "Now" at bounding box center [401, 212] width 26 height 23
type input "[DATE] 2:30 PM"
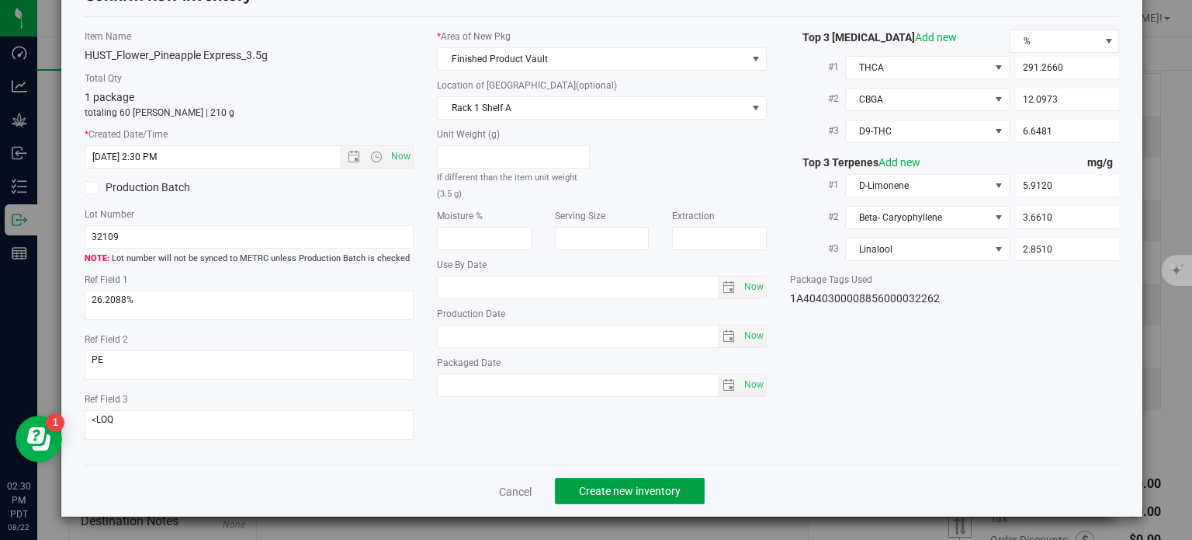
click at [618, 487] on span "Create new inventory" at bounding box center [630, 490] width 102 height 12
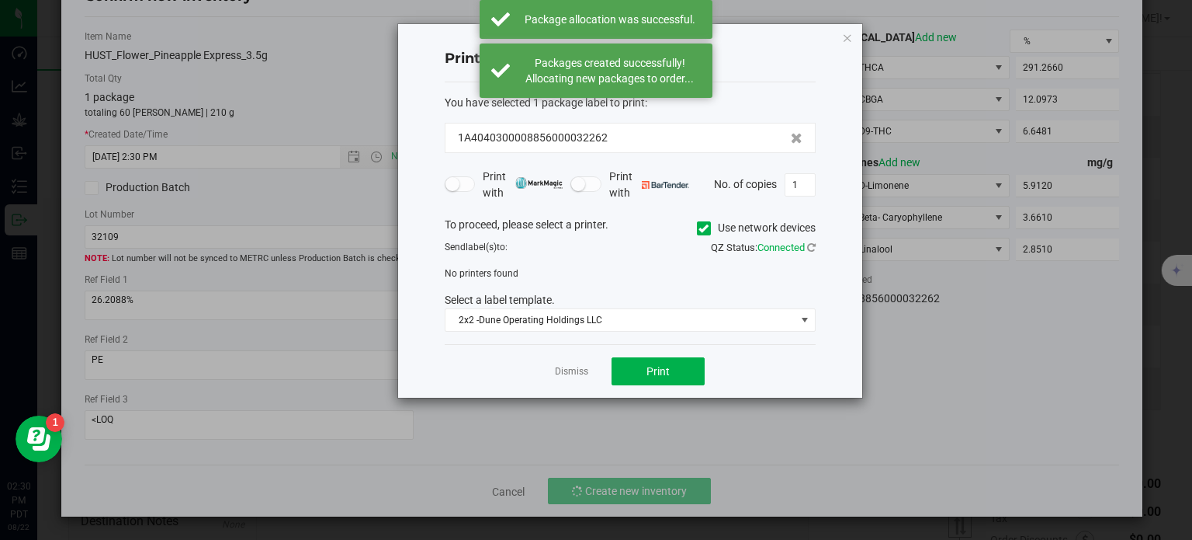
click at [566, 378] on app-cancel-button "Dismiss" at bounding box center [571, 371] width 33 height 16
click at [567, 370] on link "Dismiss" at bounding box center [571, 371] width 33 height 13
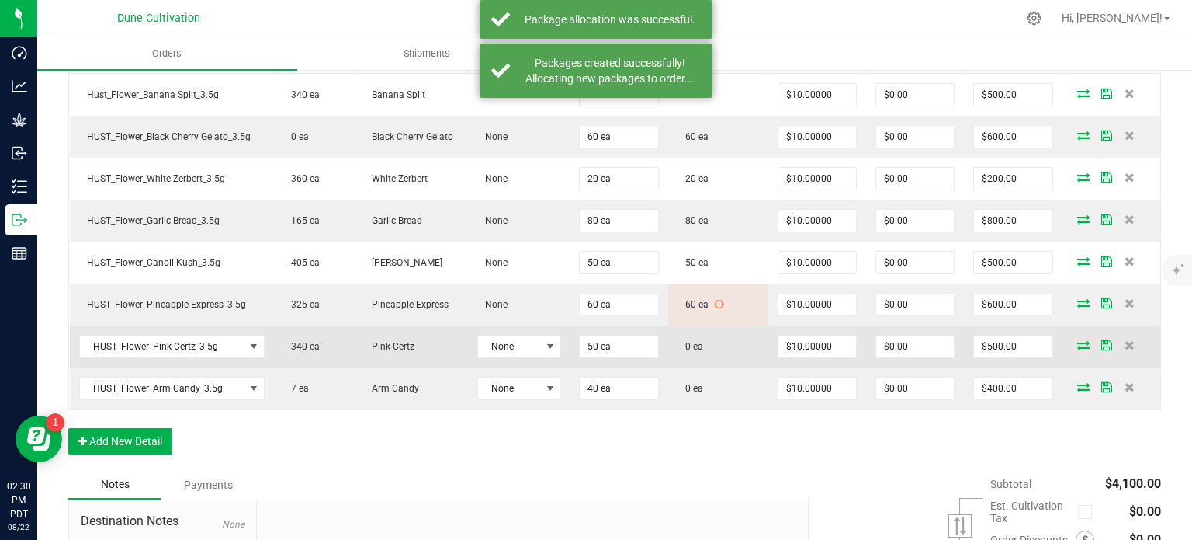
click at [1077, 341] on icon at bounding box center [1083, 344] width 12 height 9
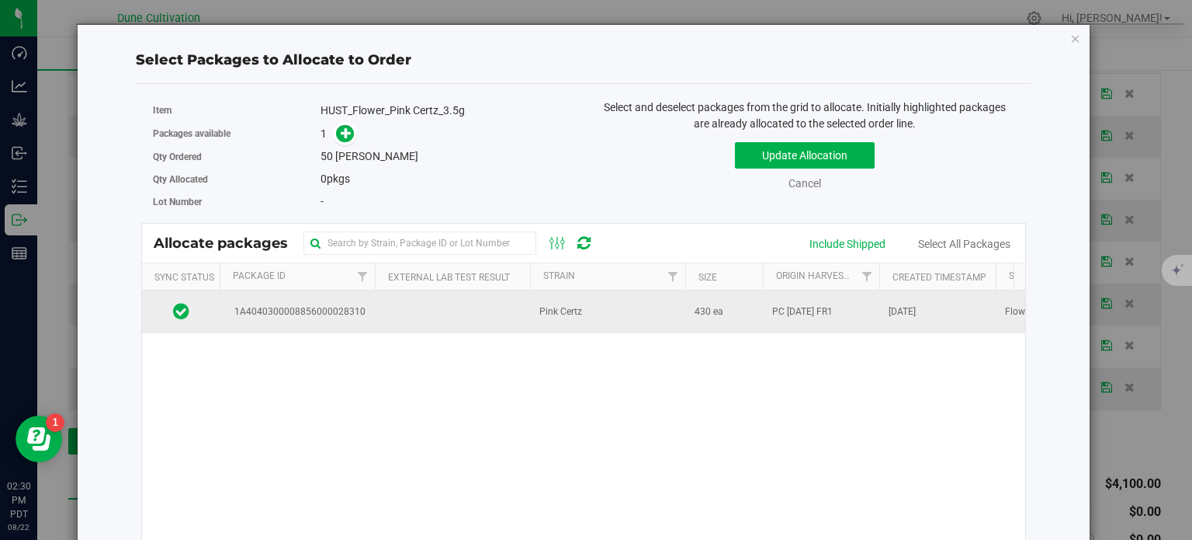
click at [362, 307] on span "1A4040300008856000028310" at bounding box center [297, 311] width 137 height 15
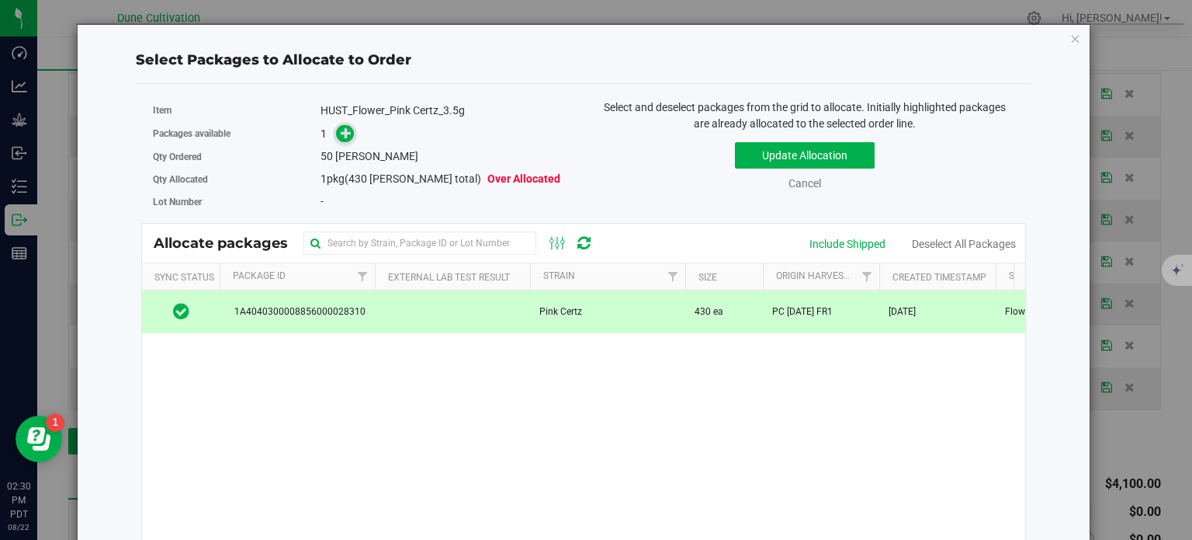
click at [336, 133] on span at bounding box center [345, 134] width 18 height 18
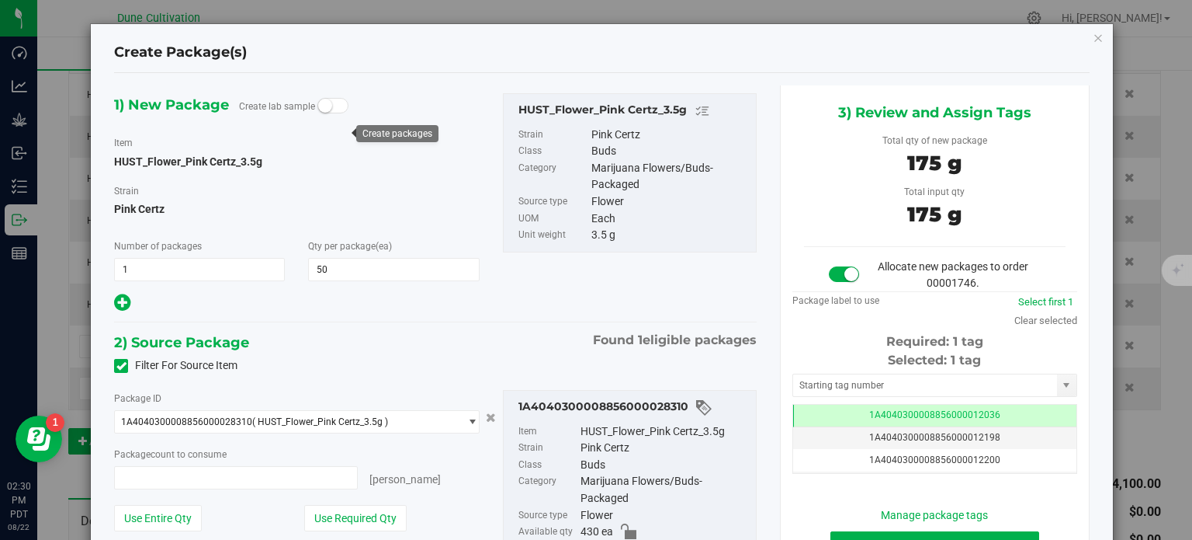
type input "50 ea"
click at [793, 405] on td "1A4040300008856000012036" at bounding box center [934, 415] width 283 height 23
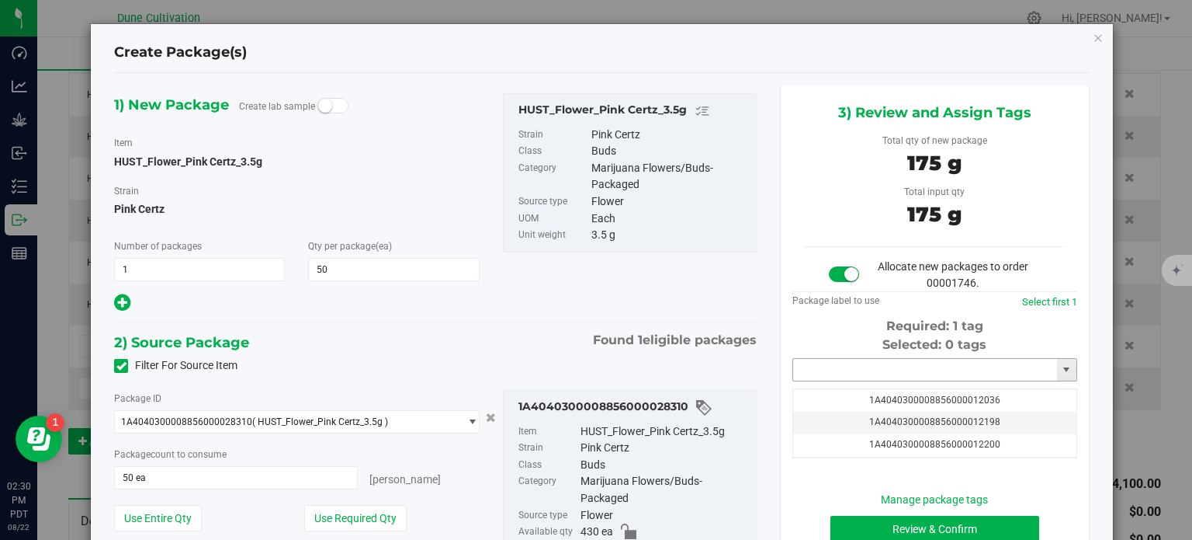
click at [821, 372] on input "text" at bounding box center [925, 370] width 264 height 22
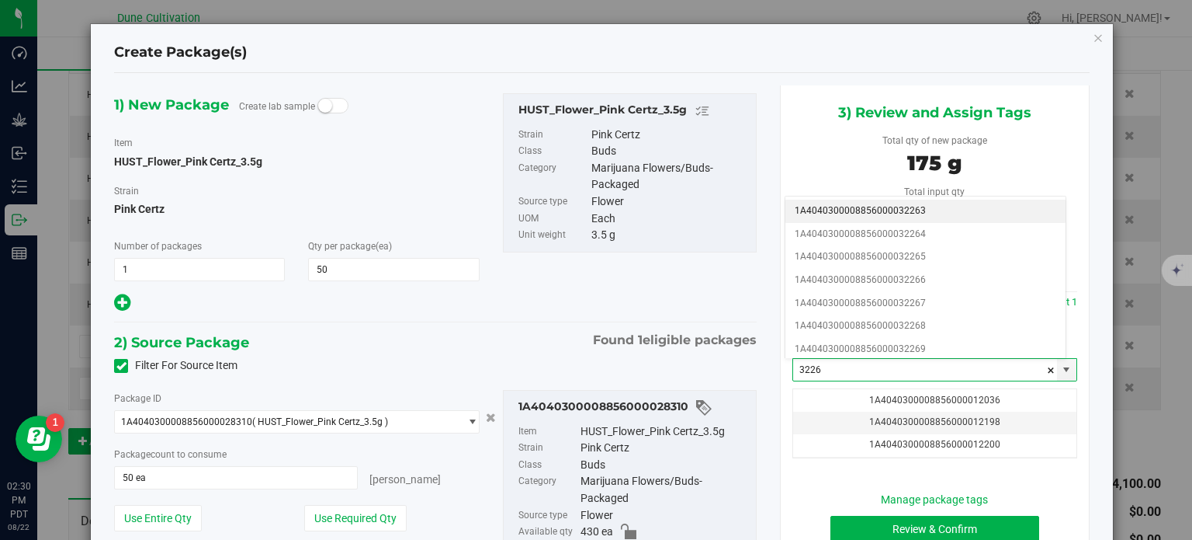
click at [913, 203] on li "1A4040300008856000032263" at bounding box center [926, 211] width 280 height 23
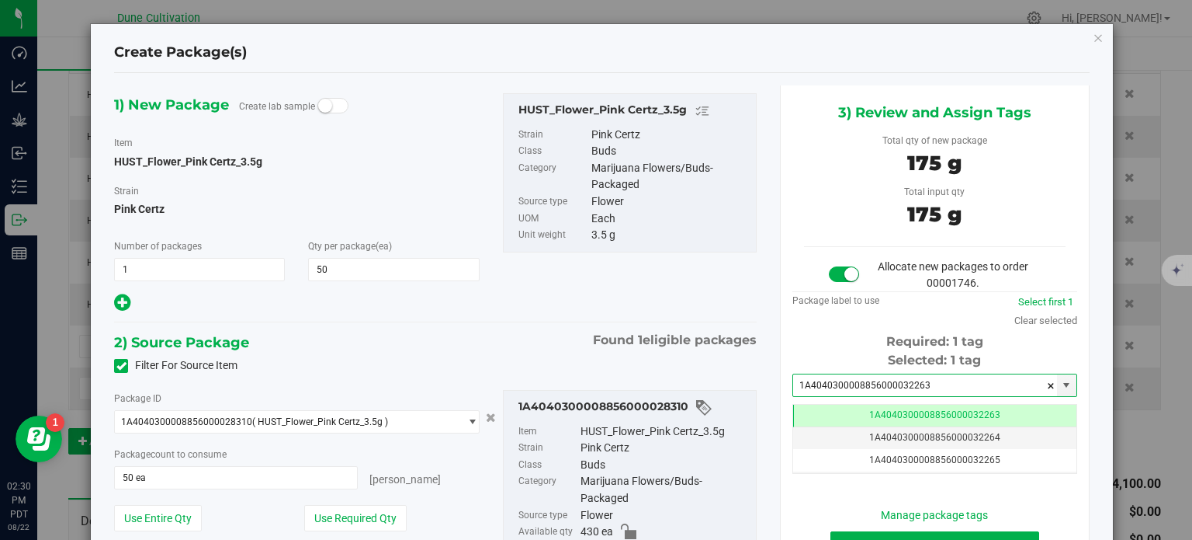
type input "1A4040300008856000032263"
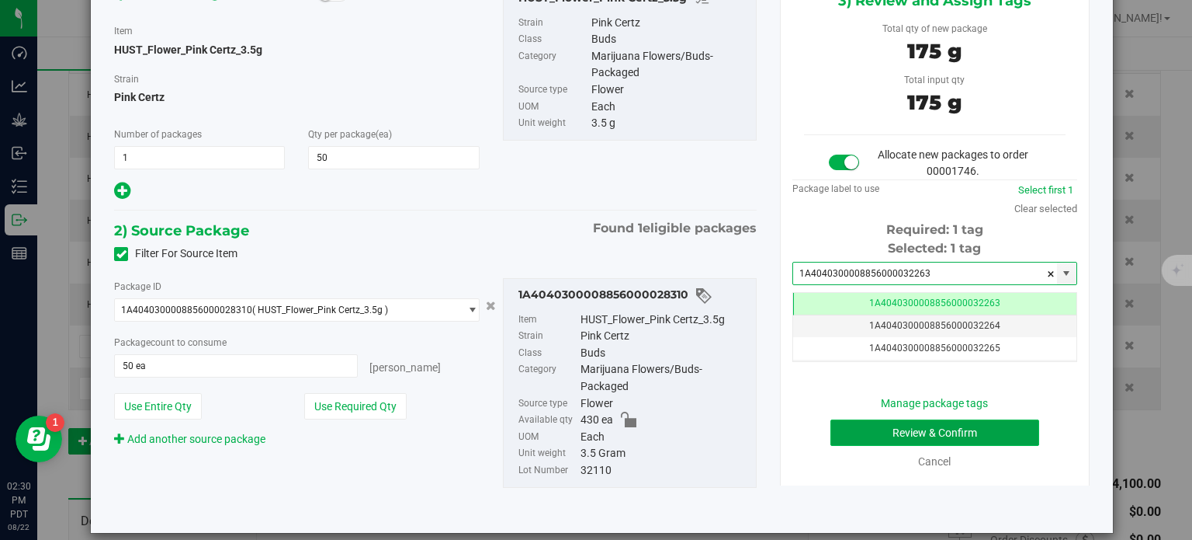
click at [873, 430] on button "Review & Confirm" at bounding box center [935, 432] width 209 height 26
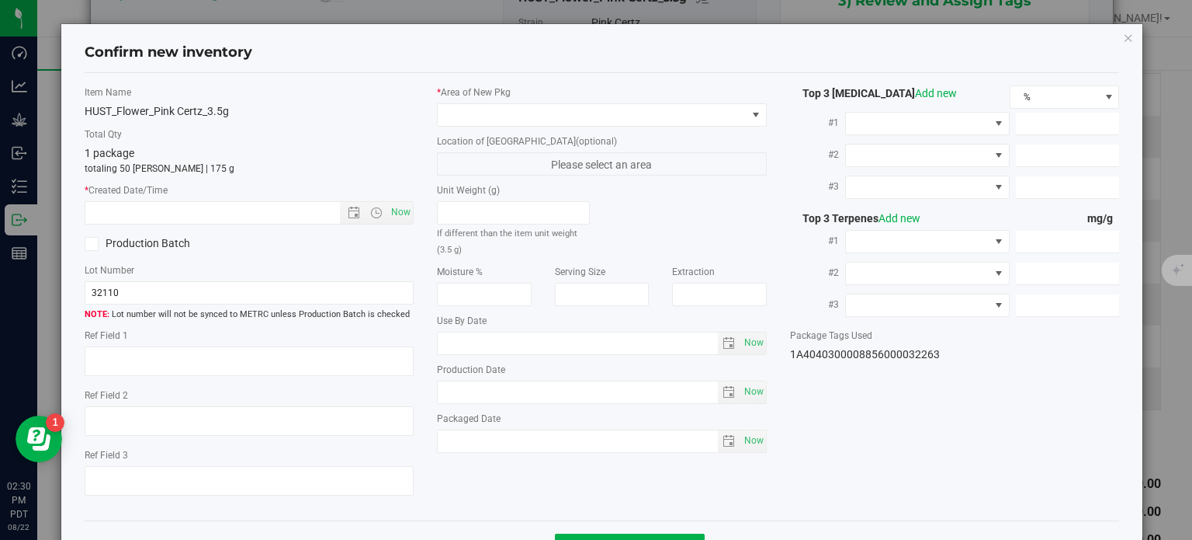
type textarea "24.3165%"
type textarea "PC"
type textarea "<LOQ"
type input "267.3360"
type input "8.7109"
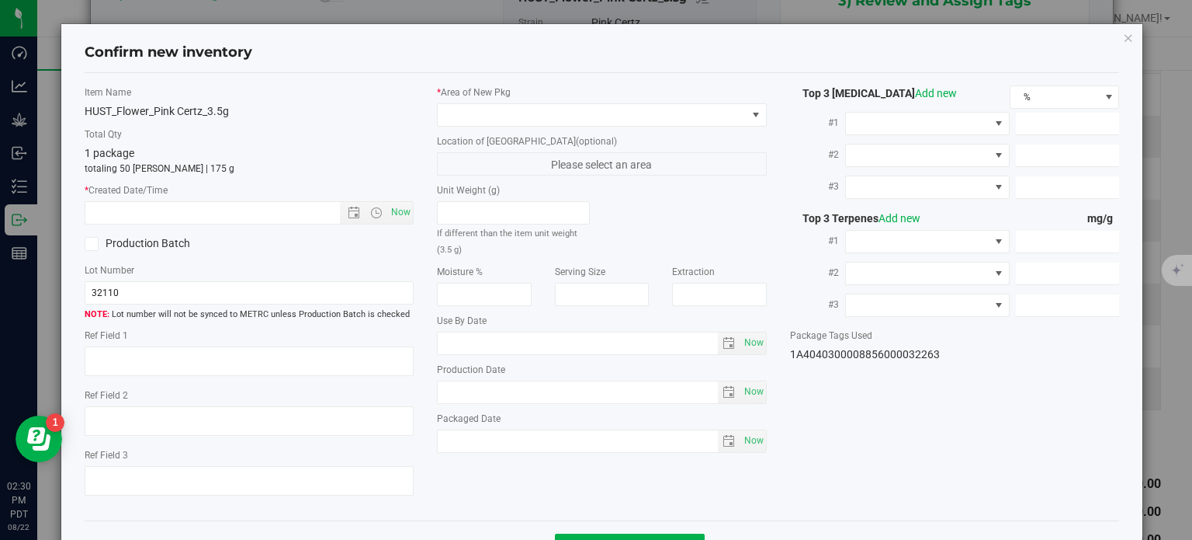
type input "8.1523"
type input "5.7480"
type input "2.2440"
type input "2.0330"
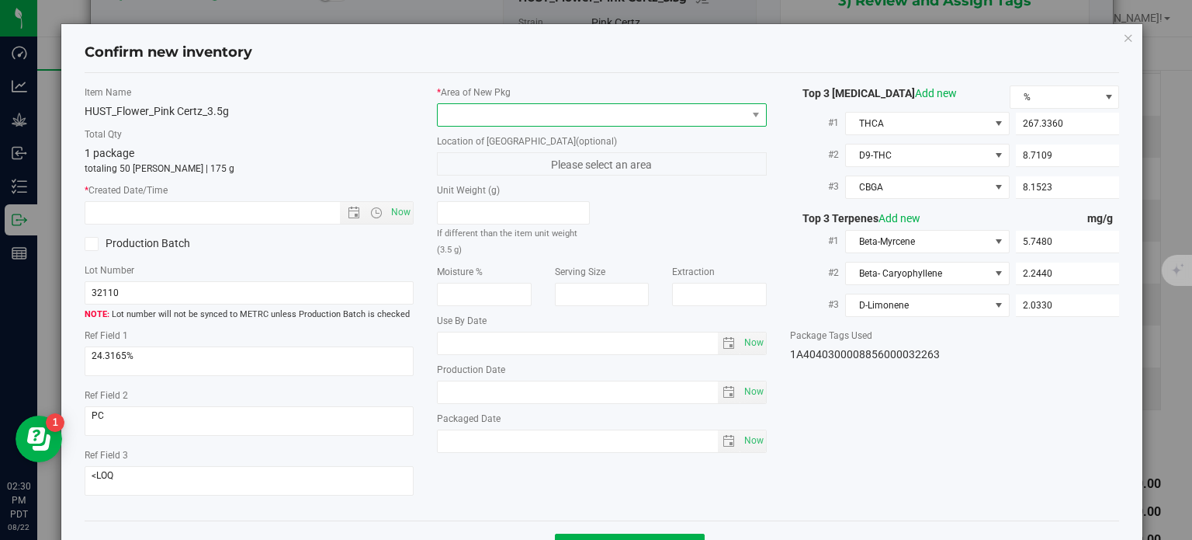
click at [649, 107] on span at bounding box center [592, 115] width 309 height 22
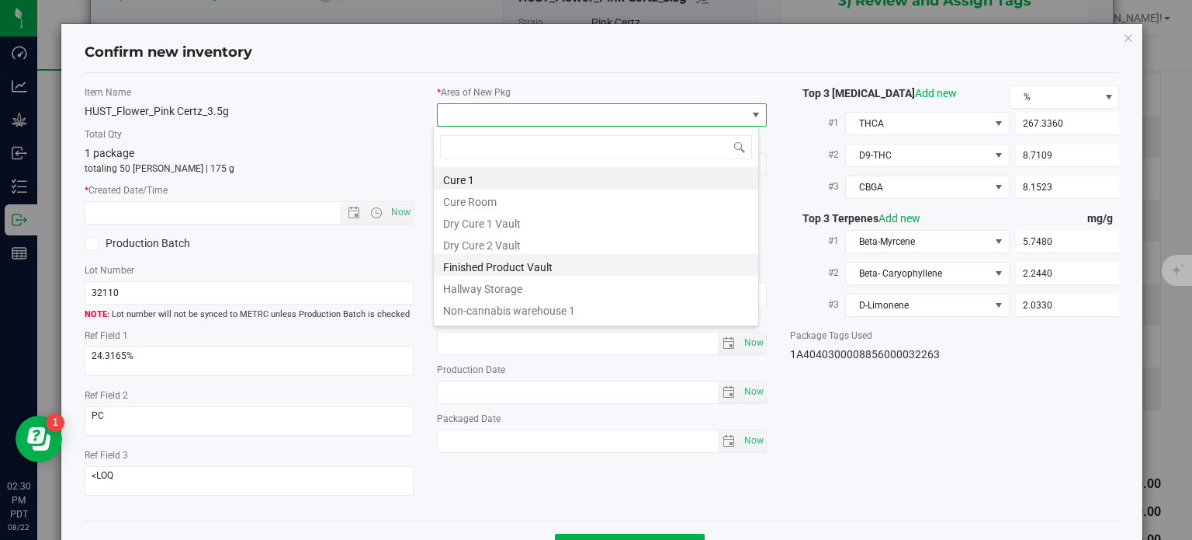
click at [491, 266] on li "Finished Product Vault" at bounding box center [596, 265] width 324 height 22
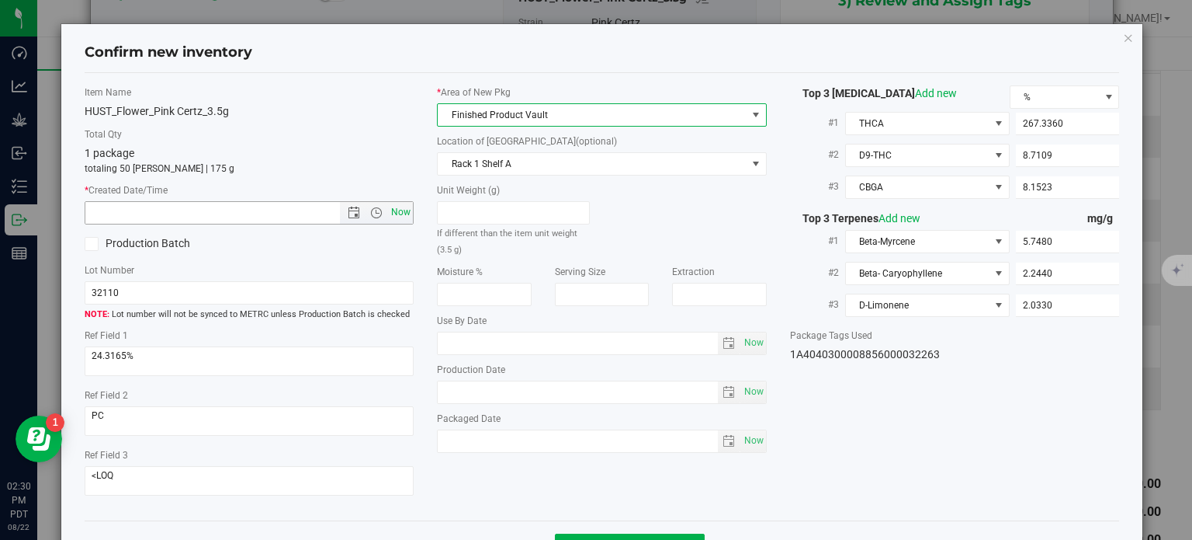
click at [401, 211] on span "Now" at bounding box center [401, 212] width 26 height 23
type input "[DATE] 2:30 PM"
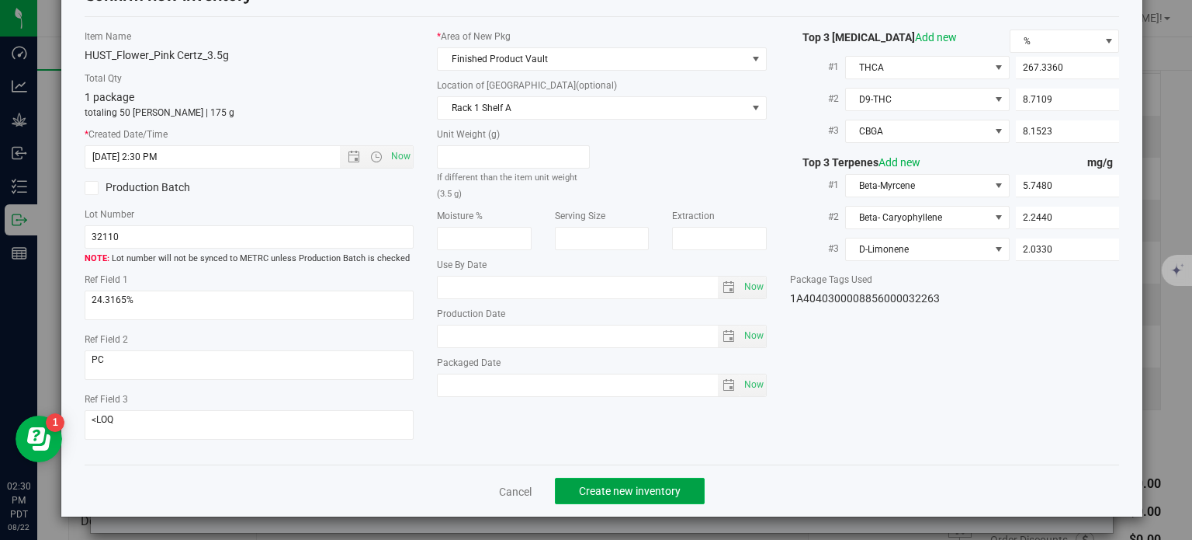
click at [591, 477] on button "Create new inventory" at bounding box center [630, 490] width 150 height 26
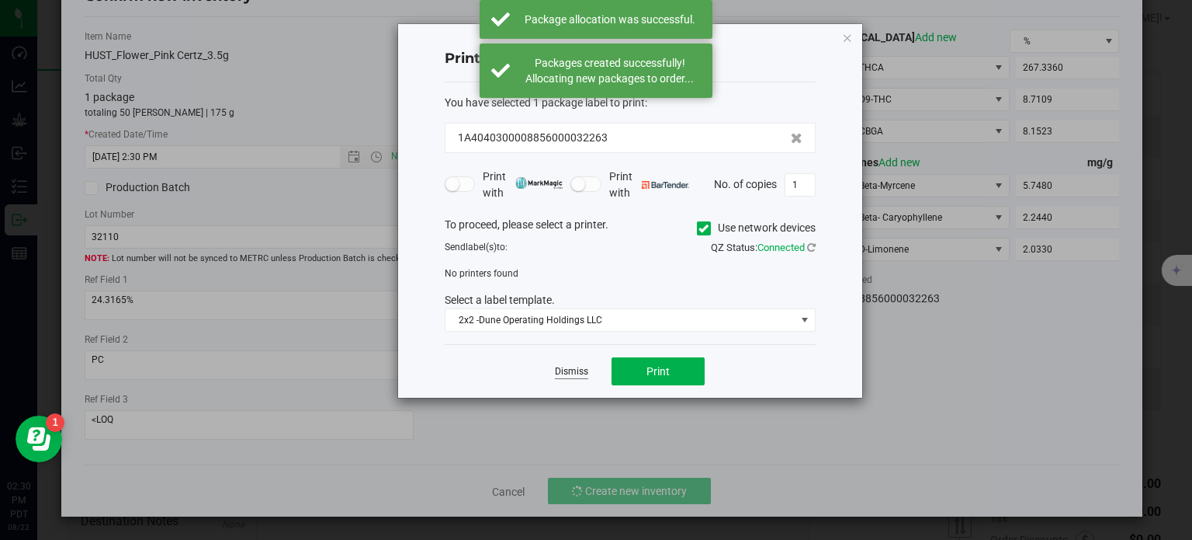
click at [571, 367] on link "Dismiss" at bounding box center [571, 371] width 33 height 13
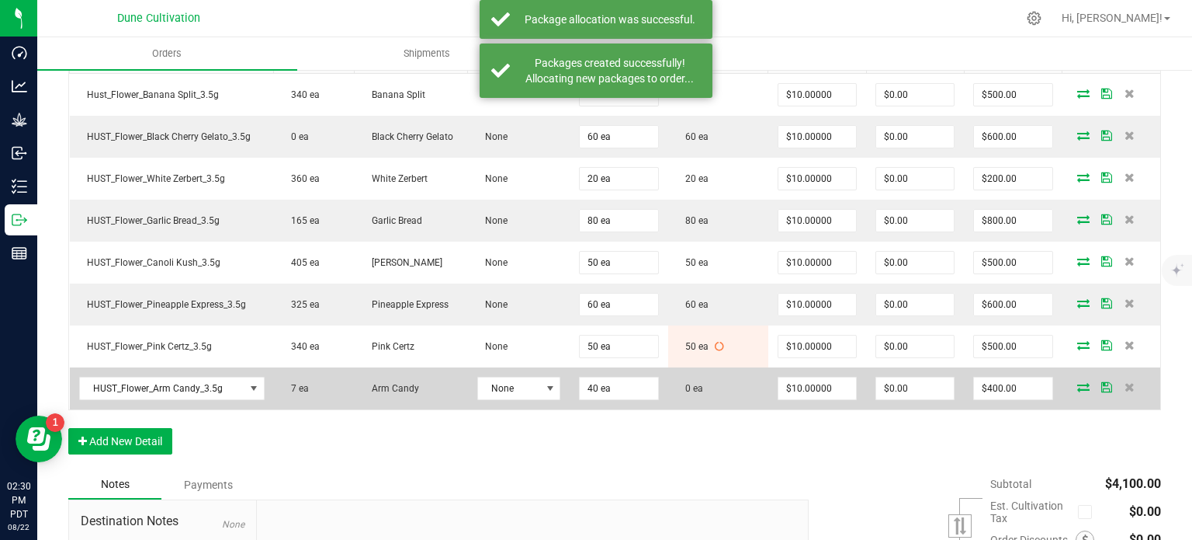
click at [1077, 382] on icon at bounding box center [1083, 386] width 12 height 9
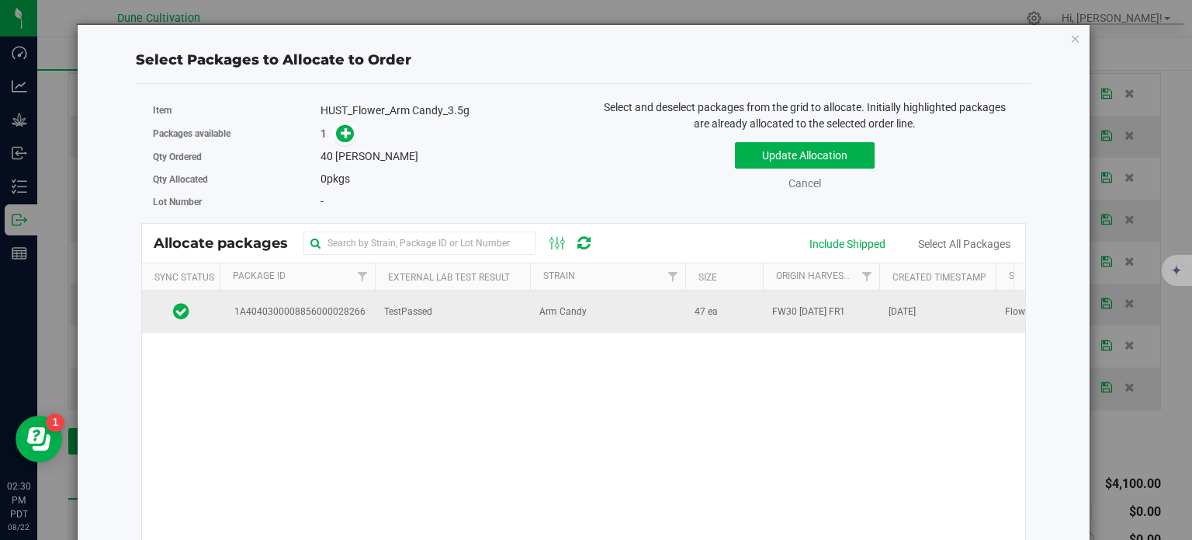
click at [296, 305] on span "1A4040300008856000028266" at bounding box center [297, 311] width 137 height 15
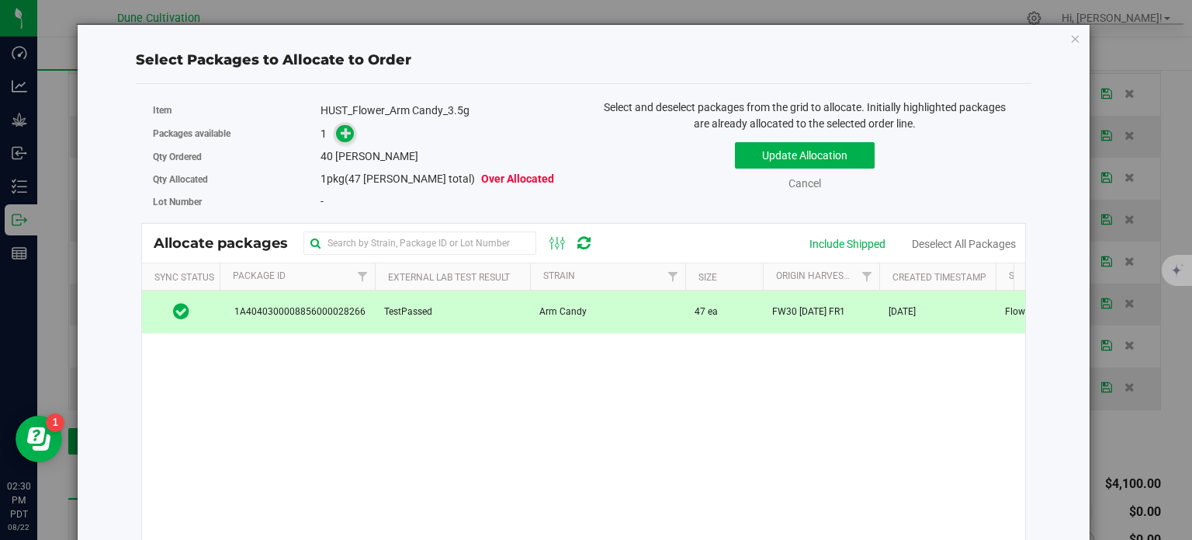
click at [342, 130] on icon at bounding box center [346, 132] width 11 height 11
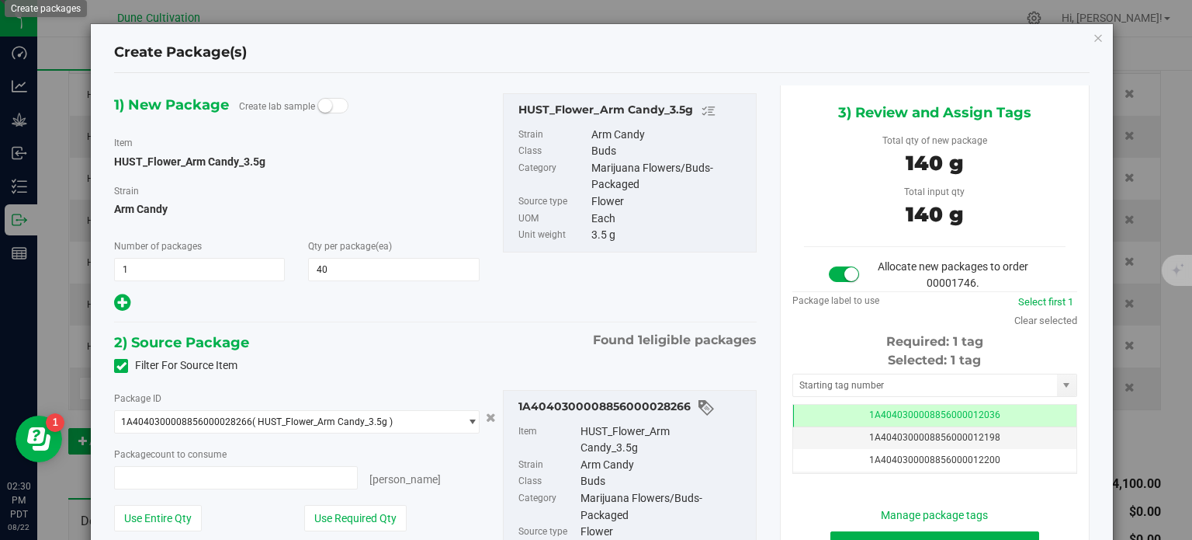
type input "40 ea"
click at [842, 412] on td "1A4040300008856000012036" at bounding box center [934, 415] width 283 height 23
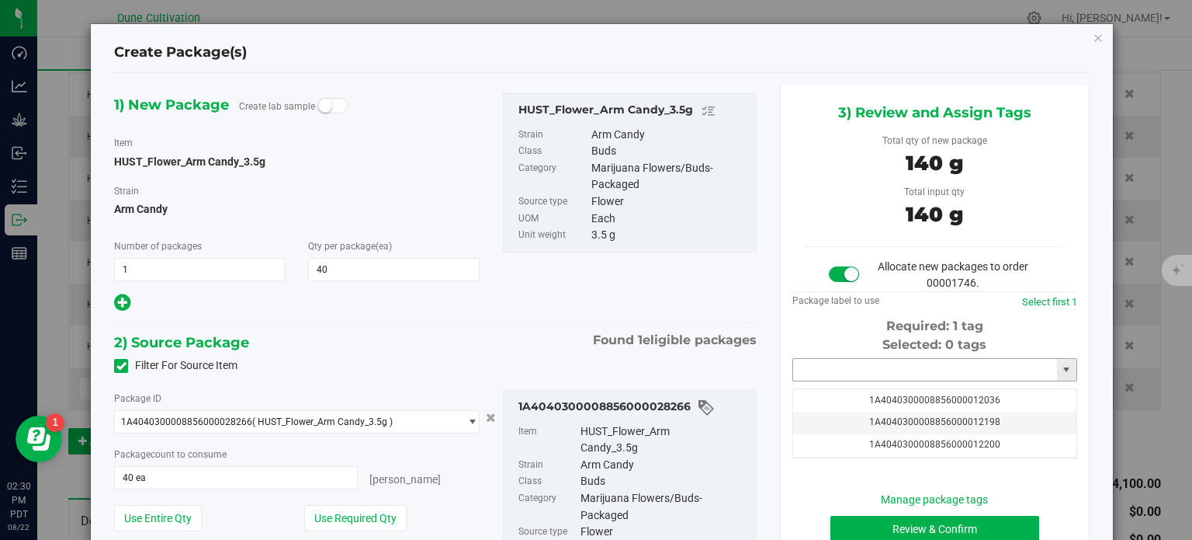
click at [834, 360] on input "text" at bounding box center [925, 370] width 264 height 22
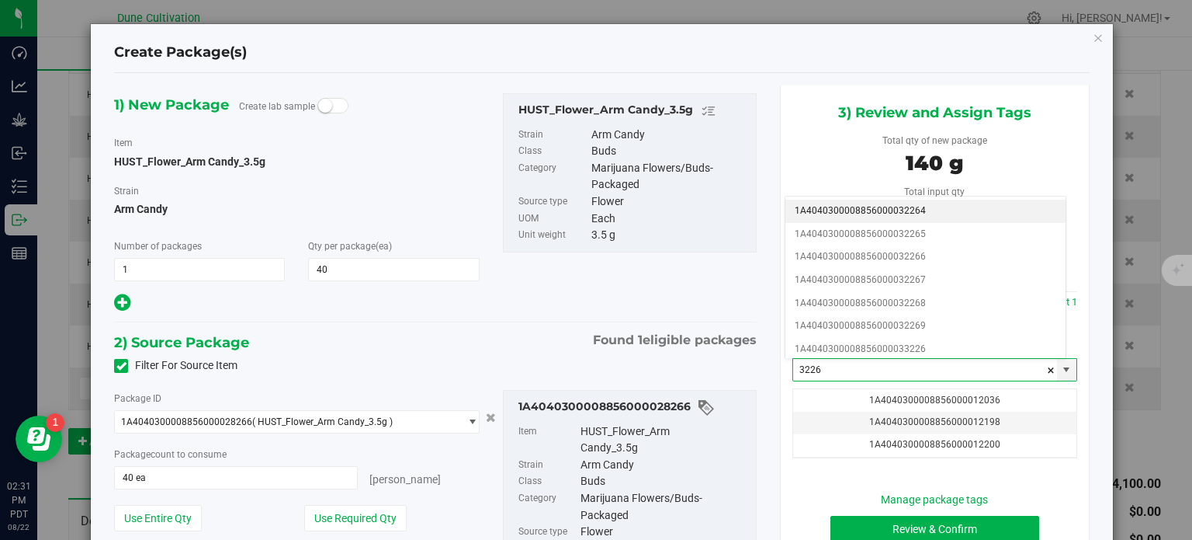
click at [901, 210] on li "1A4040300008856000032264" at bounding box center [926, 211] width 280 height 23
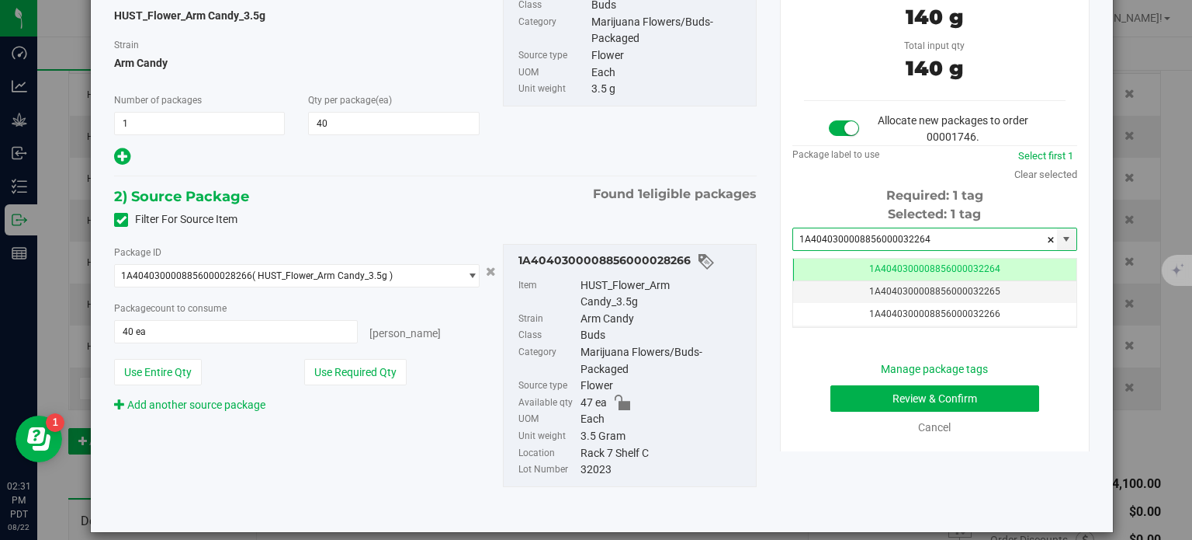
type input "1A4040300008856000032264"
click at [840, 387] on button "Review & Confirm" at bounding box center [935, 398] width 209 height 26
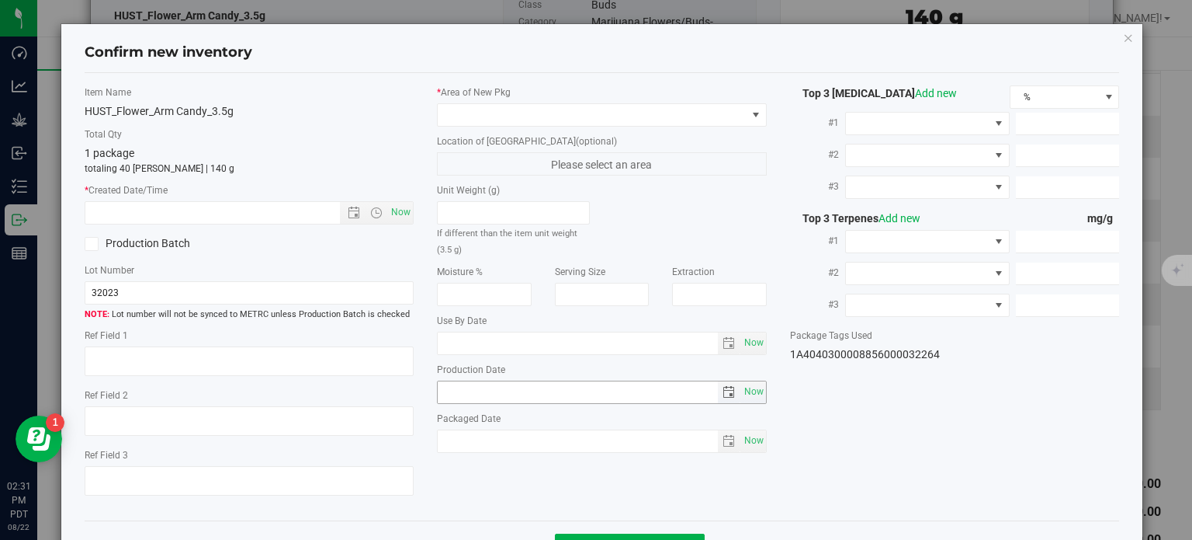
type textarea "23.0110%"
type textarea "Arm Candy"
type textarea "<LOQ"
type input "257.1810"
type input "26.4004"
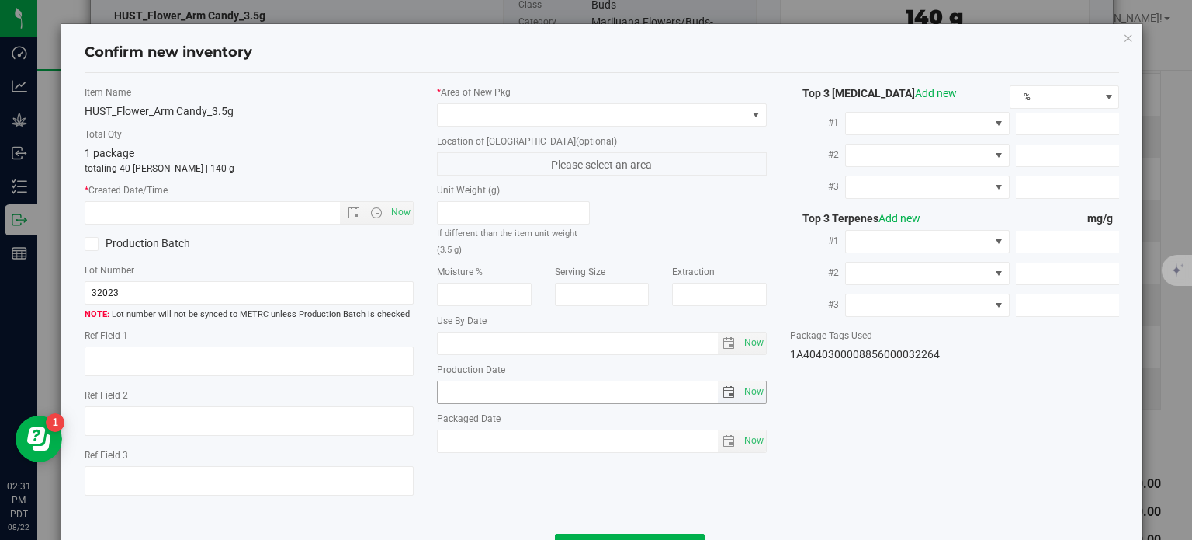
type input "4.5620"
type input "3.1570"
type input "2.5780"
type input "2.4410"
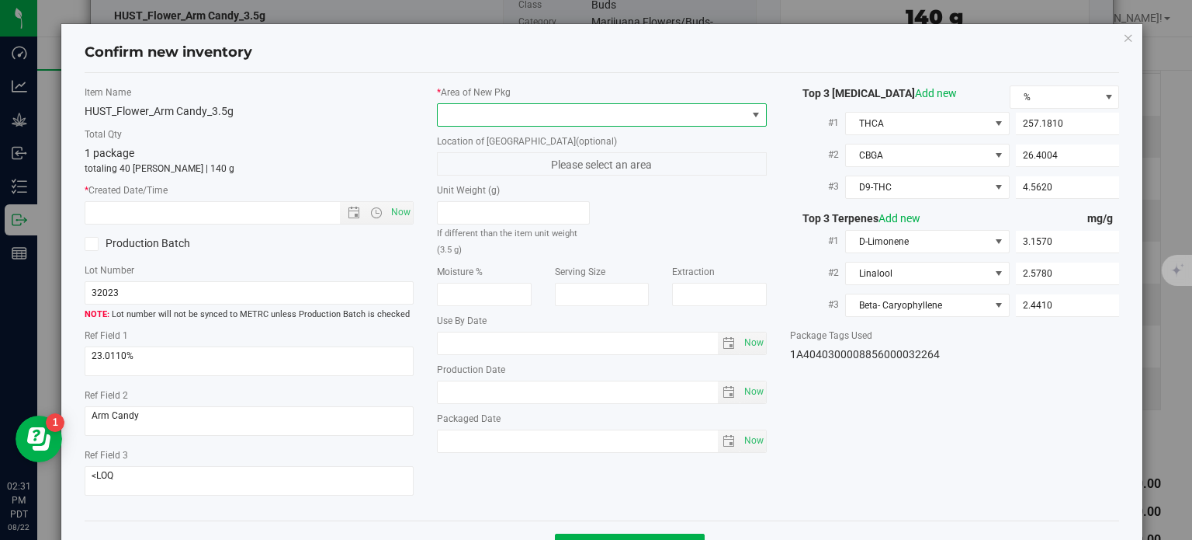
click at [620, 113] on span at bounding box center [592, 115] width 309 height 22
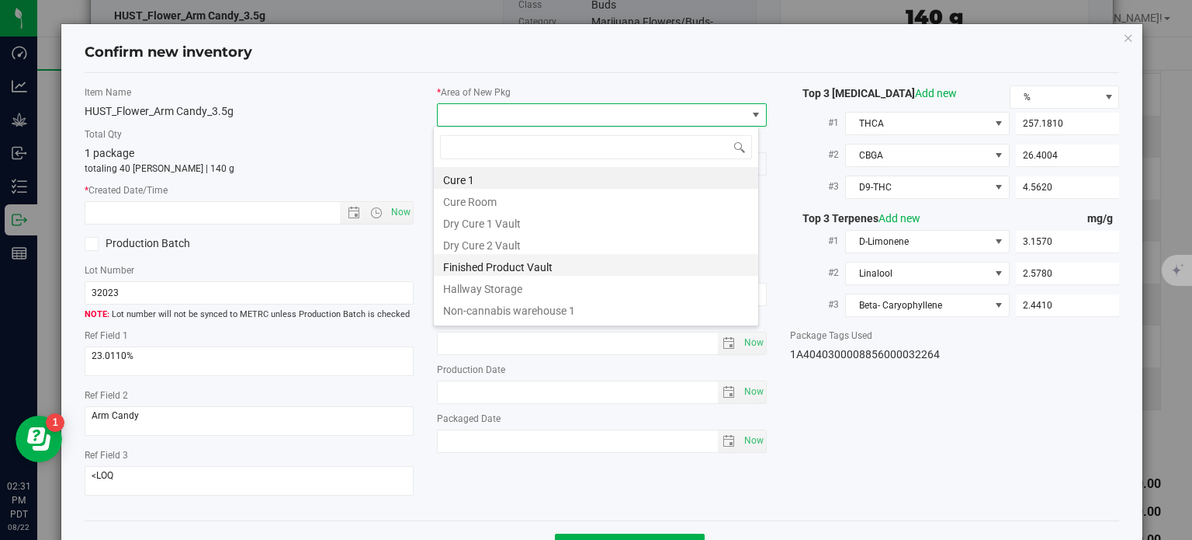
click at [483, 260] on li "Finished Product Vault" at bounding box center [596, 265] width 324 height 22
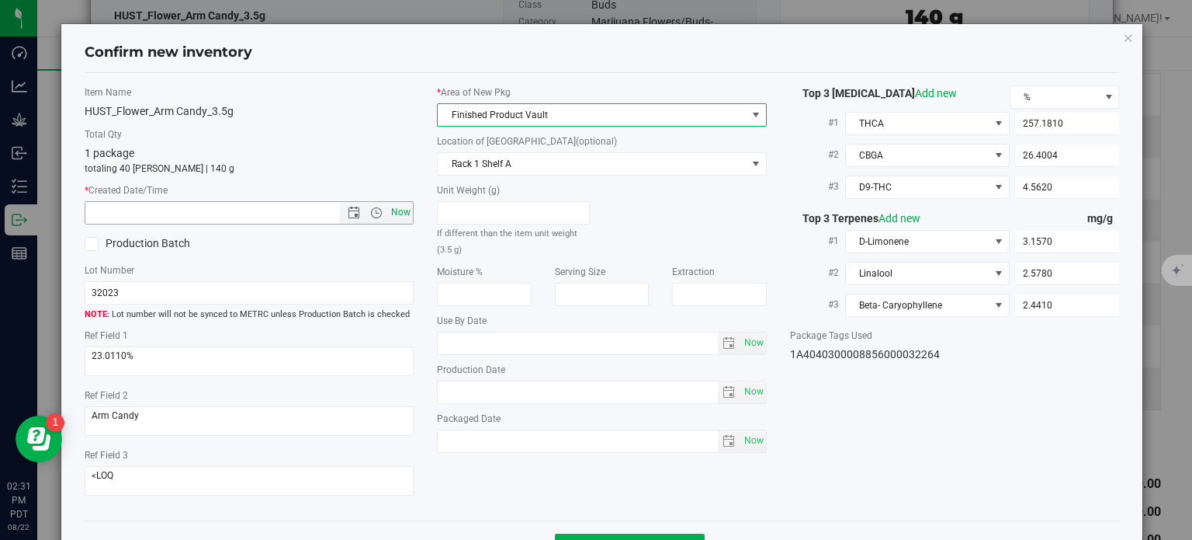
click at [402, 214] on span "Now" at bounding box center [401, 212] width 26 height 23
type input "[DATE] 2:31 PM"
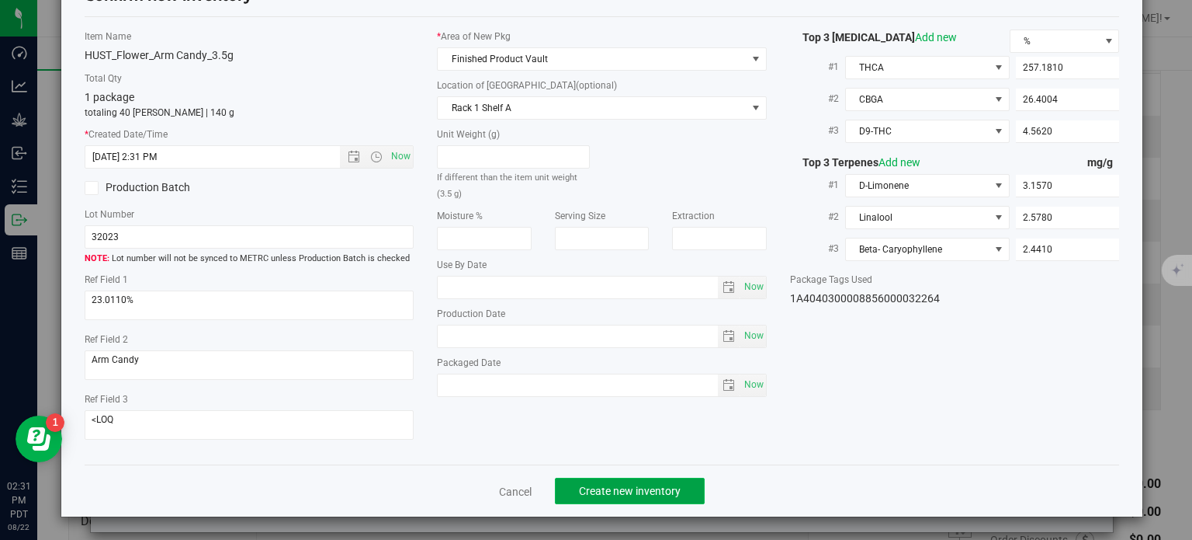
click at [628, 486] on span "Create new inventory" at bounding box center [630, 490] width 102 height 12
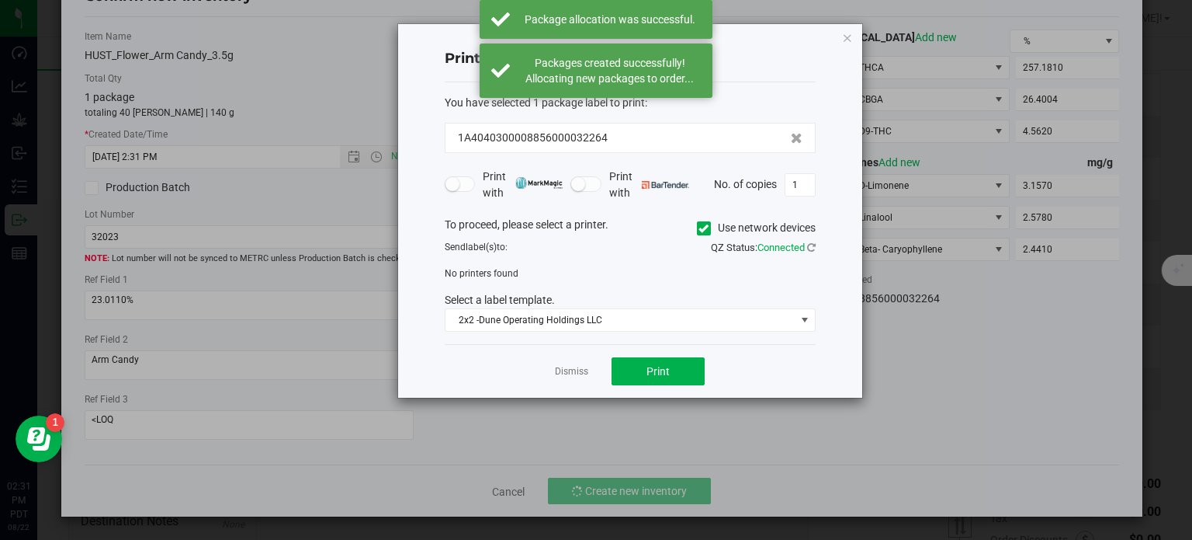
click at [577, 378] on app-cancel-button "Dismiss" at bounding box center [571, 371] width 33 height 16
click at [577, 373] on link "Dismiss" at bounding box center [571, 371] width 33 height 13
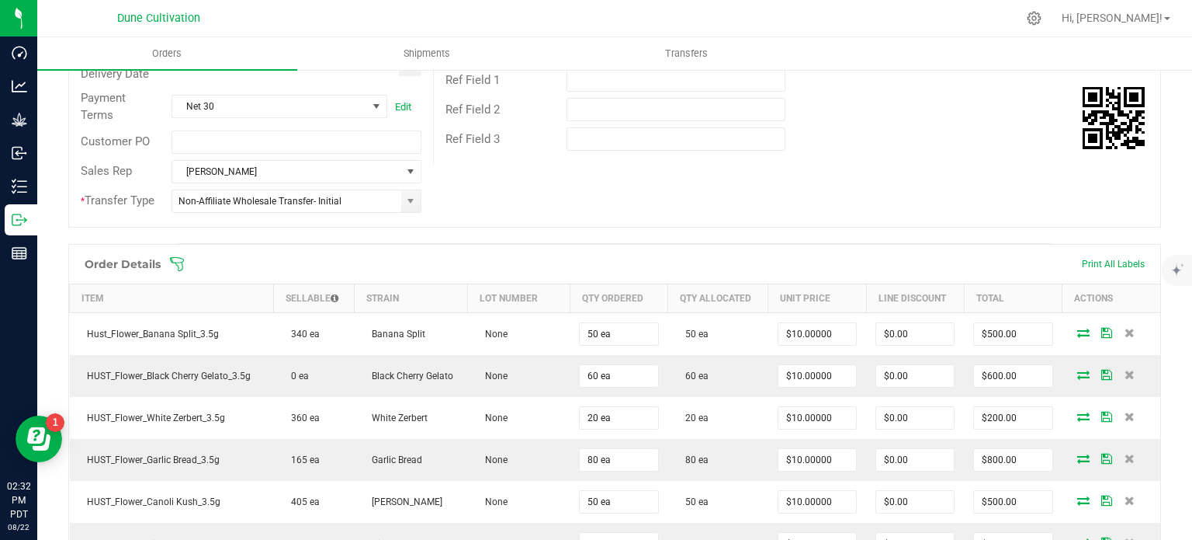
scroll to position [262, 0]
click at [1094, 261] on span at bounding box center [715, 264] width 1093 height 16
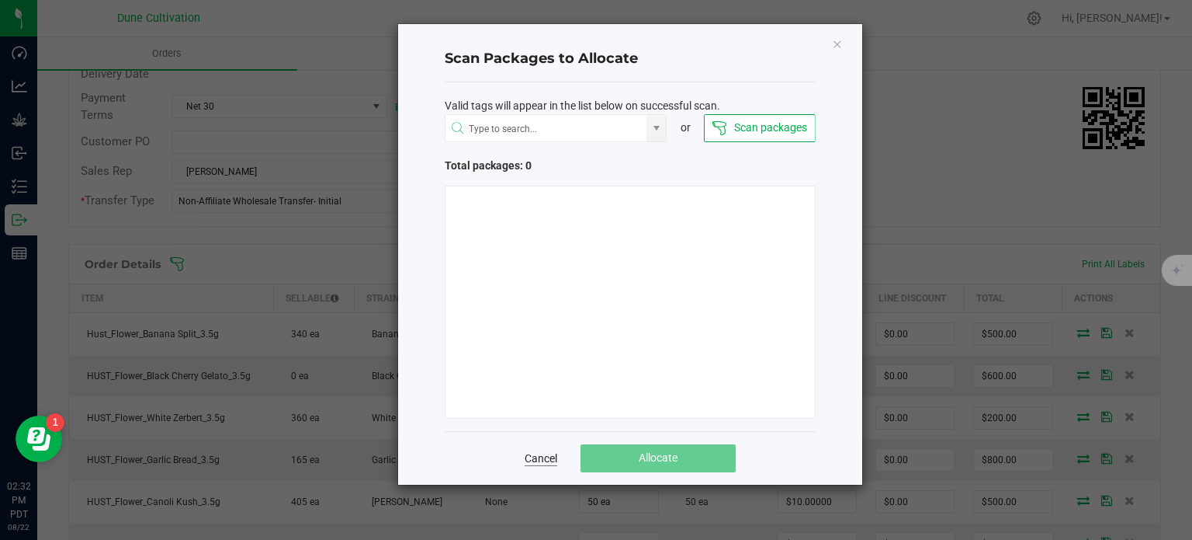
click at [550, 461] on link "Cancel" at bounding box center [541, 458] width 33 height 16
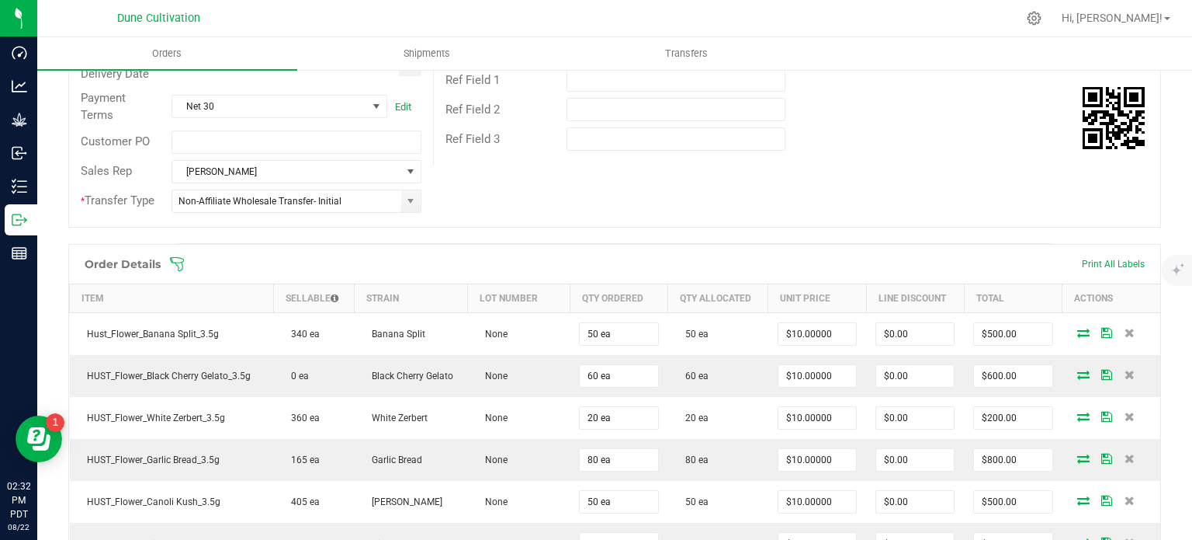
click at [1113, 263] on span at bounding box center [715, 264] width 1093 height 16
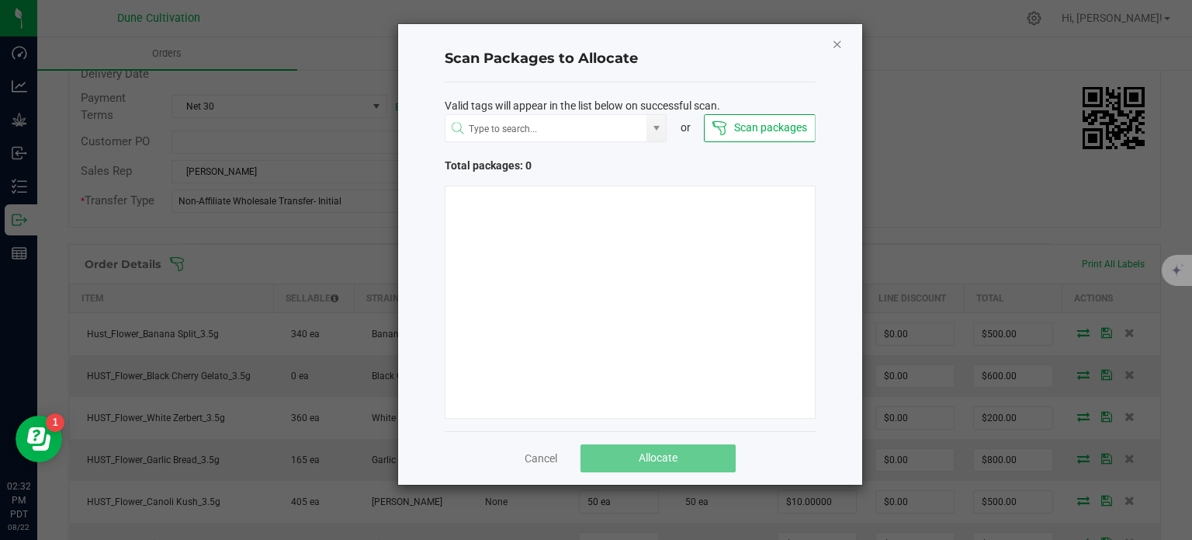
click at [835, 43] on icon "Close" at bounding box center [837, 43] width 11 height 19
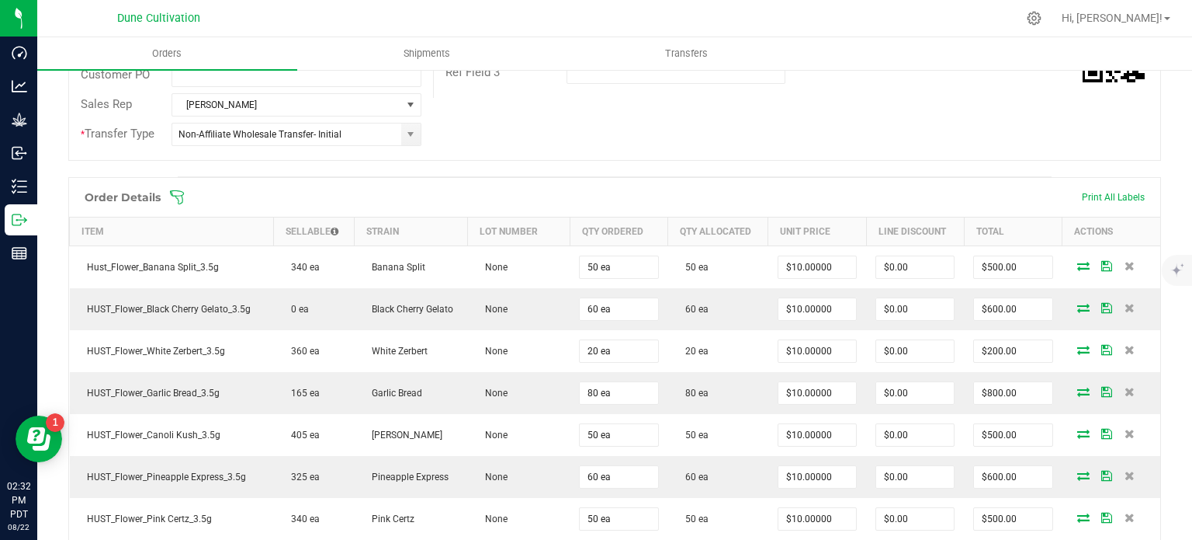
scroll to position [329, 0]
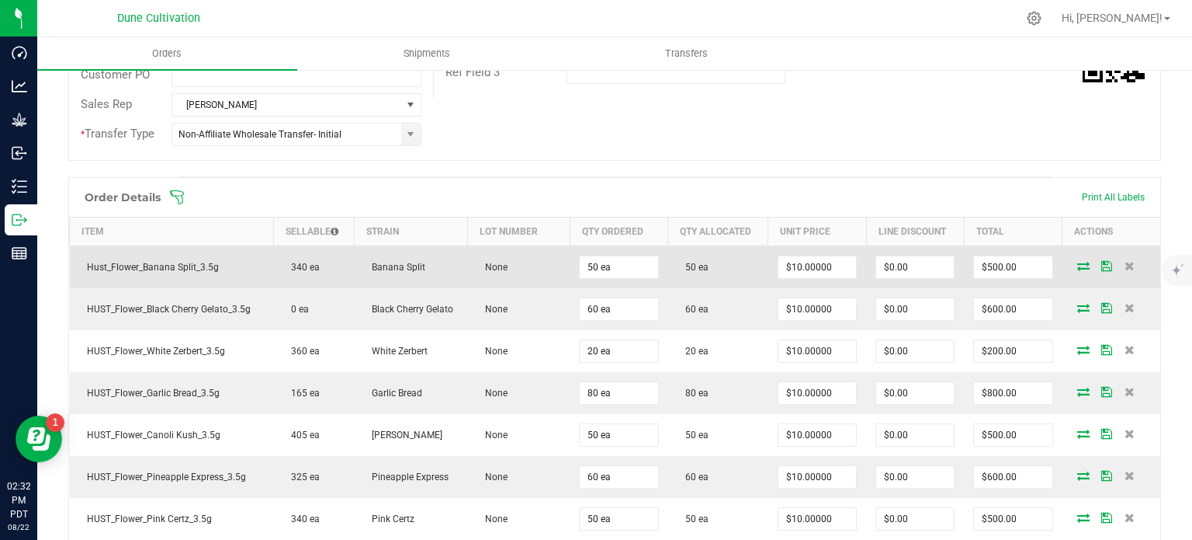
click at [1077, 263] on icon at bounding box center [1083, 265] width 12 height 9
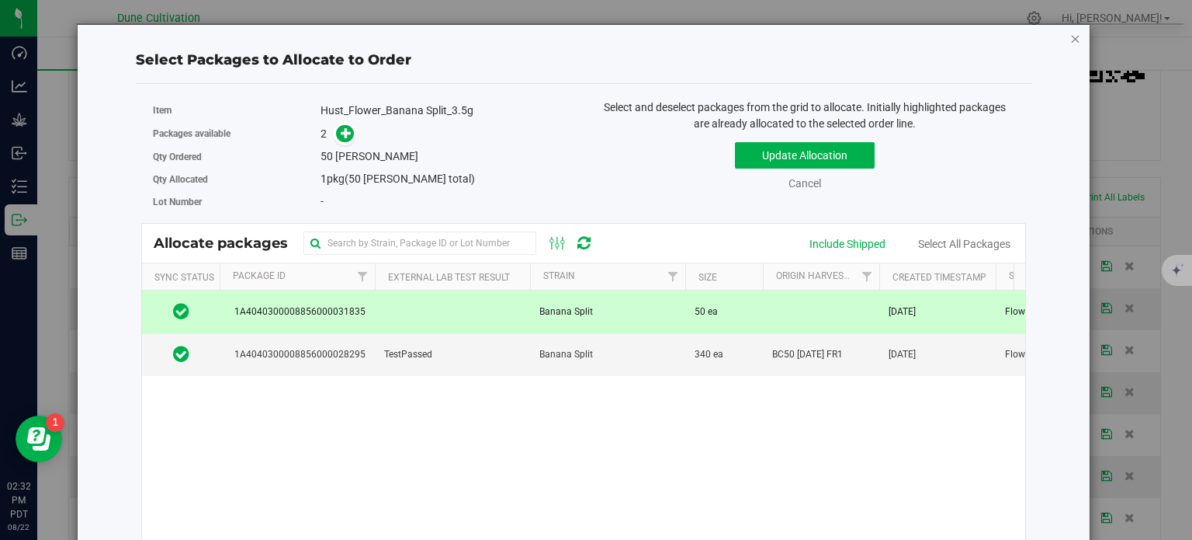
click at [1070, 33] on icon "button" at bounding box center [1075, 38] width 11 height 19
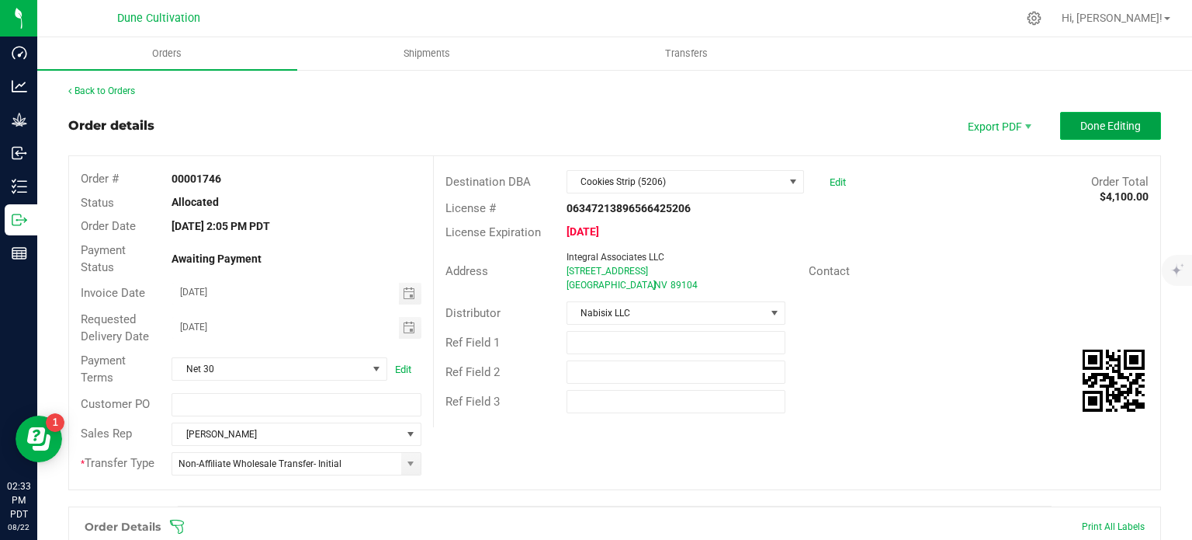
click at [1119, 130] on span "Done Editing" at bounding box center [1111, 126] width 61 height 12
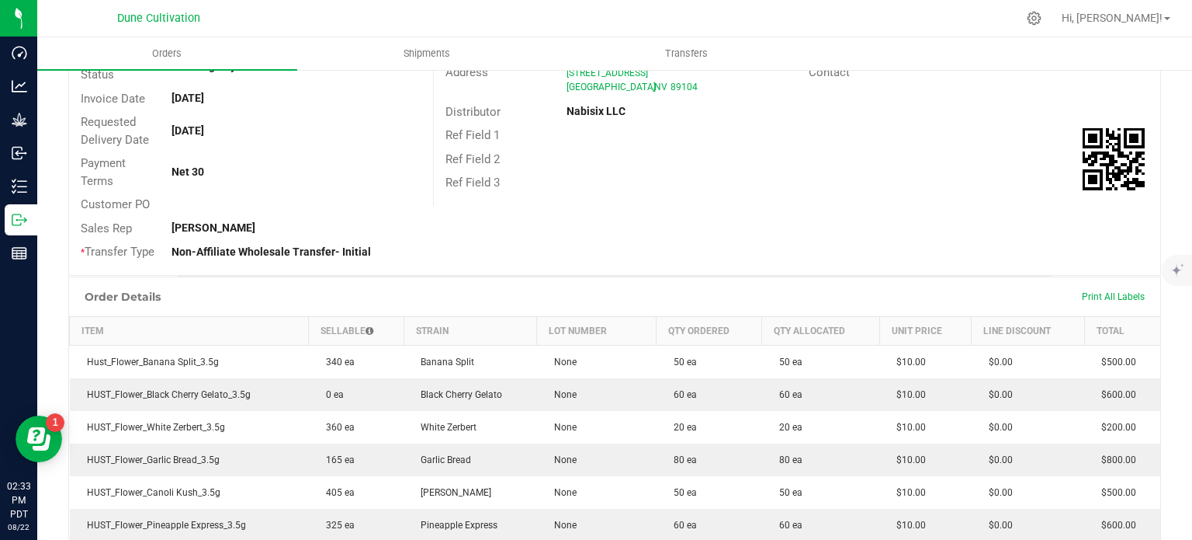
scroll to position [195, 0]
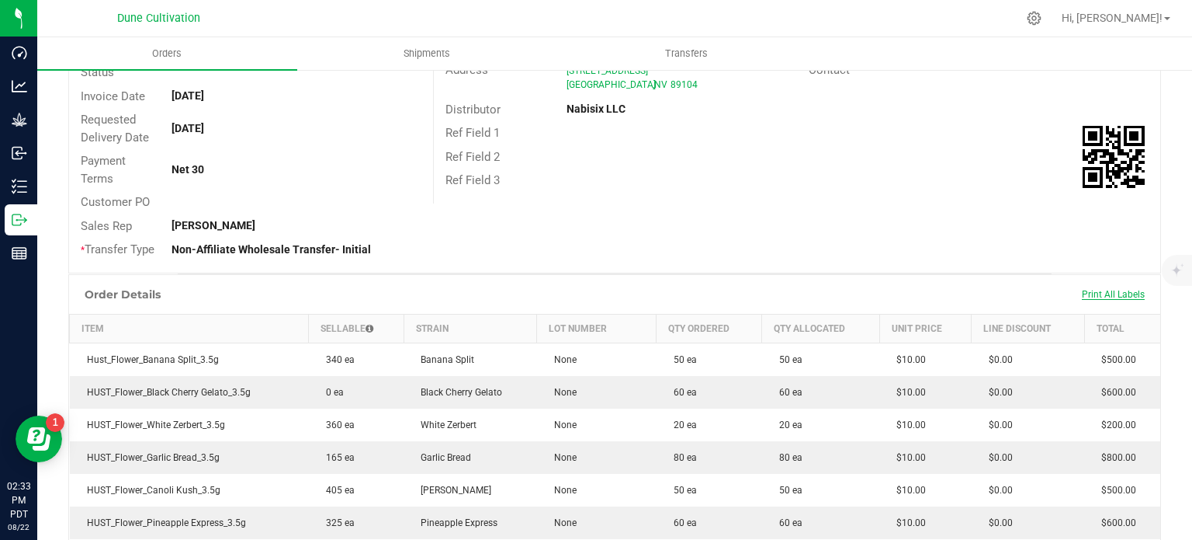
click at [1098, 295] on span "Print All Labels" at bounding box center [1113, 294] width 63 height 11
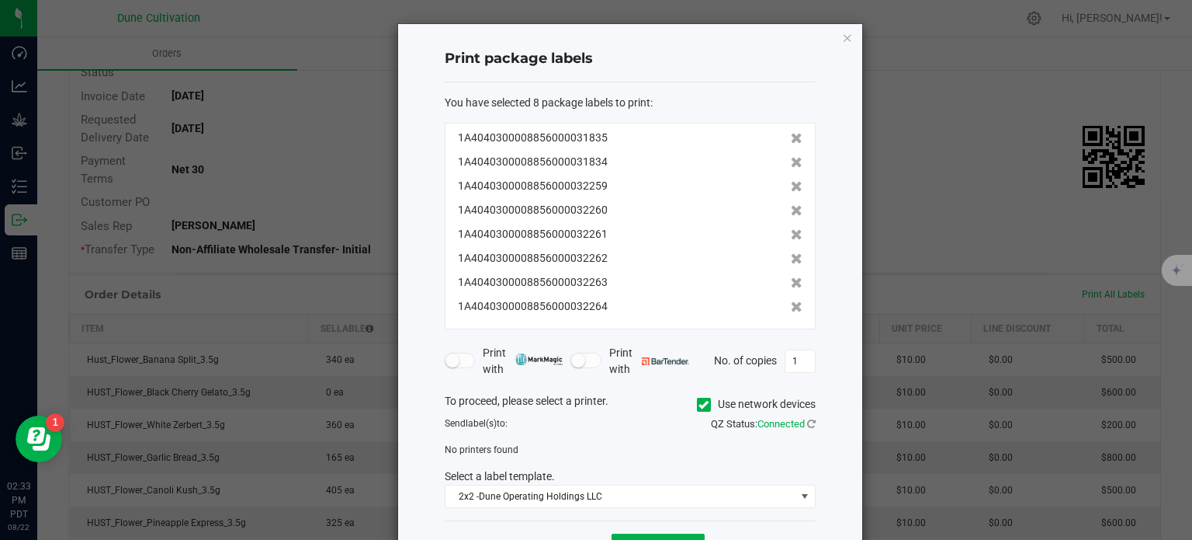
scroll to position [57, 0]
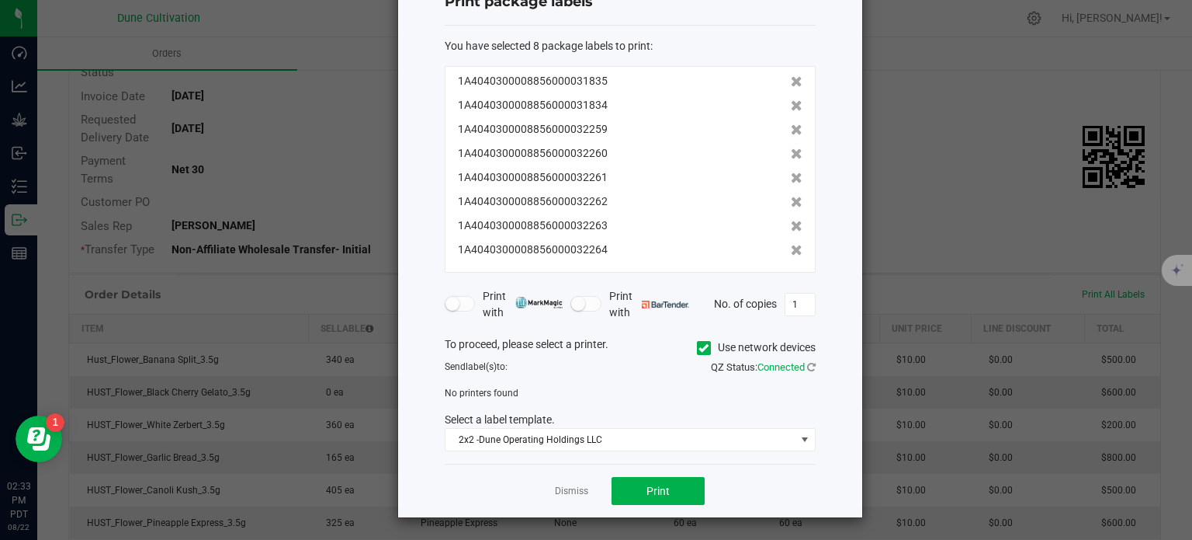
click at [699, 348] on icon at bounding box center [704, 348] width 10 height 0
click at [0, 0] on input "Use network devices" at bounding box center [0, 0] width 0 height 0
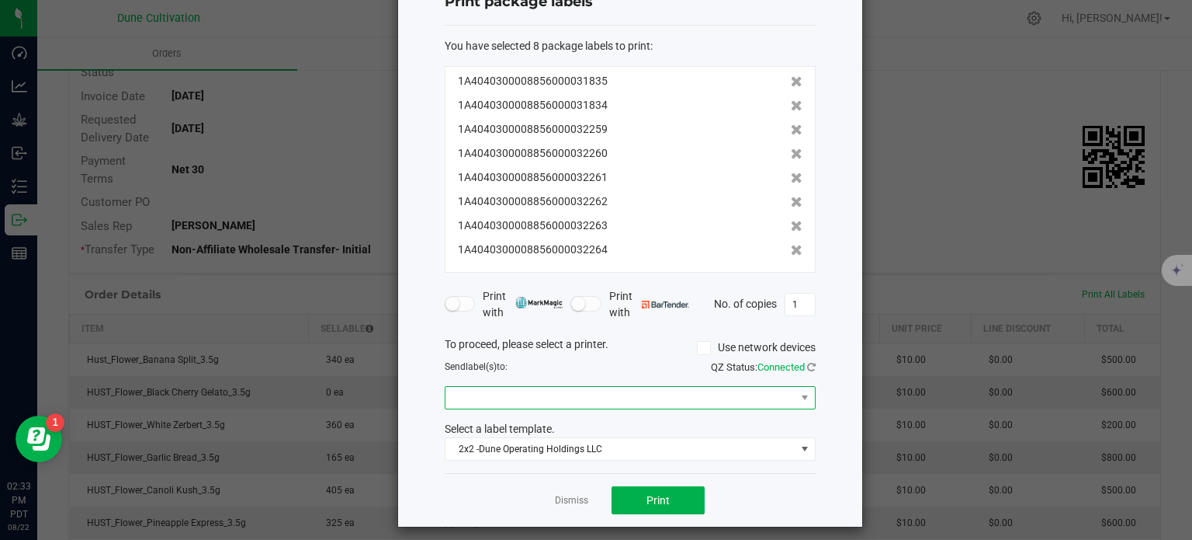
click at [514, 394] on span at bounding box center [621, 398] width 350 height 22
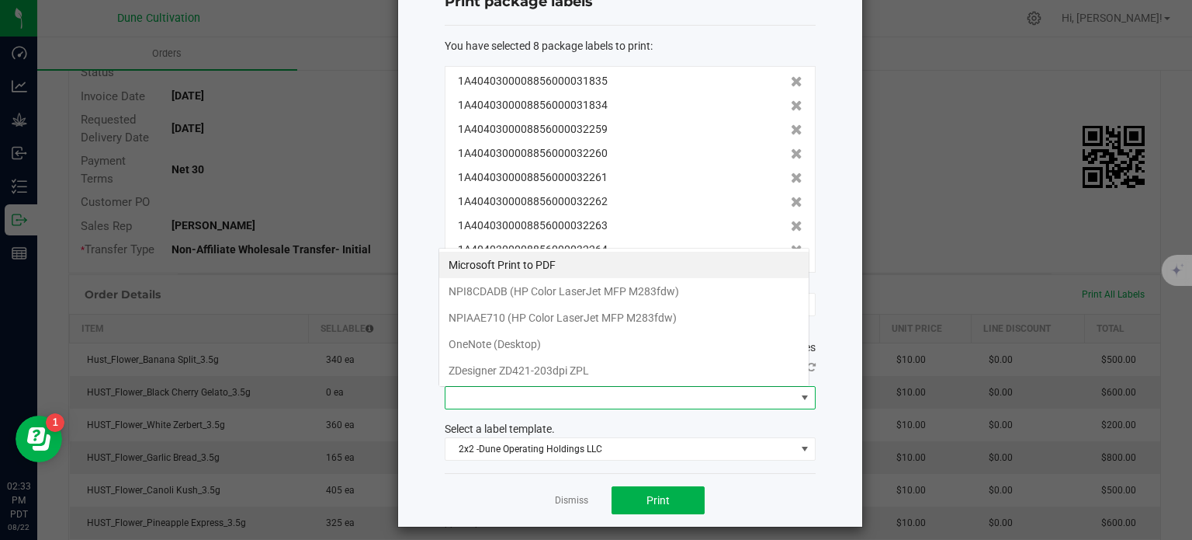
scroll to position [23, 371]
click at [479, 366] on ZPL "ZDesigner ZD421-203dpi ZPL" at bounding box center [624, 370] width 370 height 26
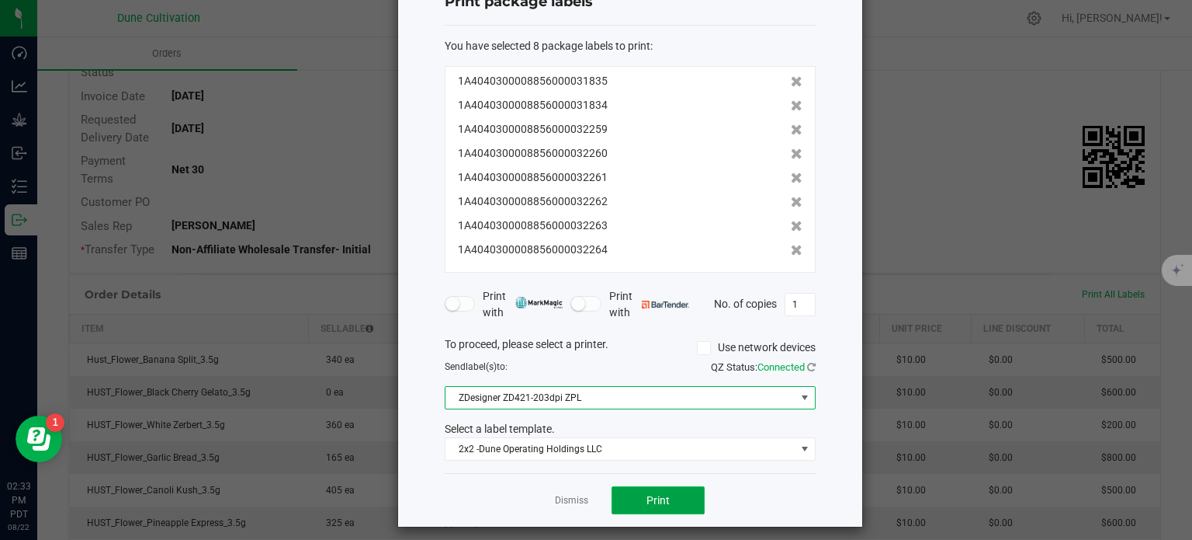
click at [637, 487] on button "Print" at bounding box center [658, 500] width 93 height 28
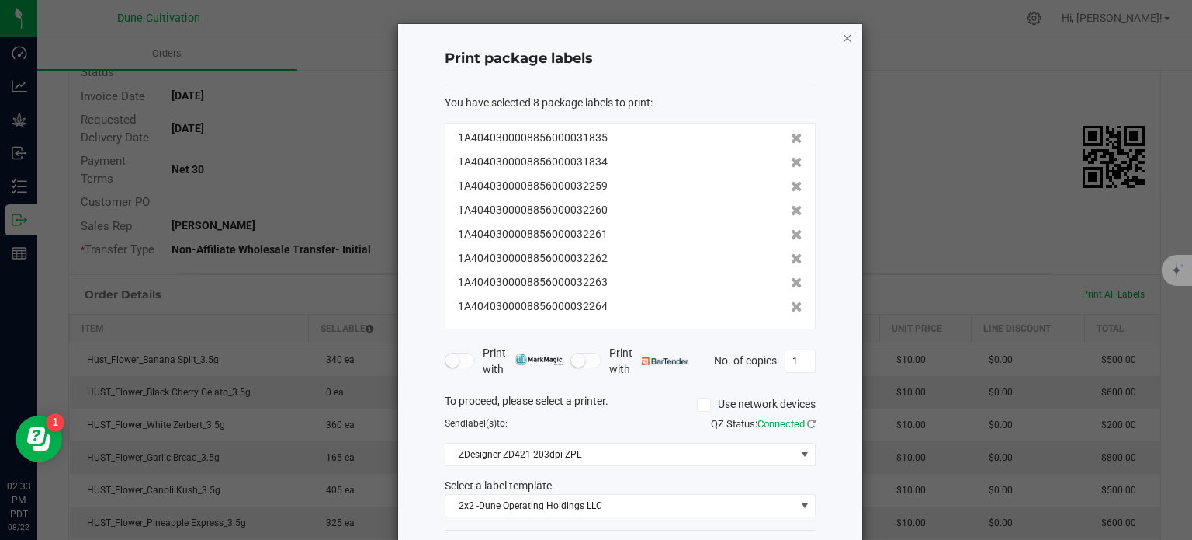
click at [843, 36] on icon "button" at bounding box center [847, 37] width 11 height 19
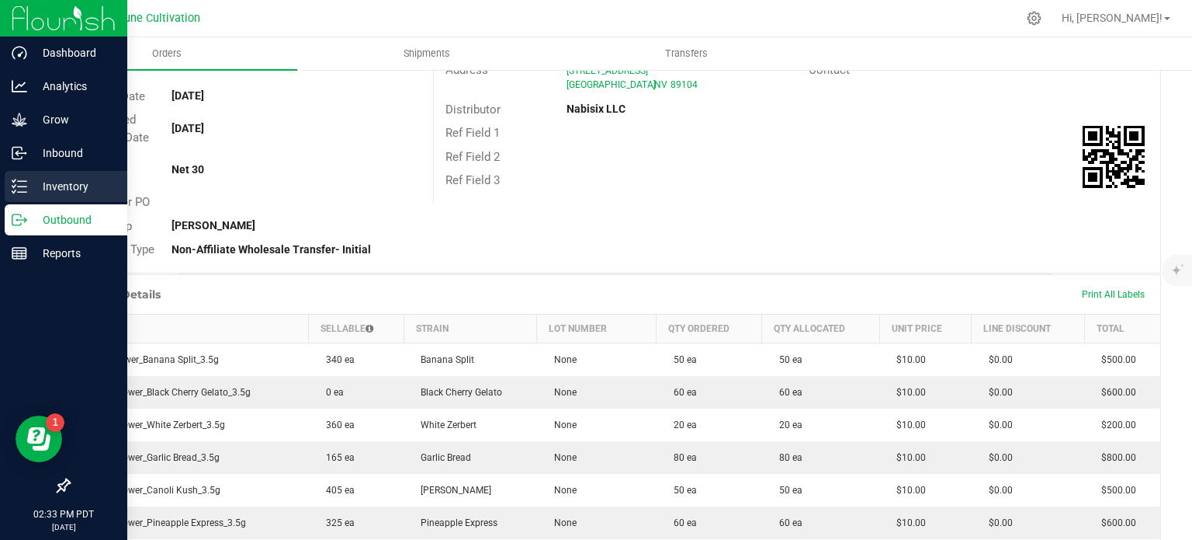
click at [31, 186] on p "Inventory" at bounding box center [73, 186] width 93 height 19
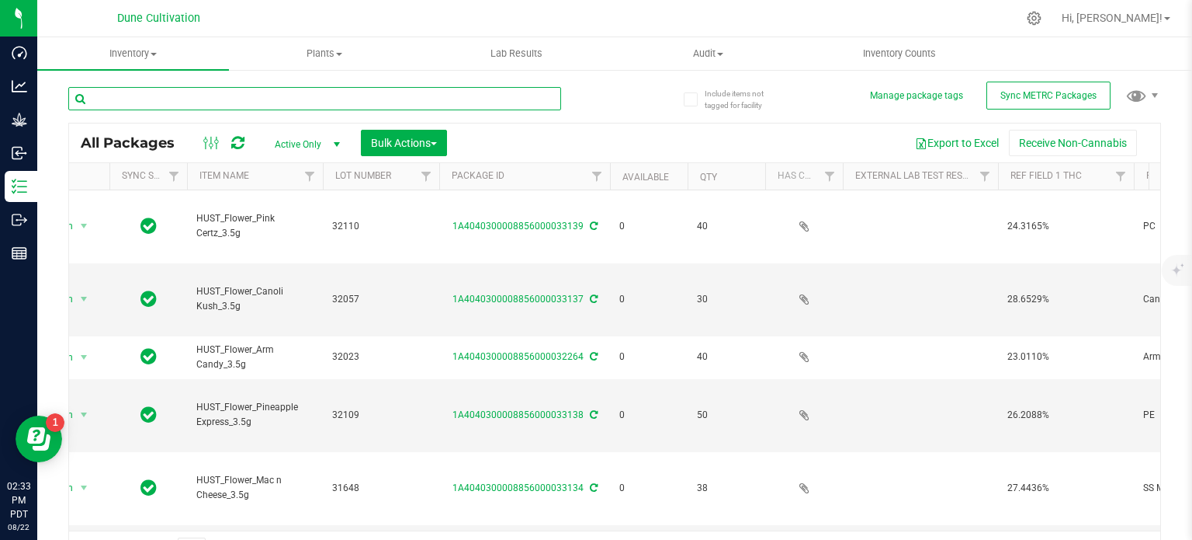
click at [227, 99] on input "text" at bounding box center [314, 98] width 493 height 23
type input "32023"
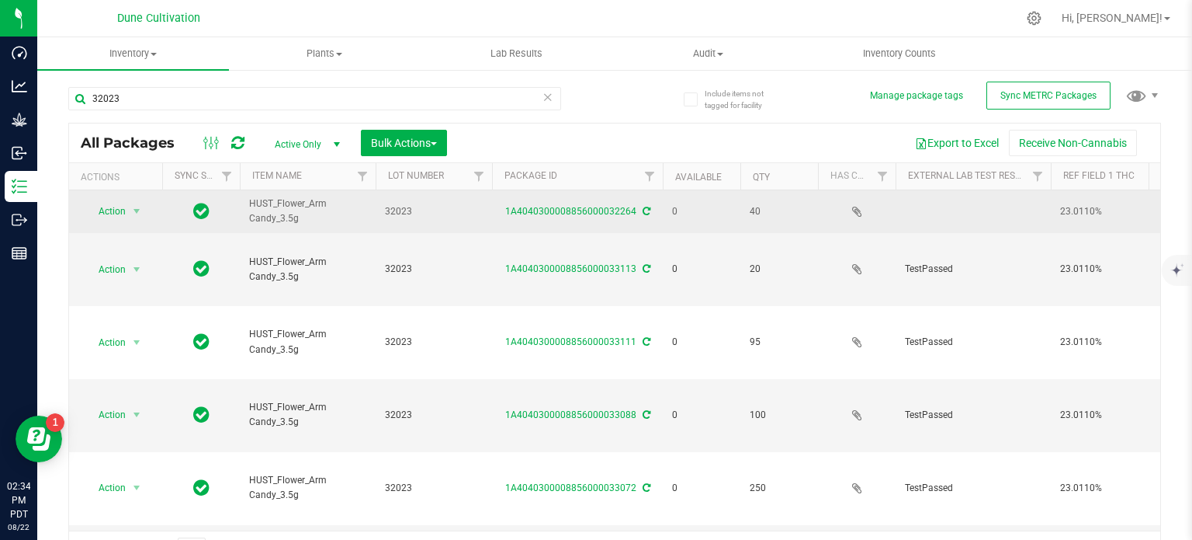
click at [543, 204] on div "1A4040300008856000032264" at bounding box center [577, 211] width 175 height 15
click at [549, 211] on link "1A4040300008856000032264" at bounding box center [570, 211] width 131 height 11
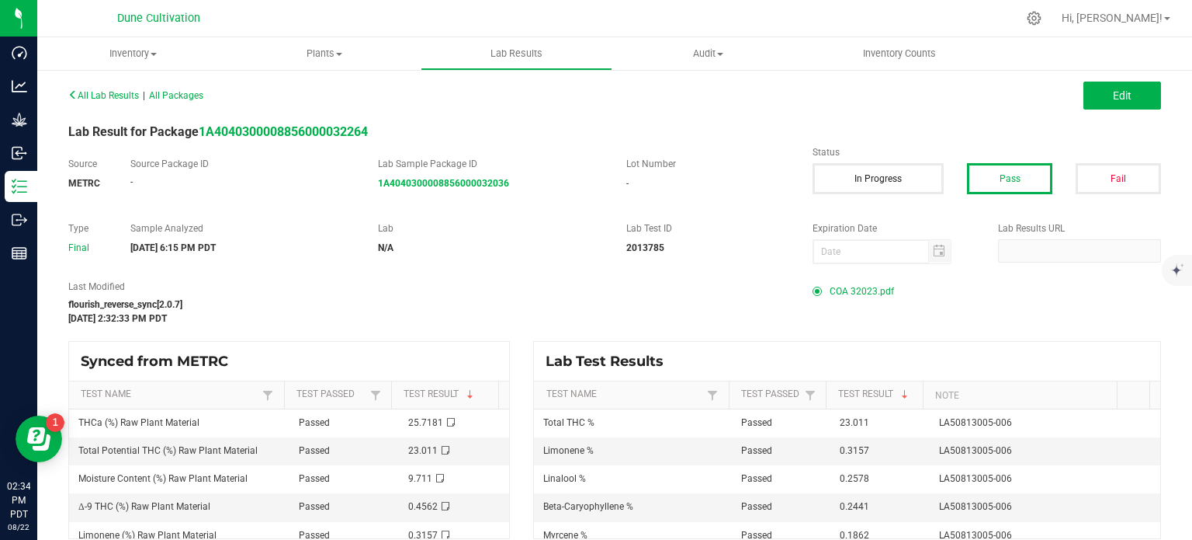
click at [855, 290] on span "COA 32023.pdf" at bounding box center [862, 290] width 64 height 23
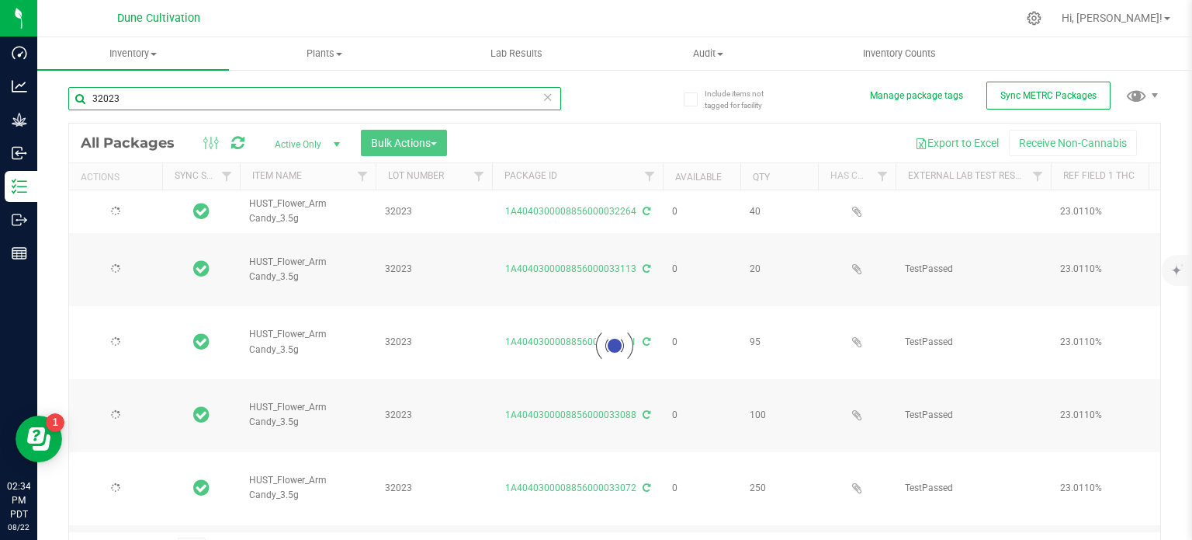
click at [158, 99] on input "32023" at bounding box center [314, 98] width 493 height 23
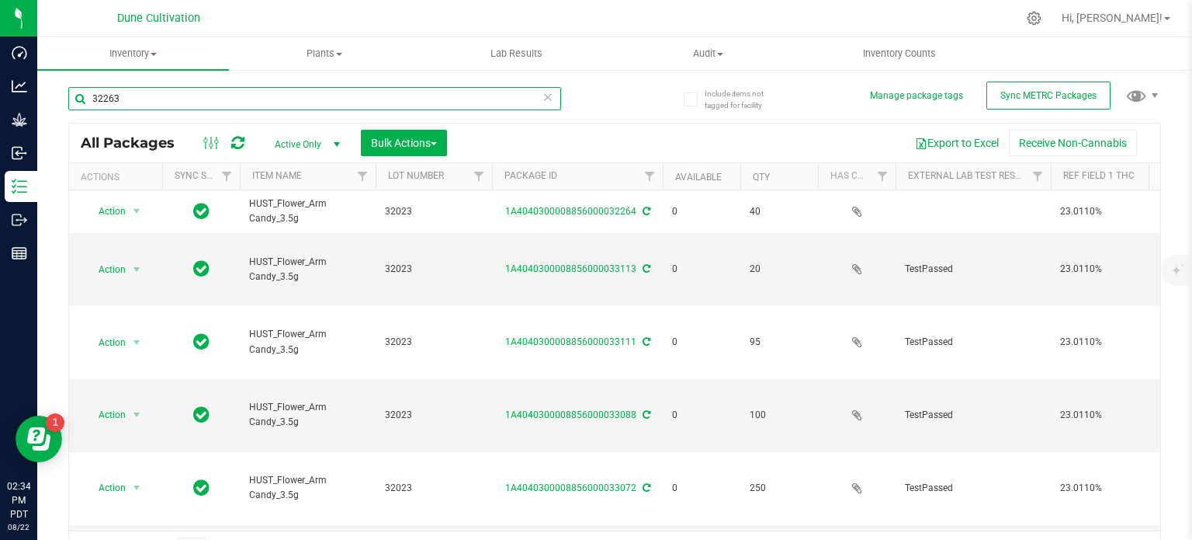
type input "32263"
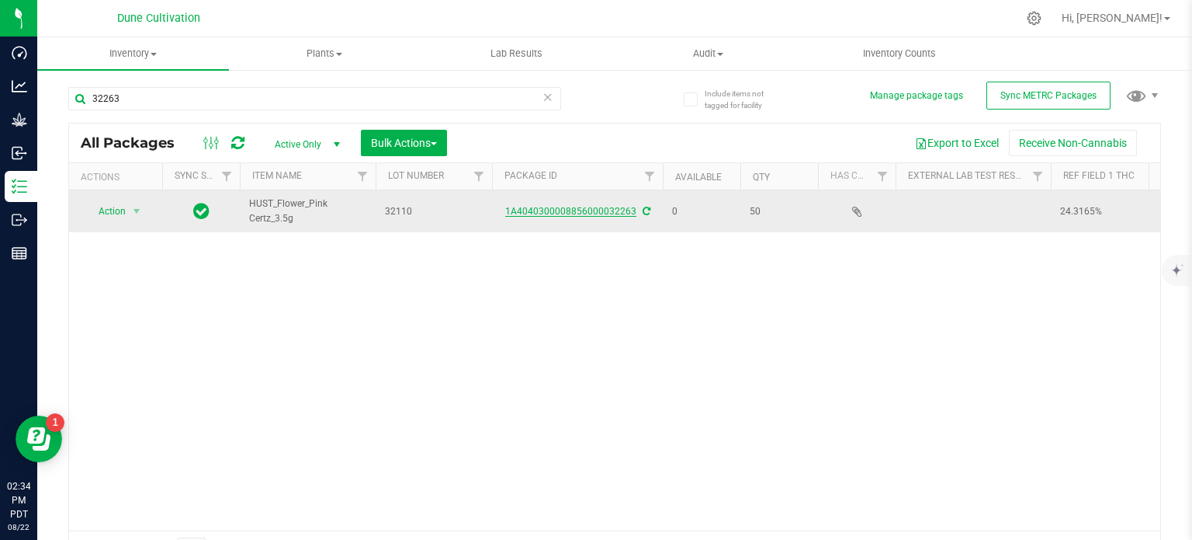
click at [568, 213] on link "1A4040300008856000032263" at bounding box center [570, 211] width 131 height 11
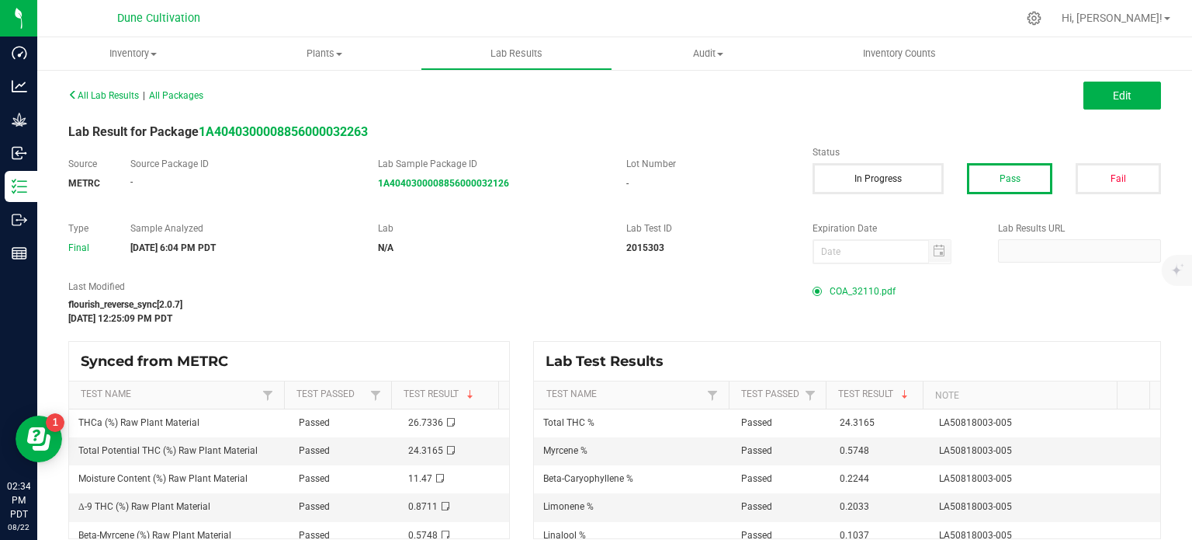
click at [840, 296] on span "COA_32110.pdf" at bounding box center [863, 290] width 66 height 23
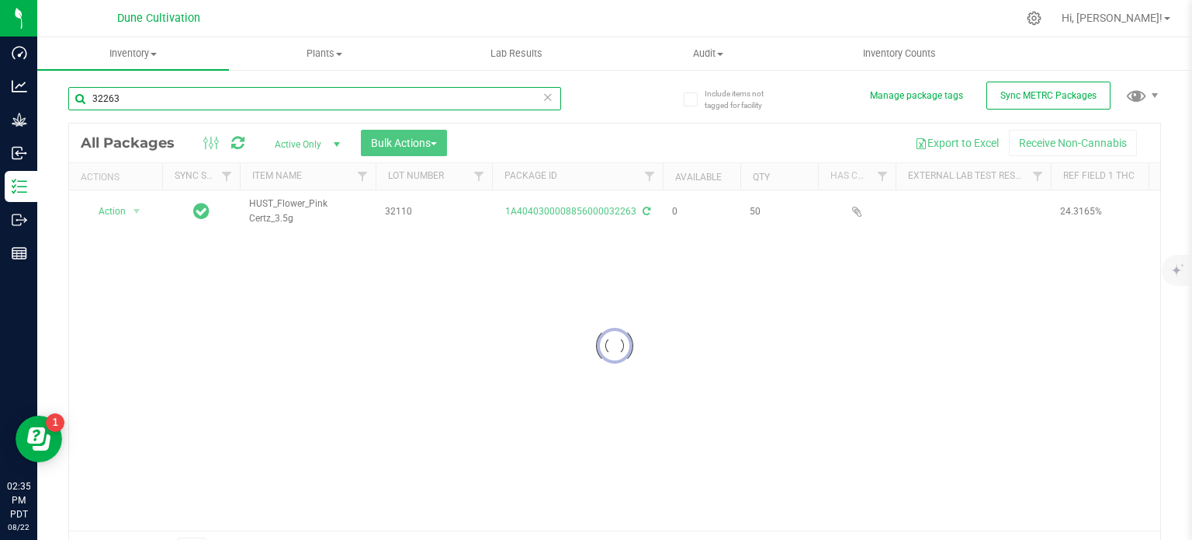
click at [199, 102] on input "32263" at bounding box center [314, 98] width 493 height 23
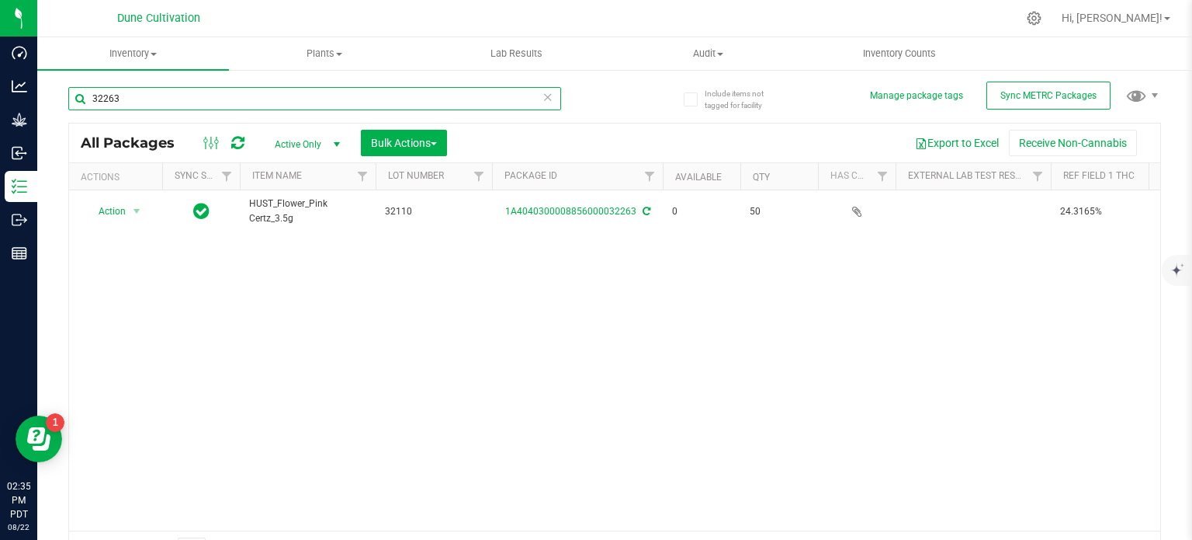
click at [199, 102] on input "32263" at bounding box center [314, 98] width 493 height 23
type input "32262"
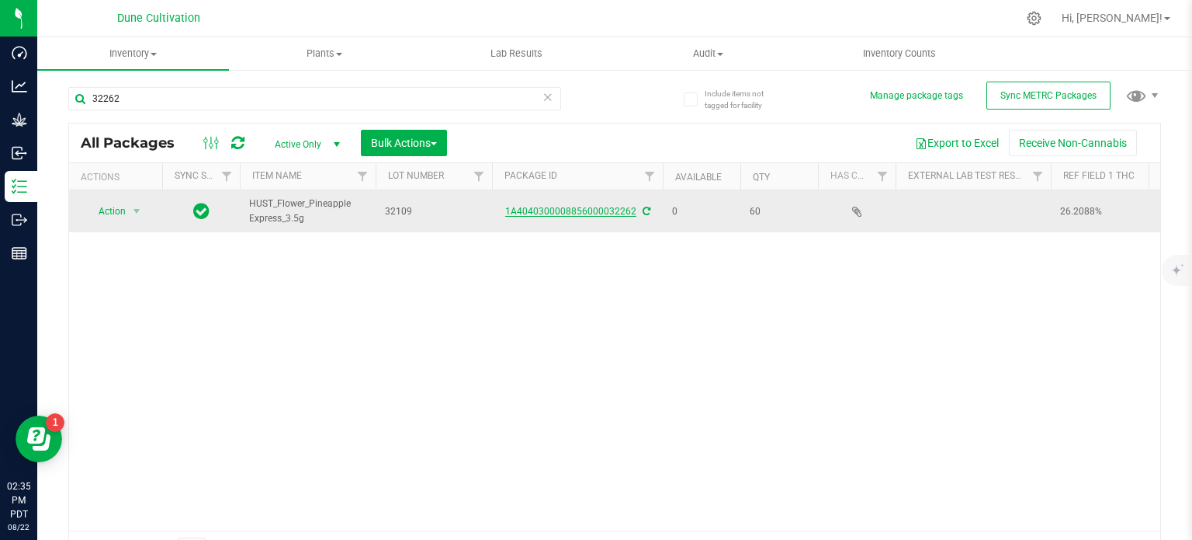
click at [553, 207] on link "1A4040300008856000032262" at bounding box center [570, 211] width 131 height 11
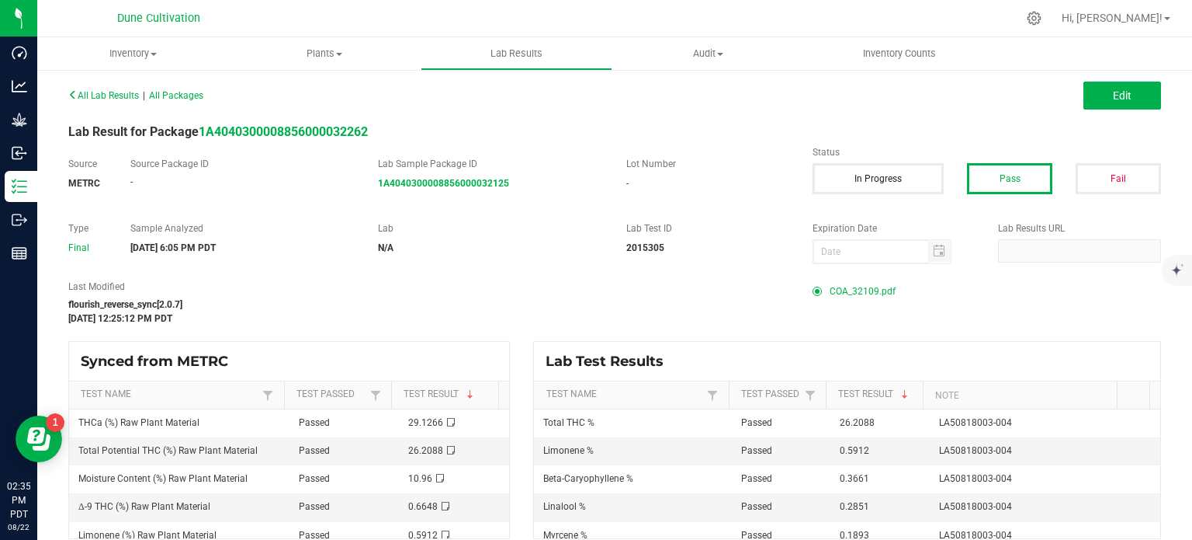
click at [849, 284] on span "COA_32109.pdf" at bounding box center [863, 290] width 66 height 23
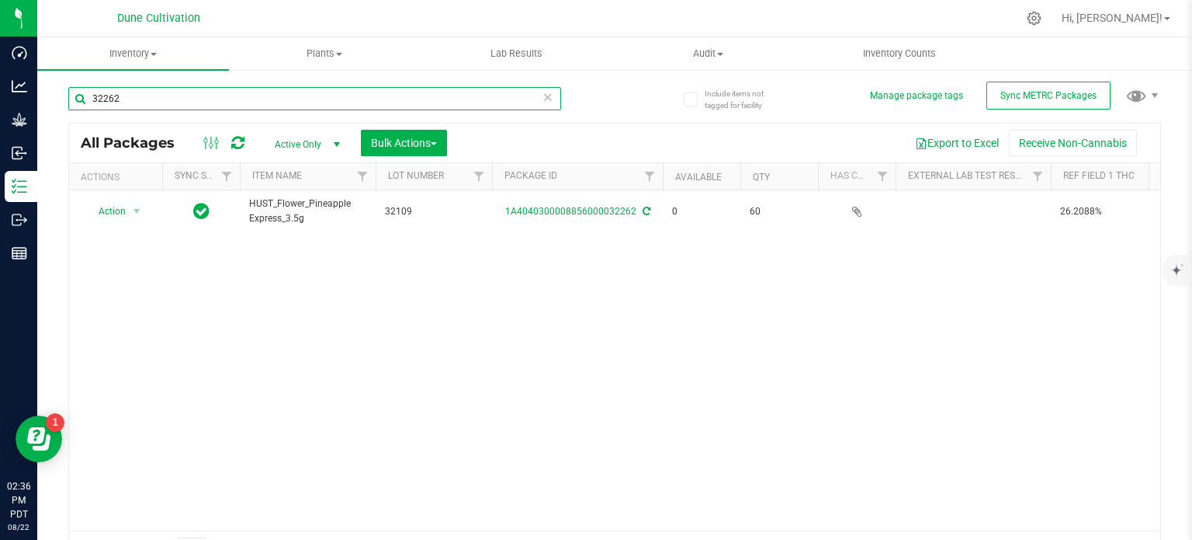
click at [271, 95] on input "32262" at bounding box center [314, 98] width 493 height 23
type input "32261"
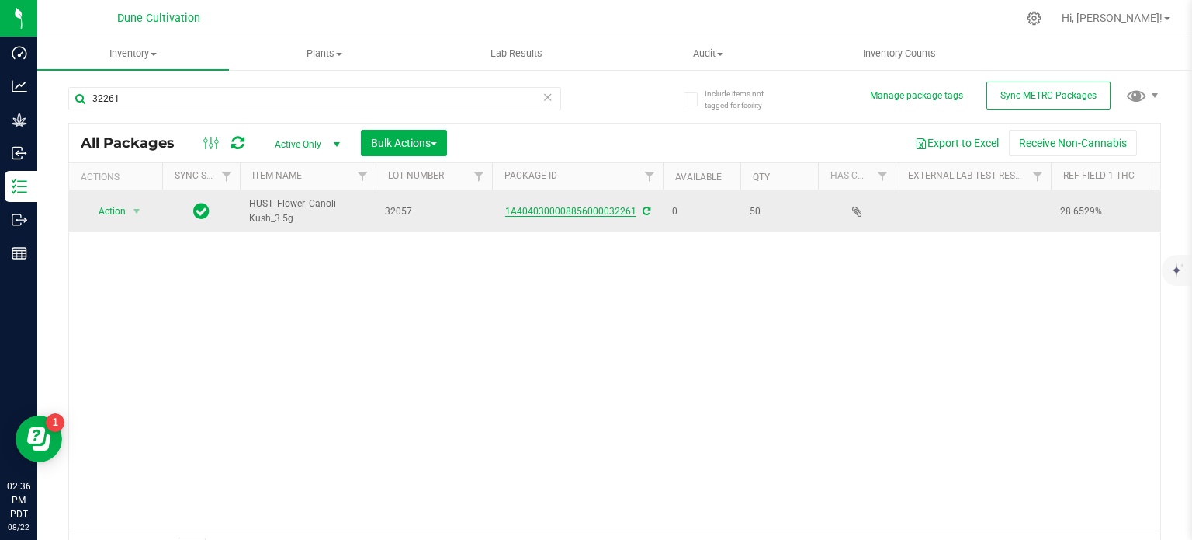
click at [574, 210] on link "1A4040300008856000032261" at bounding box center [570, 211] width 131 height 11
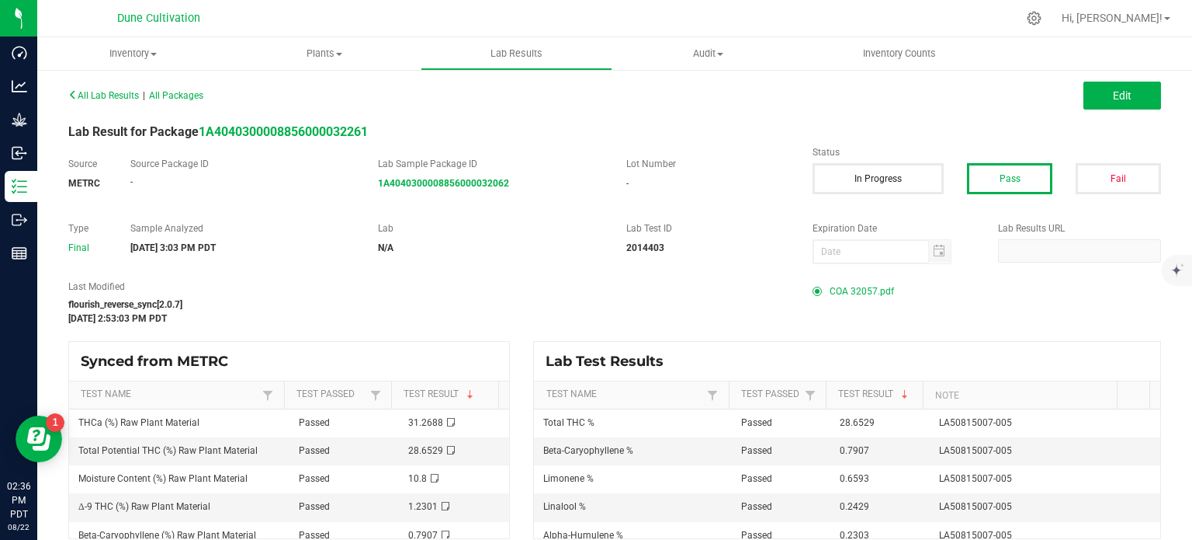
click at [857, 286] on span "COA 32057.pdf" at bounding box center [862, 290] width 64 height 23
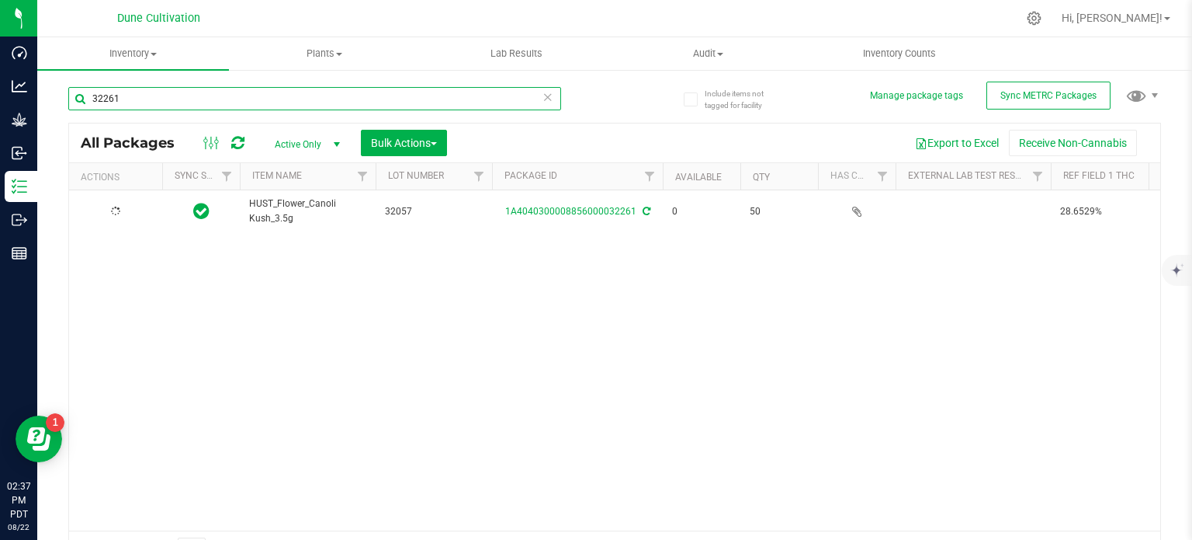
click at [248, 106] on input "32261" at bounding box center [314, 98] width 493 height 23
type input "32260"
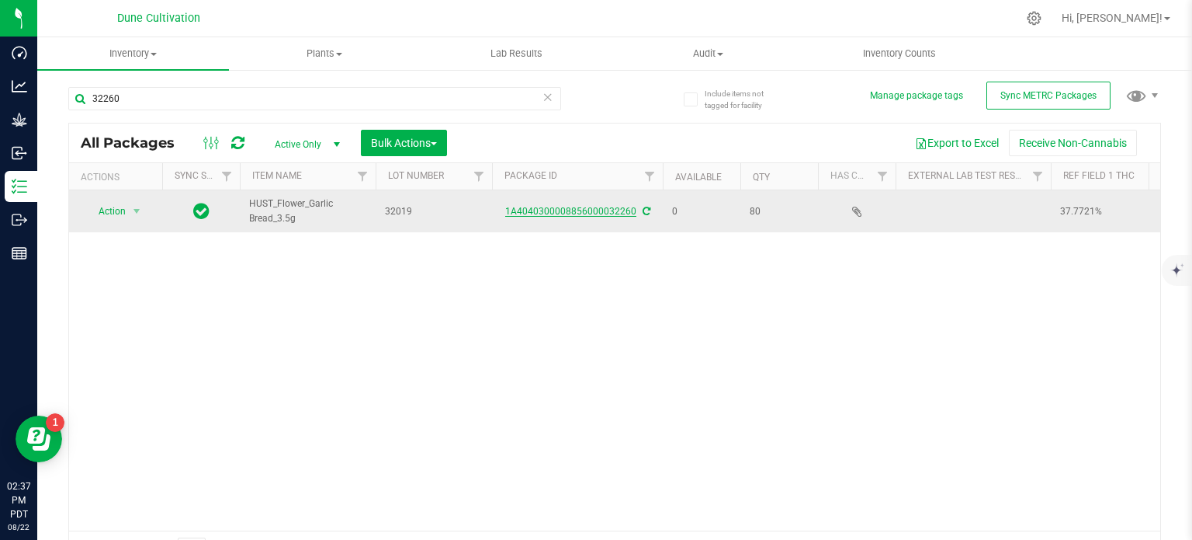
click at [553, 212] on link "1A4040300008856000032260" at bounding box center [570, 211] width 131 height 11
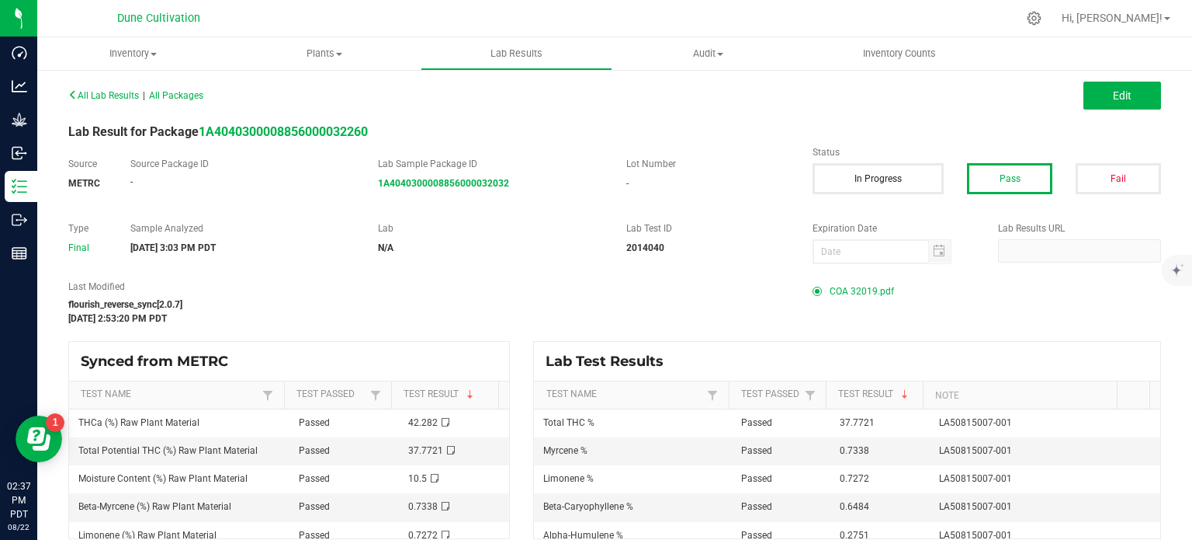
click at [843, 288] on span "COA 32019.pdf" at bounding box center [862, 290] width 64 height 23
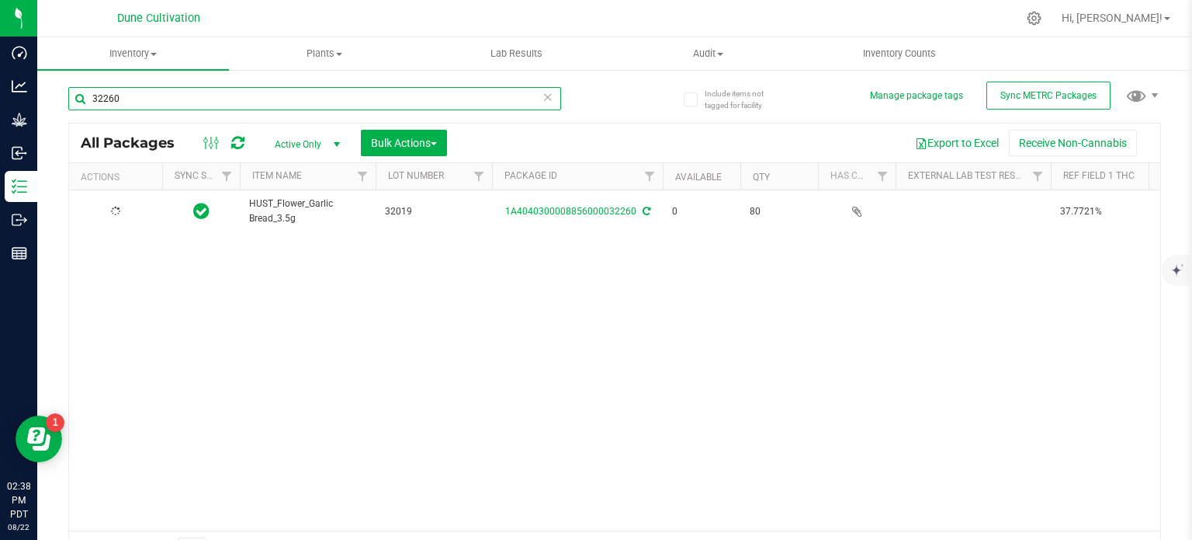
click at [244, 97] on input "32260" at bounding box center [314, 98] width 493 height 23
click at [289, 95] on input "32260" at bounding box center [314, 98] width 493 height 23
type input "32259"
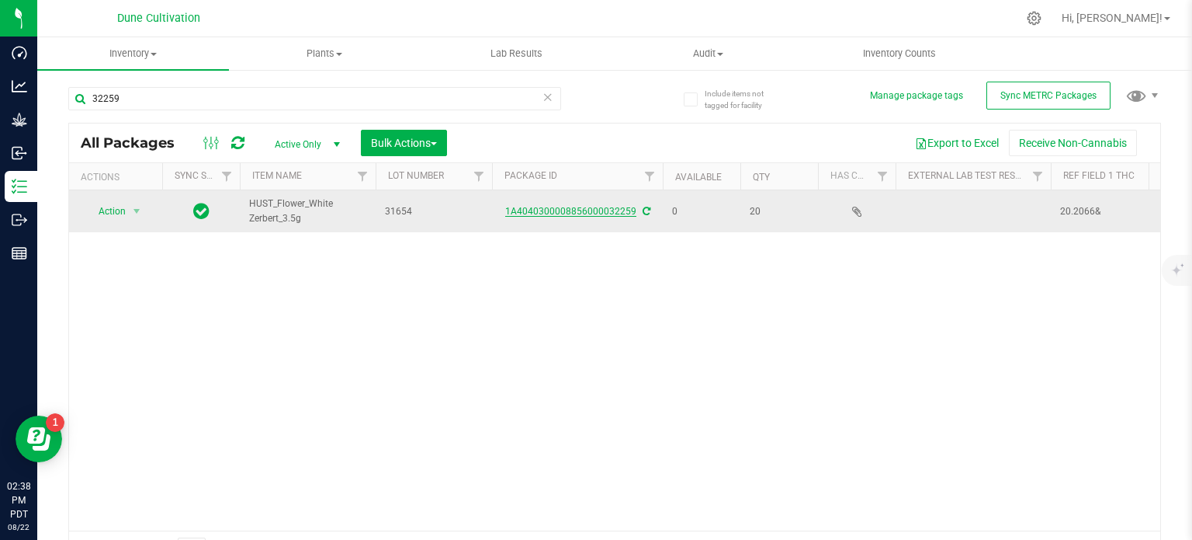
click at [587, 210] on link "1A4040300008856000032259" at bounding box center [570, 211] width 131 height 11
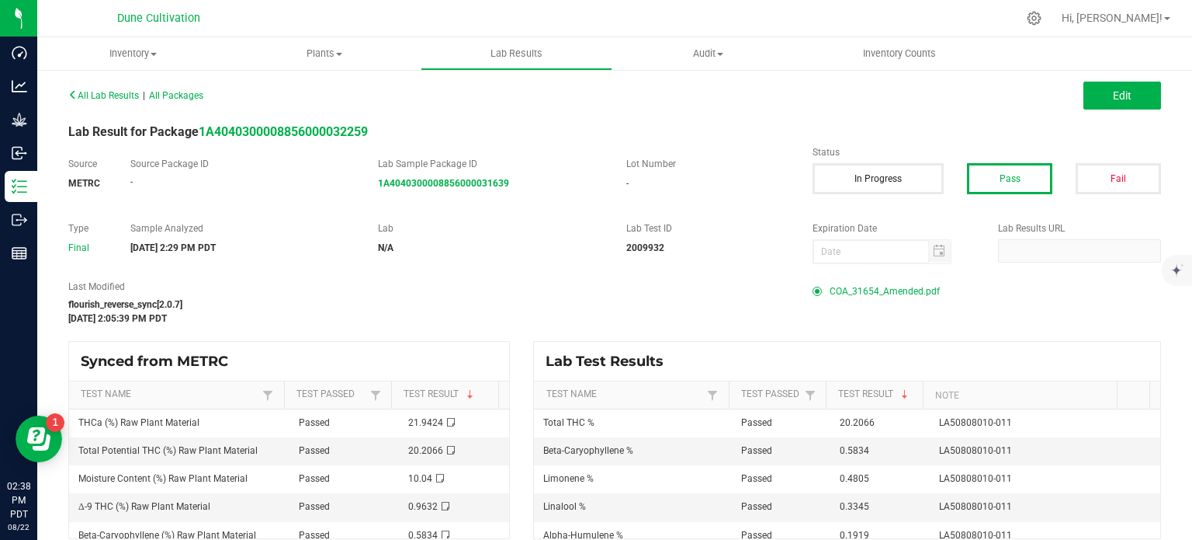
click at [848, 288] on span "COA_31654_Amended.pdf" at bounding box center [885, 290] width 110 height 23
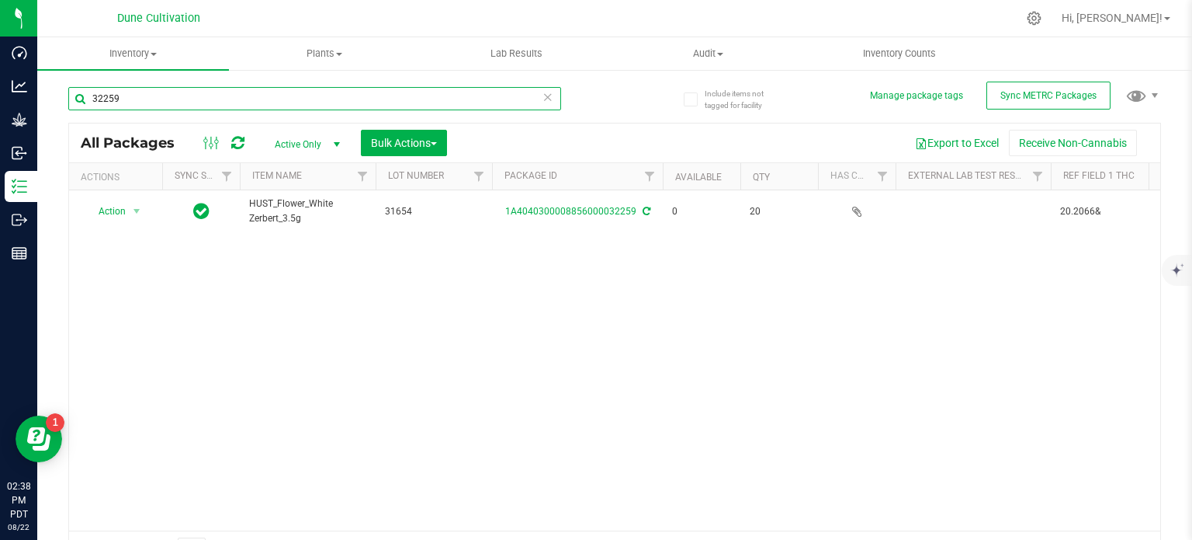
click at [193, 88] on input "32259" at bounding box center [314, 98] width 493 height 23
click at [193, 88] on input "32258" at bounding box center [314, 98] width 493 height 23
drag, startPoint x: 193, startPoint y: 88, endPoint x: 168, endPoint y: 102, distance: 29.2
click at [168, 102] on input "32258" at bounding box center [314, 98] width 493 height 23
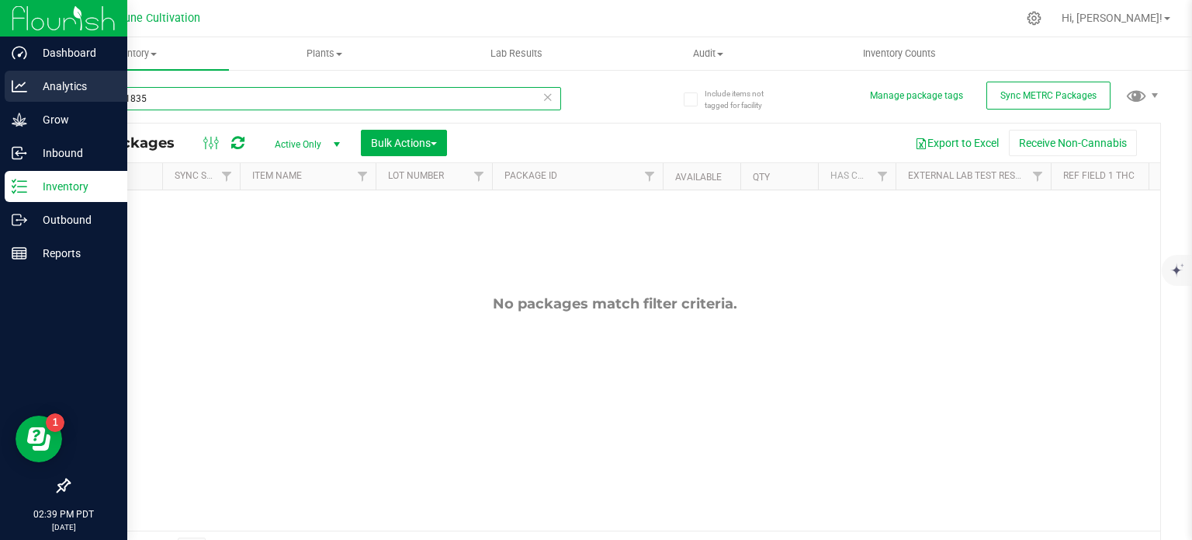
drag, startPoint x: 120, startPoint y: 94, endPoint x: 0, endPoint y: 84, distance: 120.0
click at [0, 84] on div "Dashboard Analytics Grow Inbound Inventory Outbound Reports 02:39 PM PDT [DATE]…" at bounding box center [596, 270] width 1192 height 540
type input "31835"
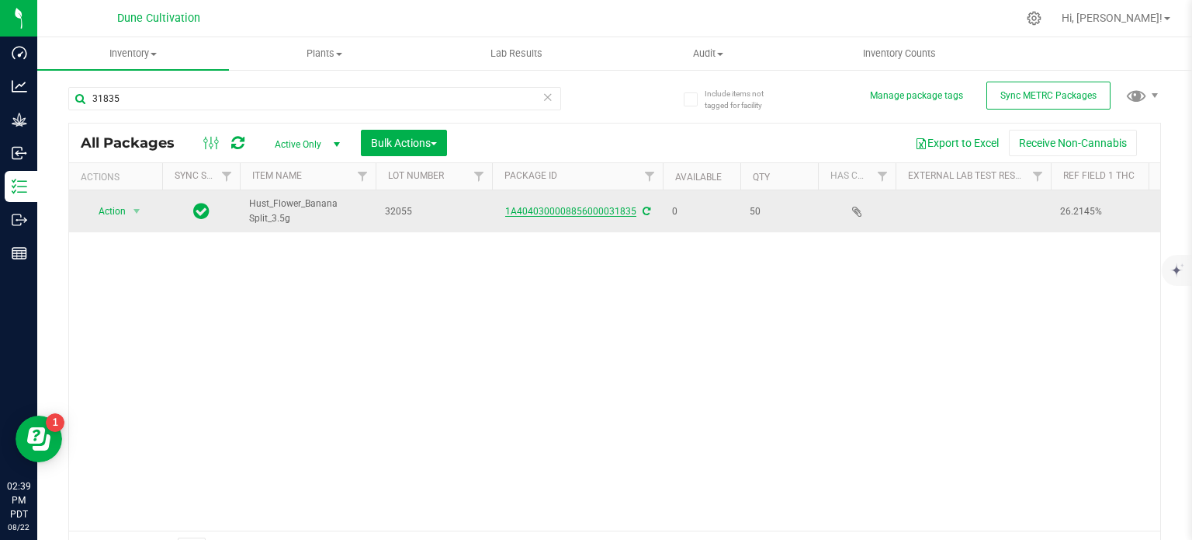
click at [583, 207] on link "1A4040300008856000031835" at bounding box center [570, 211] width 131 height 11
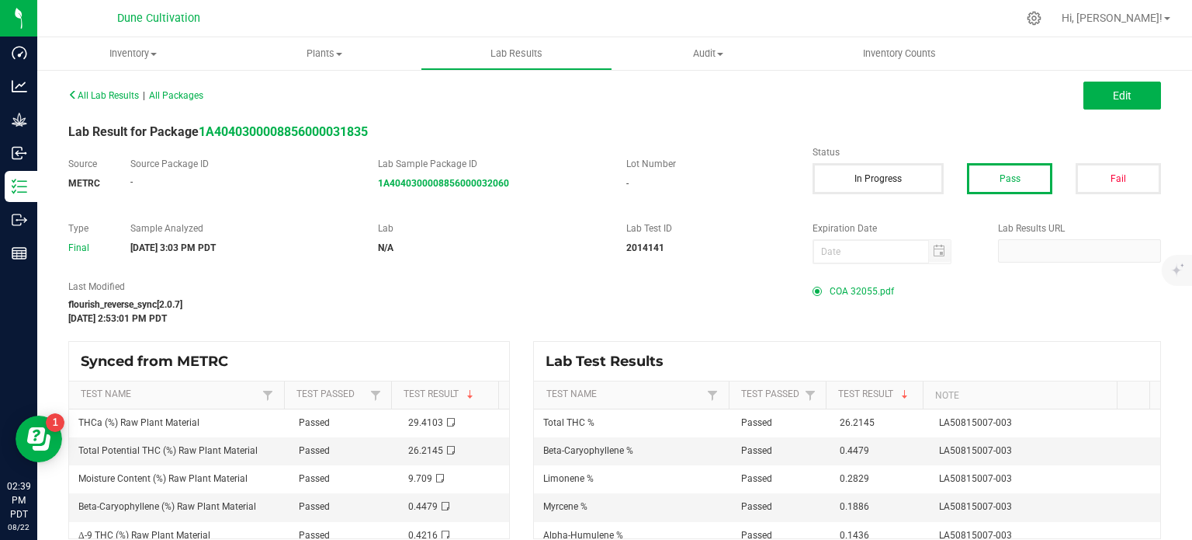
click at [841, 286] on span "COA 32055.pdf" at bounding box center [862, 290] width 64 height 23
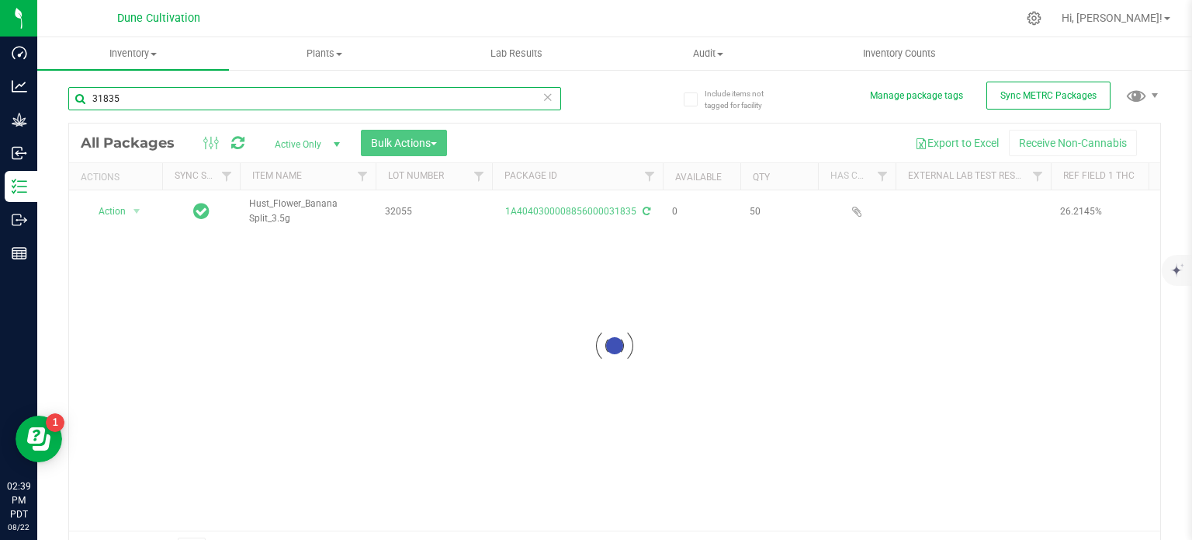
click at [176, 104] on input "31835" at bounding box center [314, 98] width 493 height 23
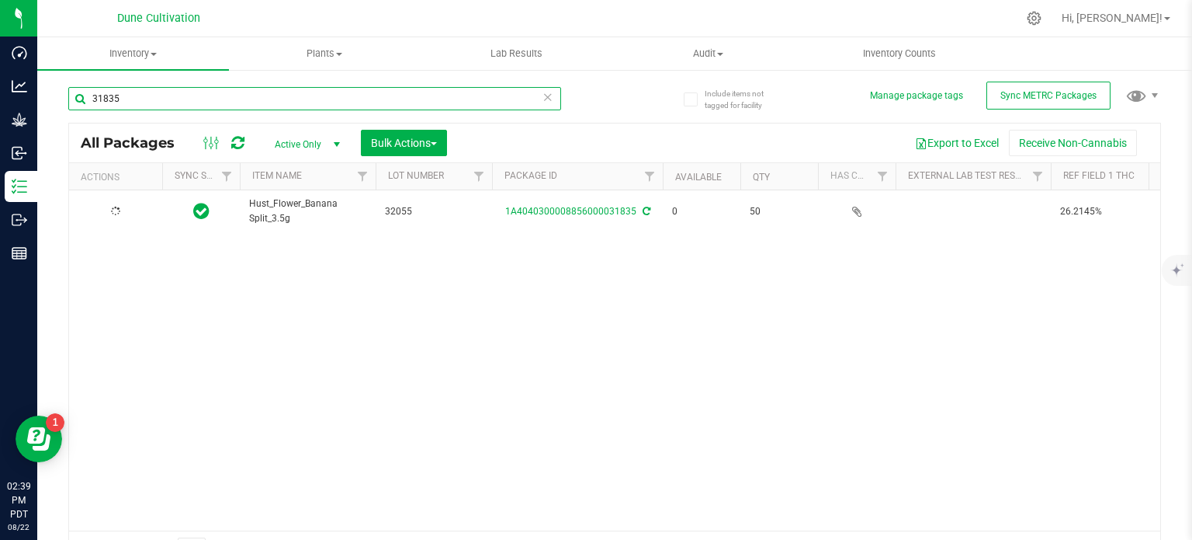
click at [176, 104] on input "31835" at bounding box center [314, 98] width 493 height 23
type input "31834"
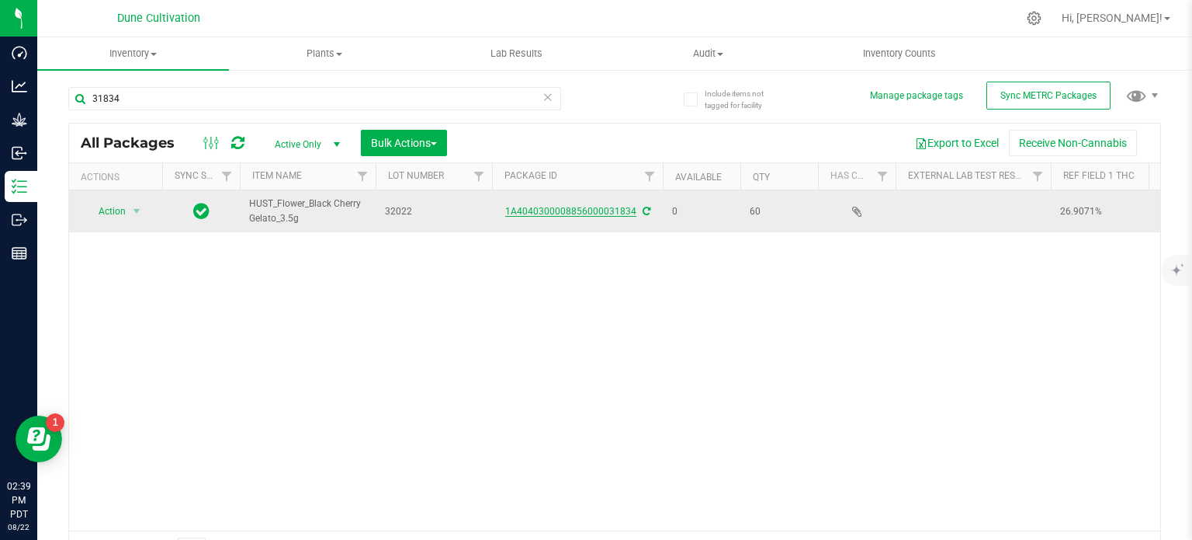
click at [589, 207] on link "1A4040300008856000031834" at bounding box center [570, 211] width 131 height 11
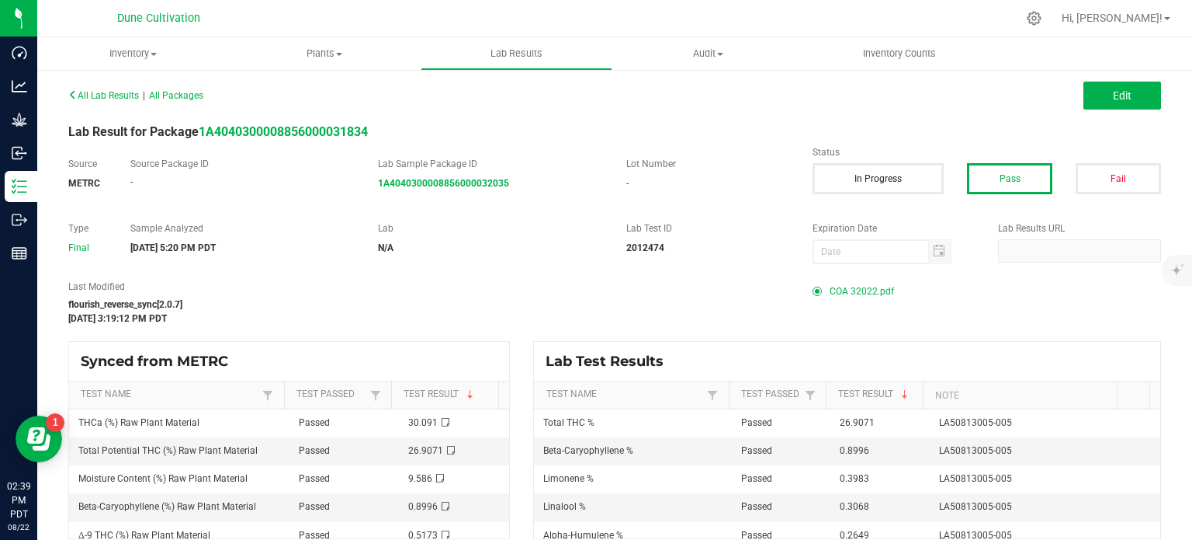
click at [851, 292] on span "COA 32022.pdf" at bounding box center [862, 290] width 64 height 23
